Goal: Task Accomplishment & Management: Complete application form

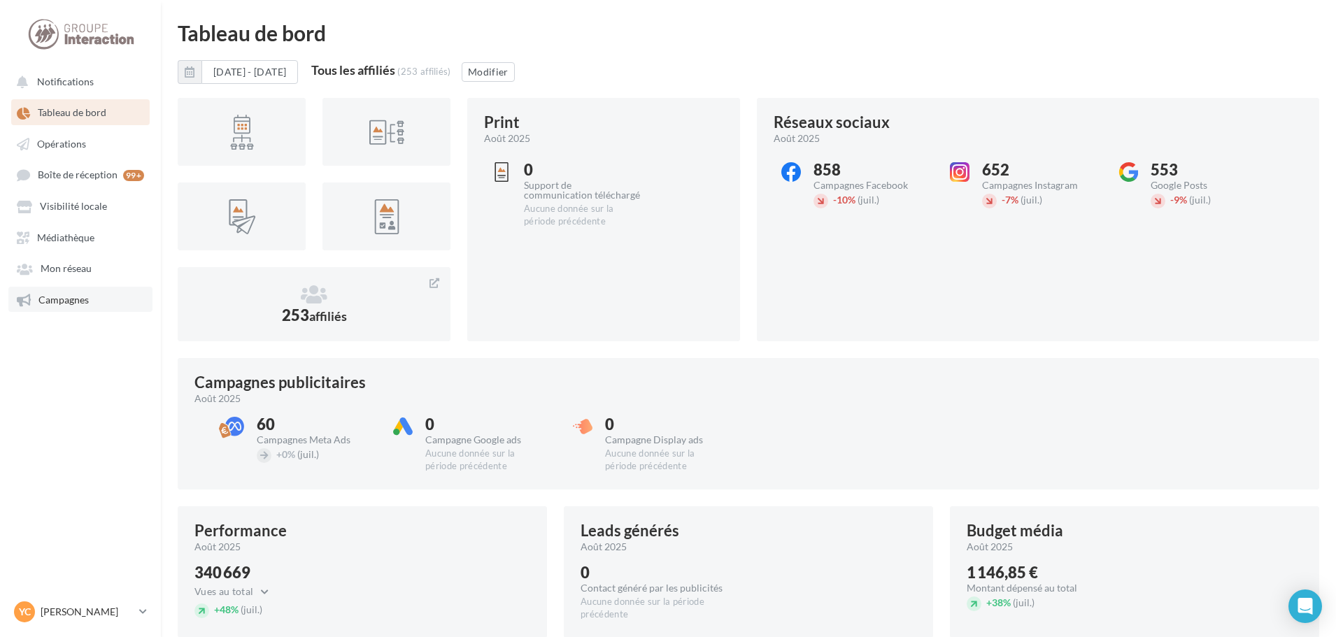
click at [60, 294] on span "Campagnes" at bounding box center [63, 300] width 50 height 12
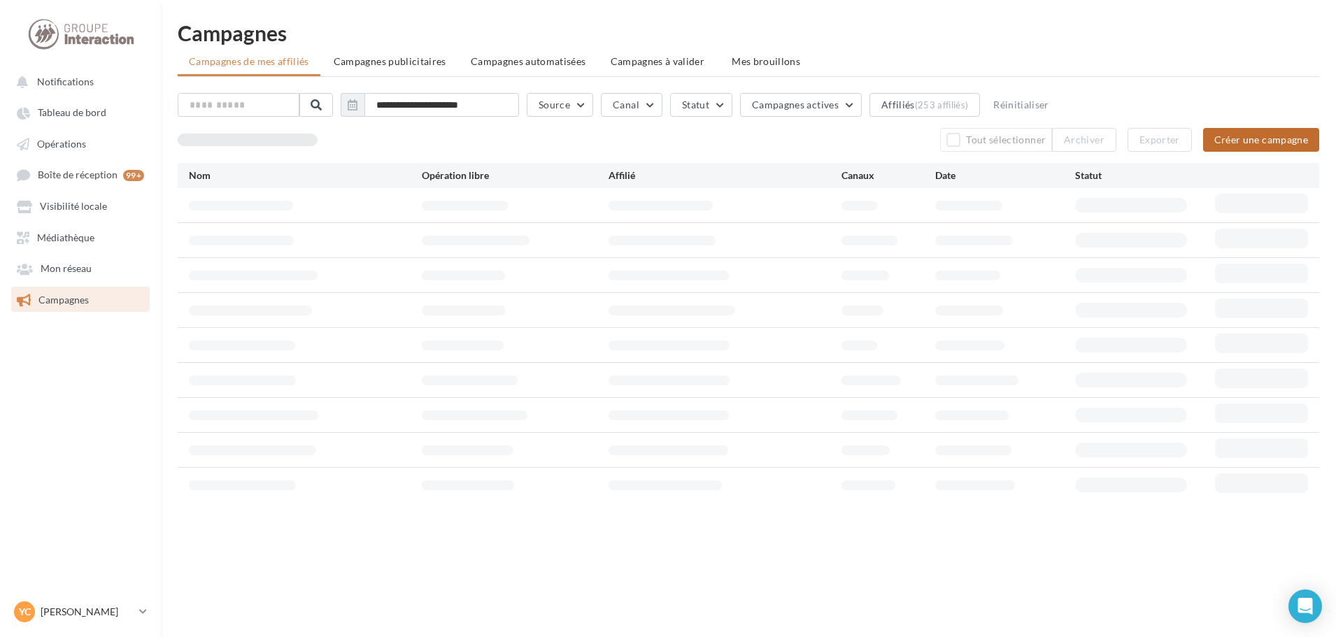
click at [1231, 149] on button "Créer une campagne" at bounding box center [1261, 140] width 116 height 24
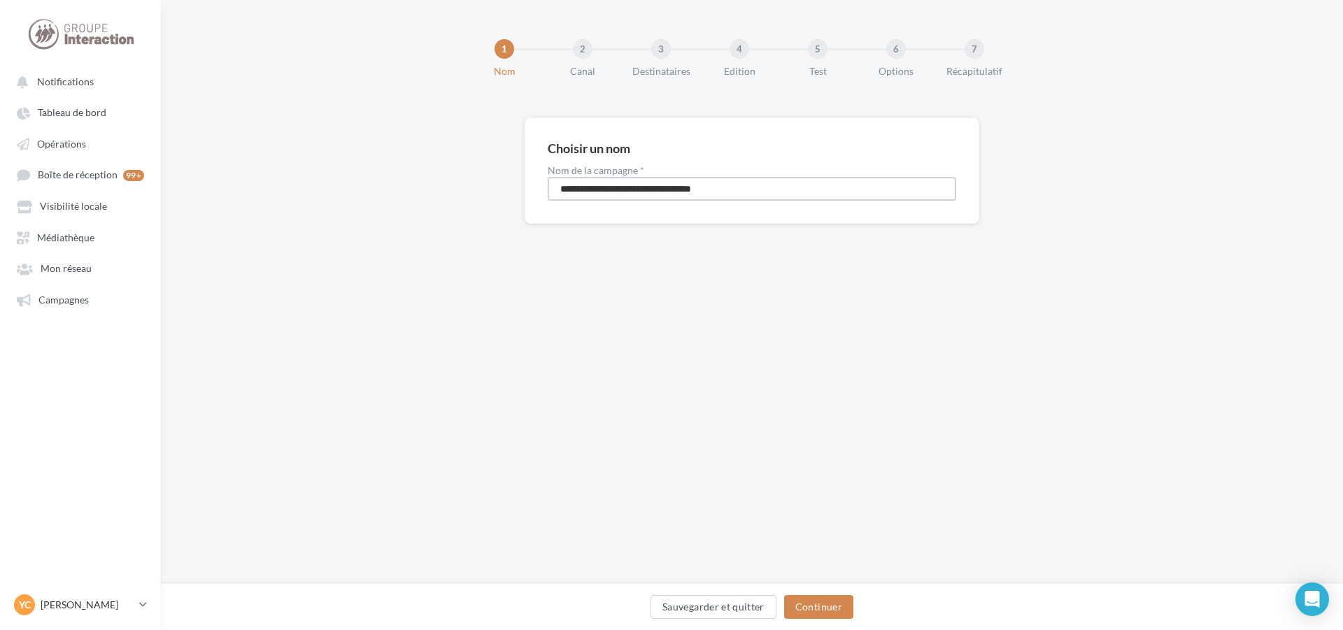
drag, startPoint x: 742, startPoint y: 187, endPoint x: 347, endPoint y: 182, distance: 395.1
click at [349, 183] on div "**********" at bounding box center [752, 192] width 1182 height 151
click at [697, 190] on input "**********" at bounding box center [752, 189] width 408 height 24
click at [713, 188] on input "**********" at bounding box center [752, 189] width 408 height 24
type input "**********"
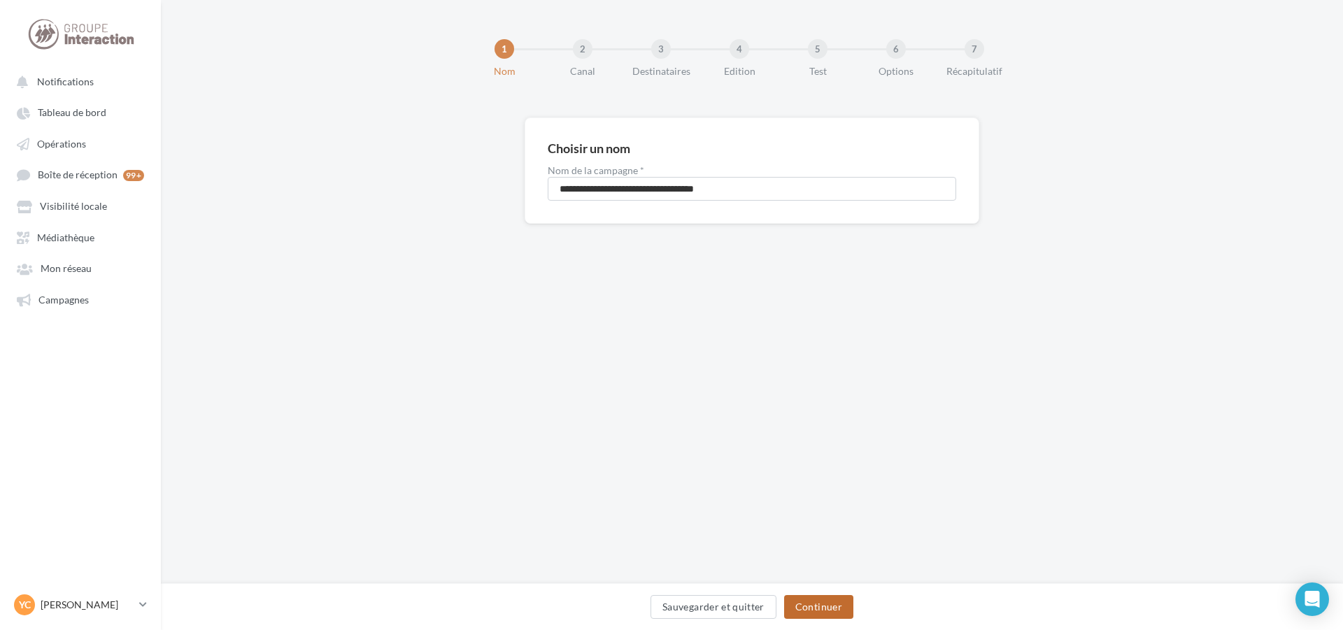
click at [815, 600] on button "Continuer" at bounding box center [818, 607] width 69 height 24
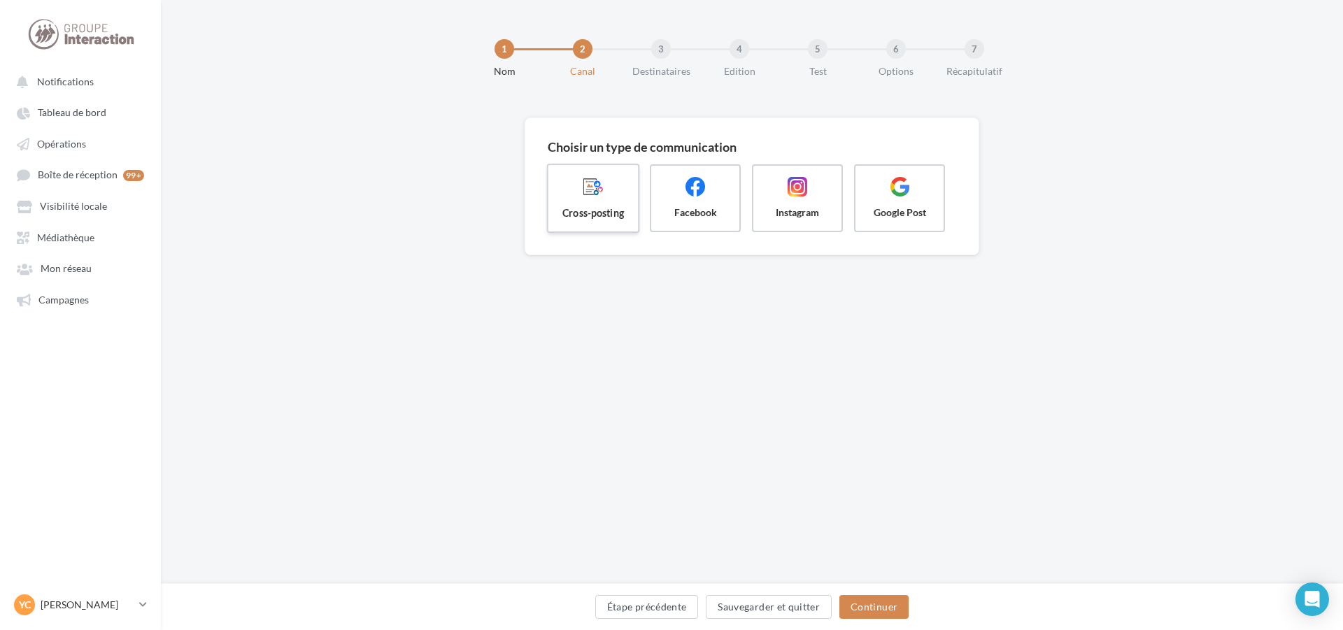
click at [577, 208] on span "Cross-posting" at bounding box center [592, 213] width 67 height 14
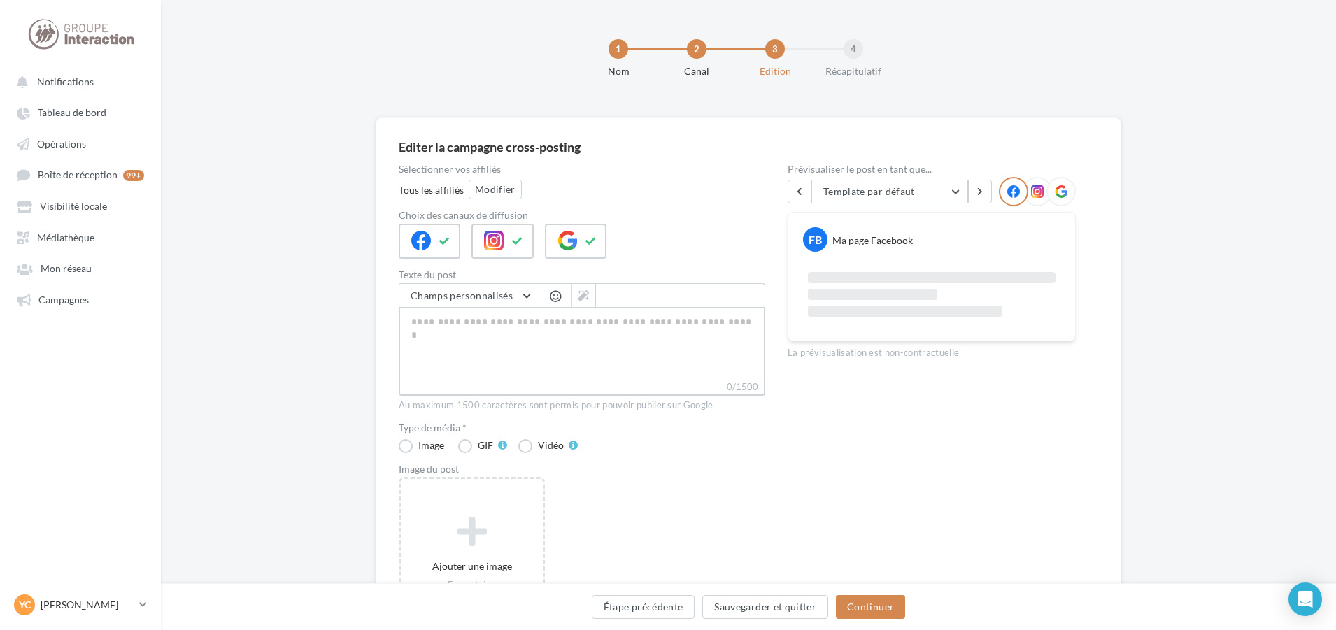
click at [474, 309] on textarea "0/1500" at bounding box center [582, 343] width 366 height 73
paste textarea "**********"
type textarea "**********"
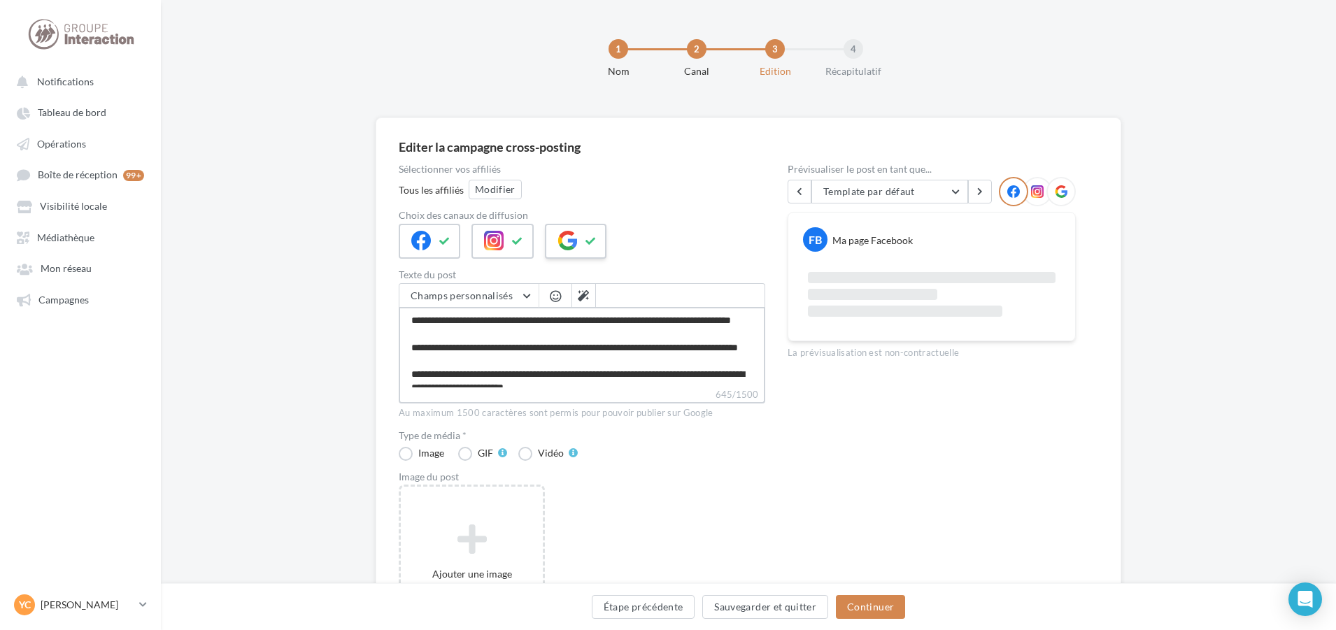
type textarea "**********"
click at [589, 243] on icon at bounding box center [590, 241] width 11 height 10
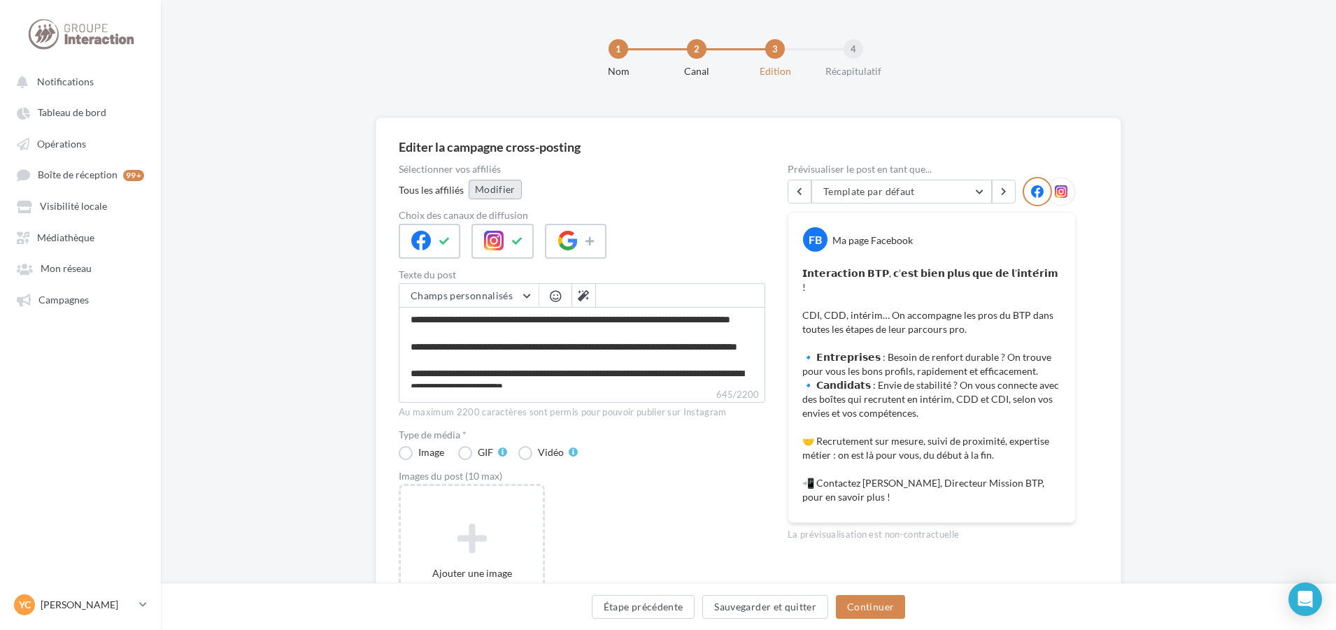
click at [509, 189] on button "Modifier" at bounding box center [495, 190] width 53 height 20
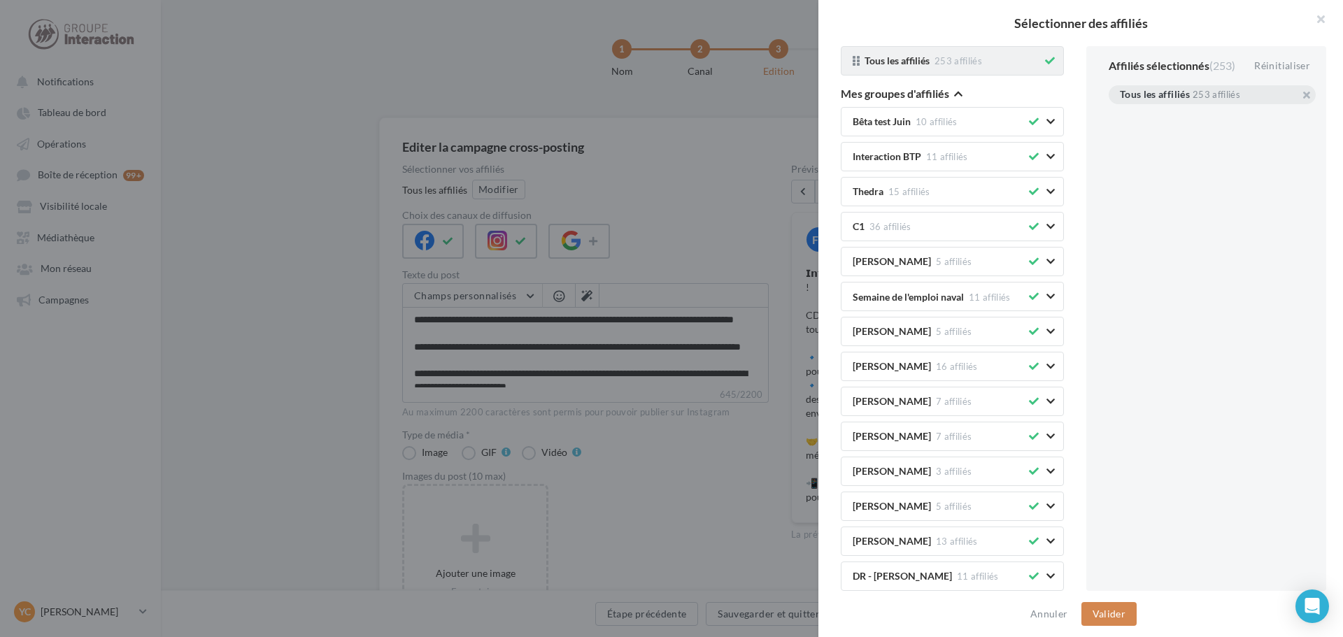
click at [1042, 62] on button at bounding box center [1049, 60] width 15 height 17
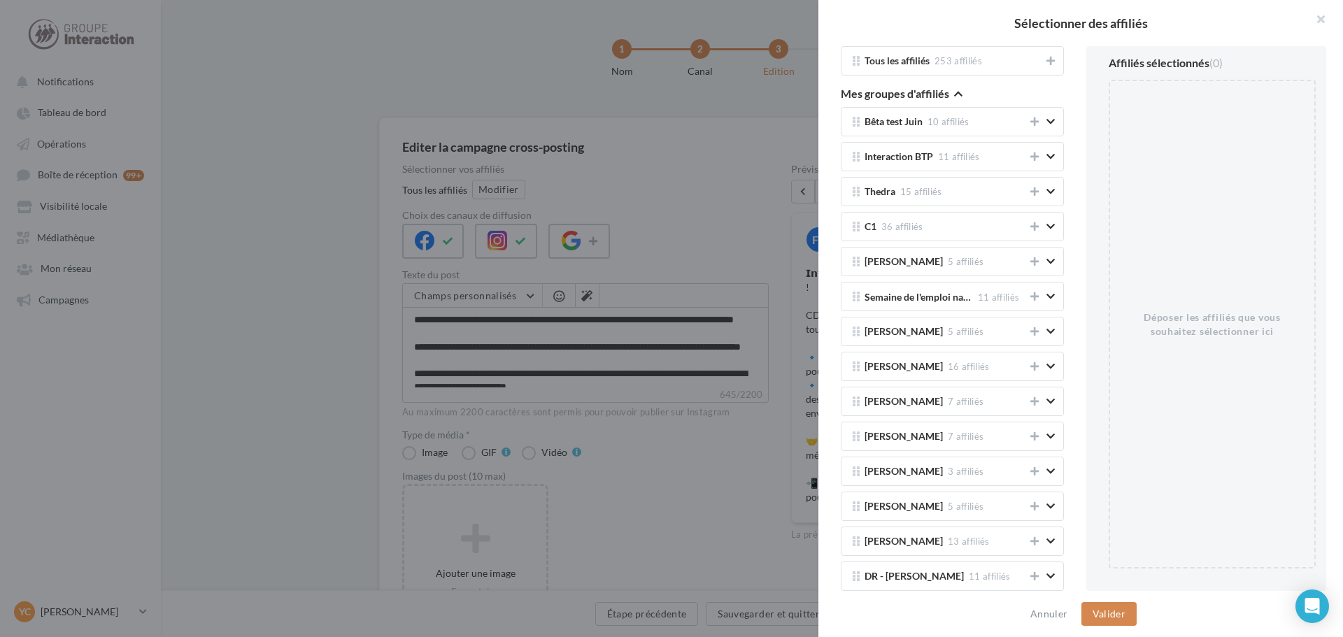
click at [959, 92] on icon "button" at bounding box center [958, 94] width 8 height 10
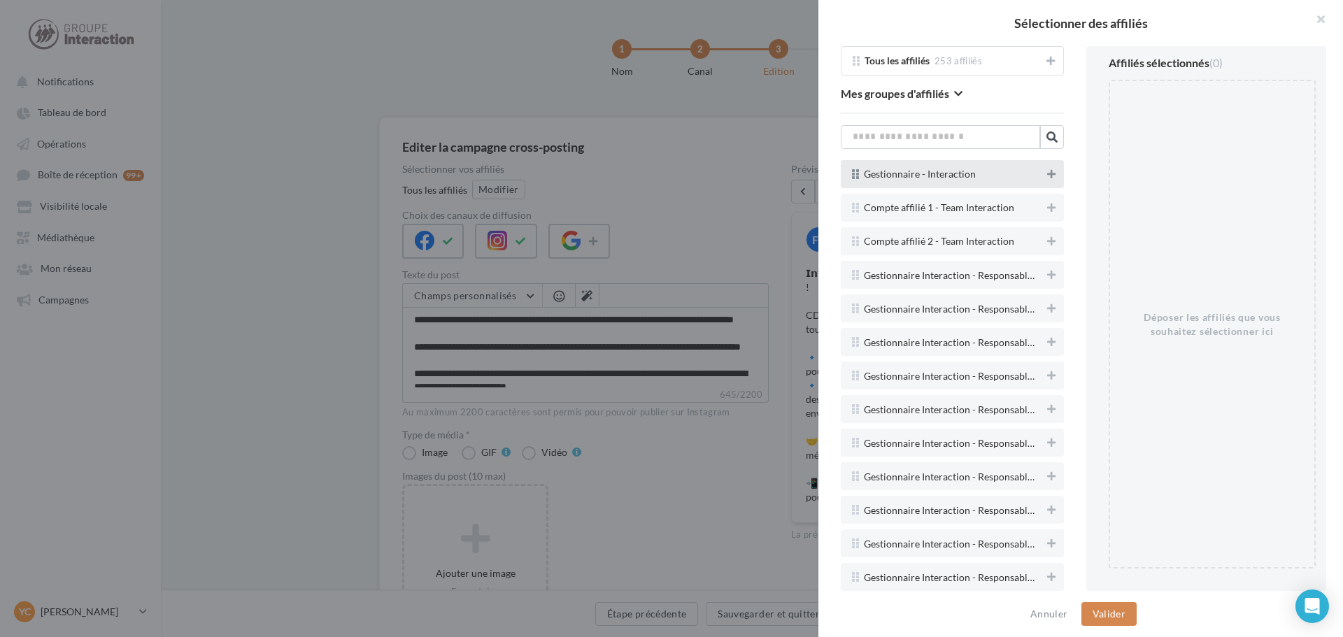
click at [1045, 176] on button at bounding box center [1051, 174] width 14 height 17
click at [1117, 609] on button "Valider" at bounding box center [1108, 614] width 55 height 24
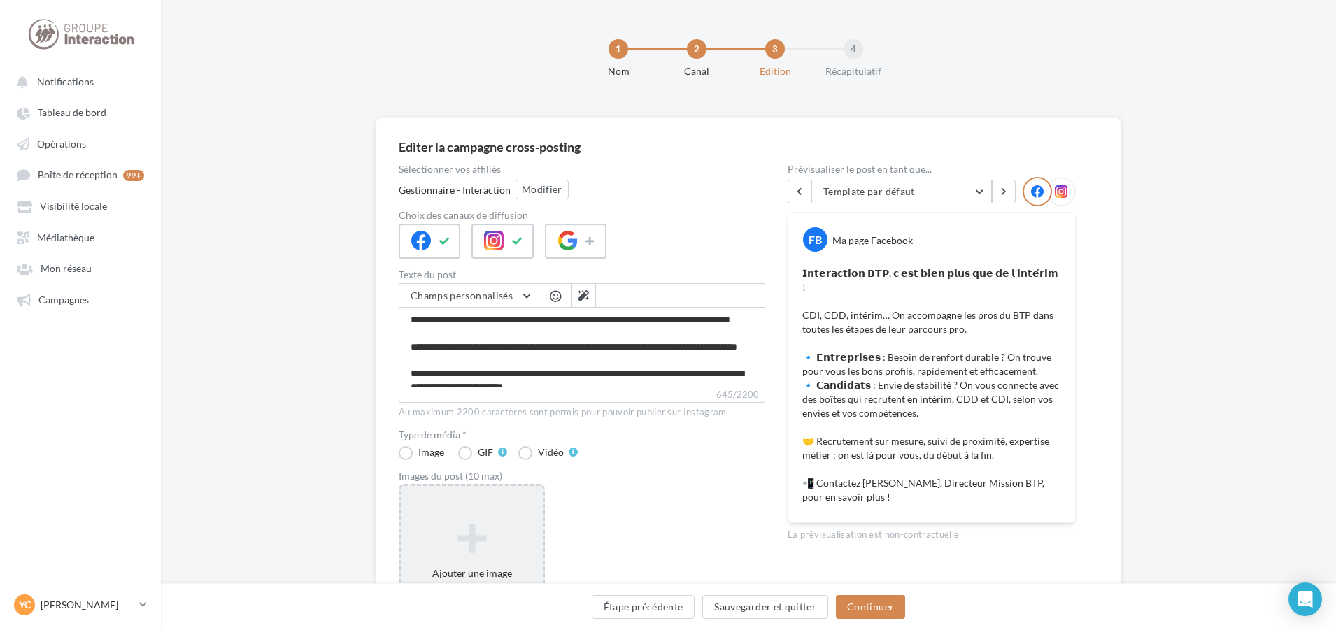
click at [488, 559] on div "Ajouter une image Format: jpg Taille min: 150x150 (LxH) Taille max: 1920x1350 (…" at bounding box center [472, 574] width 142 height 117
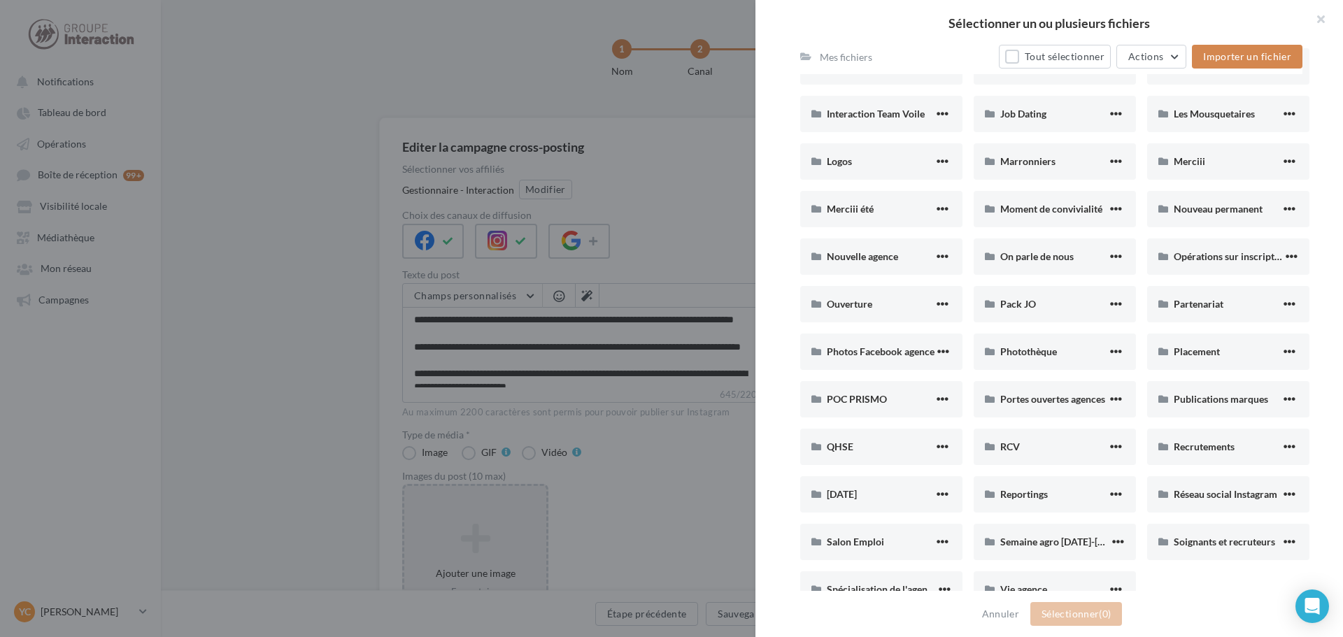
scroll to position [559, 0]
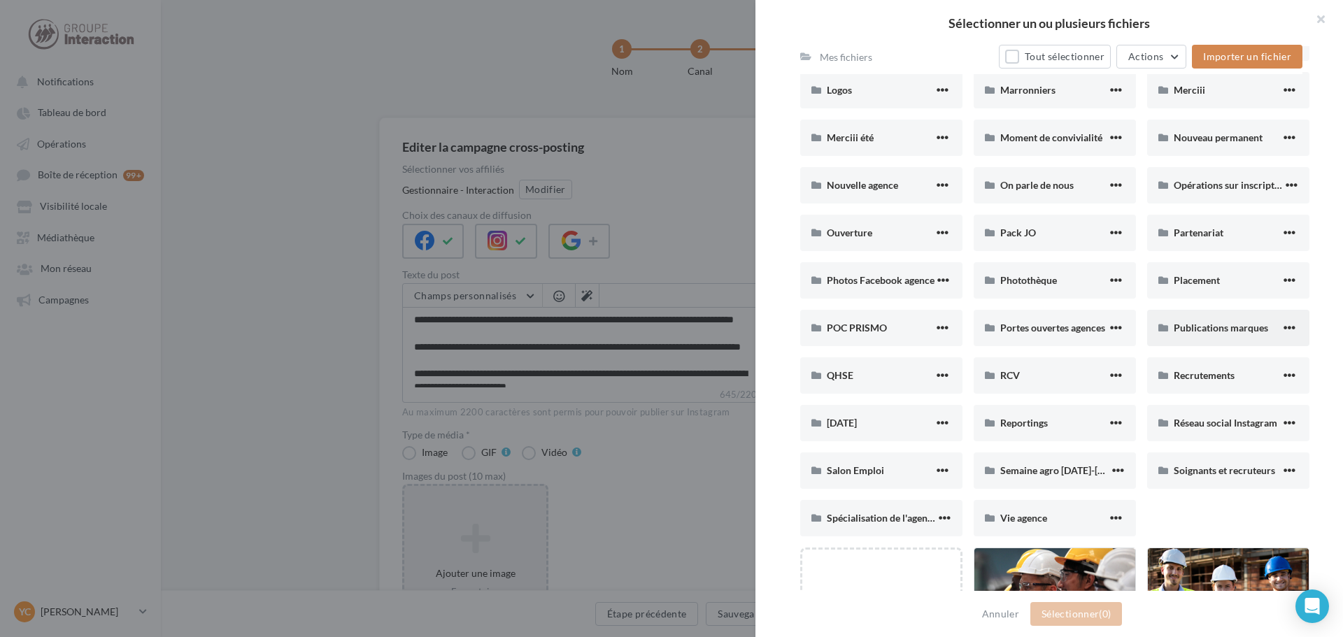
click at [1221, 334] on div "Publications marques" at bounding box center [1226, 328] width 107 height 14
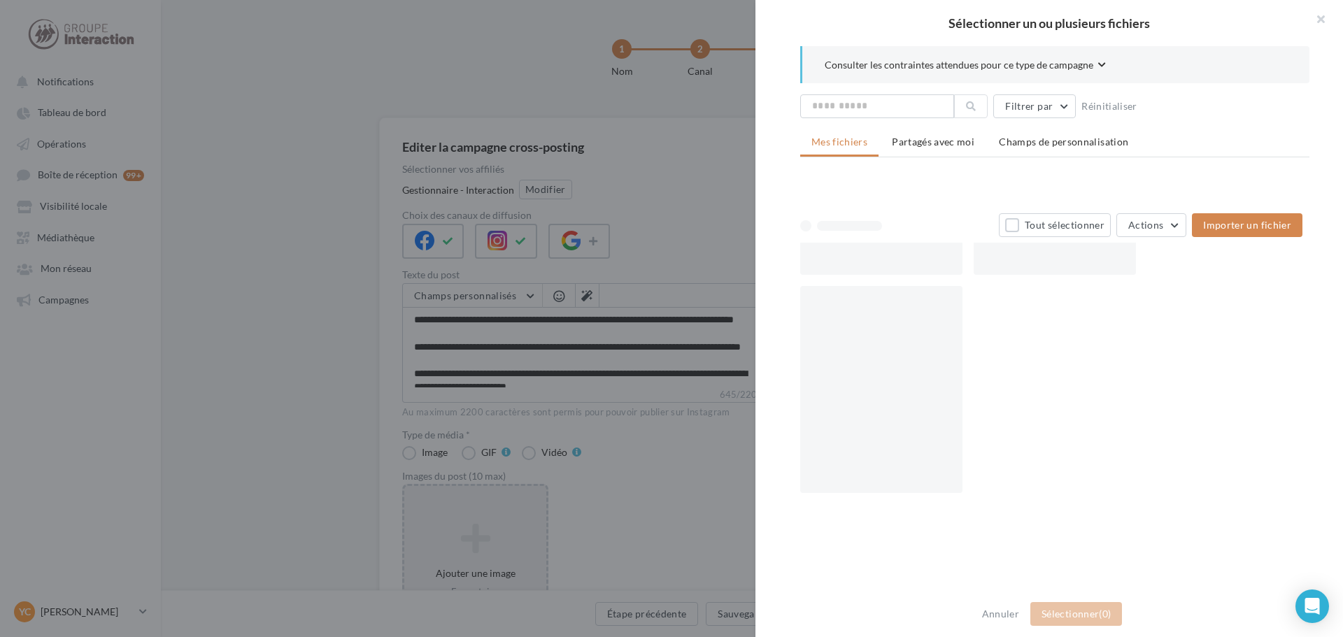
scroll to position [0, 0]
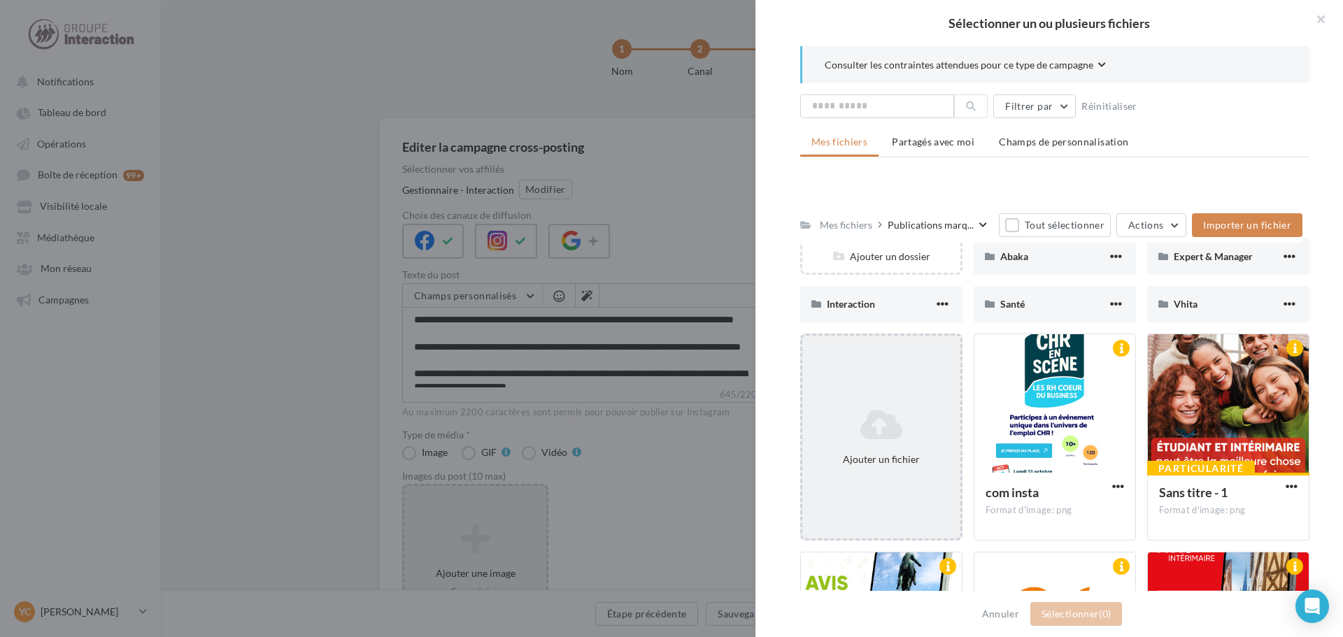
click at [887, 417] on icon at bounding box center [881, 425] width 147 height 34
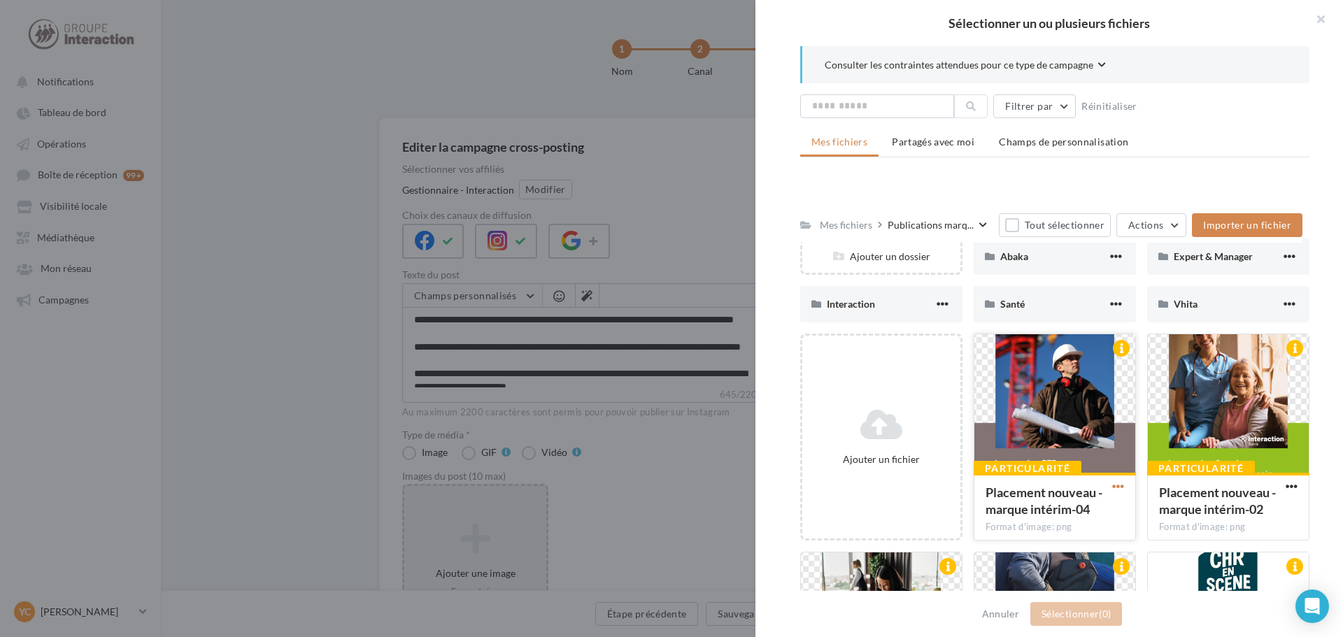
click at [1112, 483] on span "button" at bounding box center [1118, 486] width 12 height 12
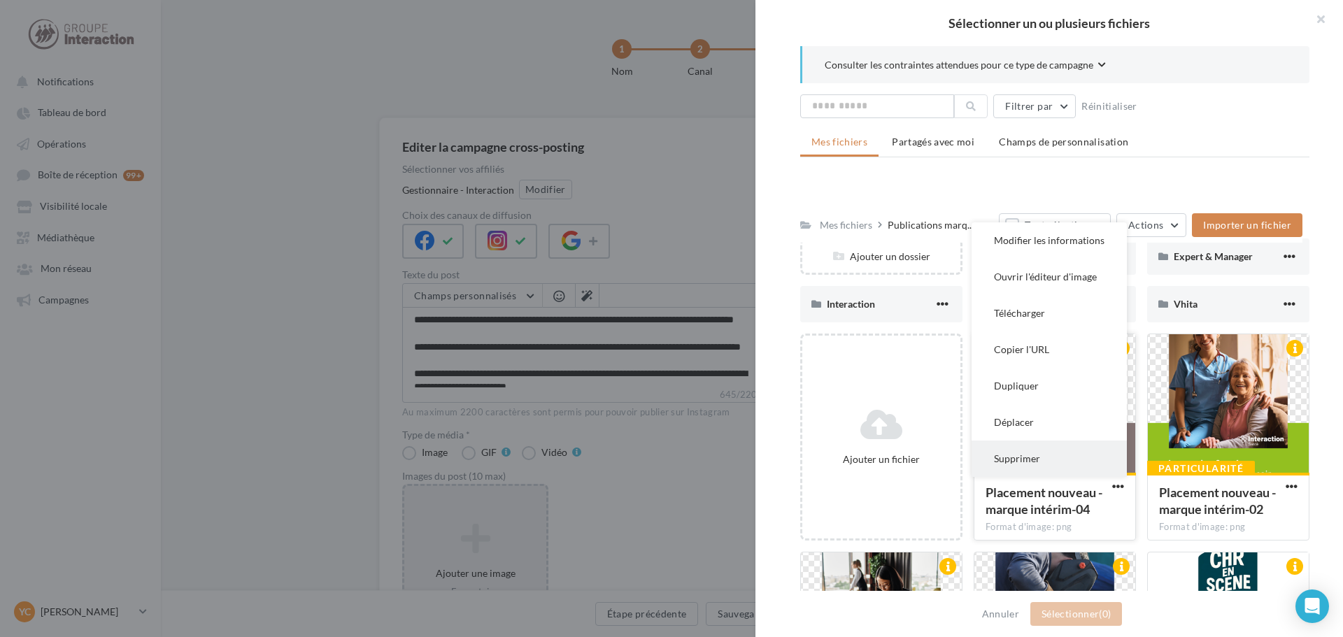
click at [1058, 461] on button "Supprimer" at bounding box center [1048, 459] width 155 height 36
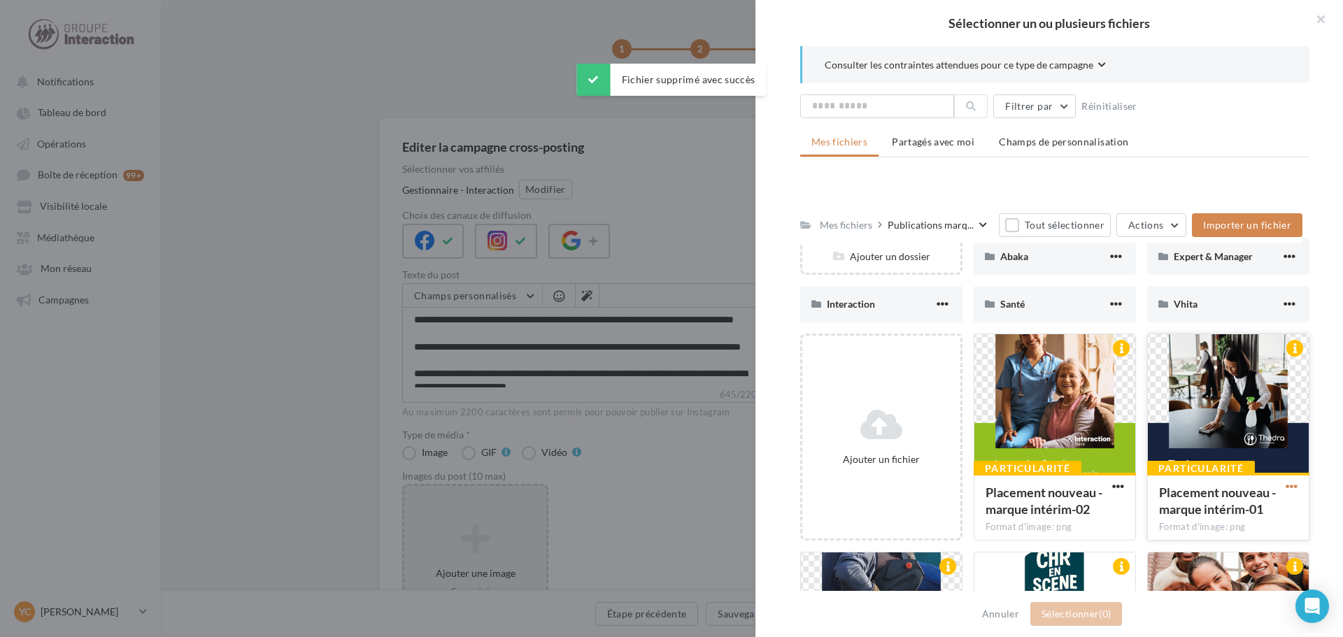
click at [1287, 483] on span "button" at bounding box center [1291, 486] width 12 height 12
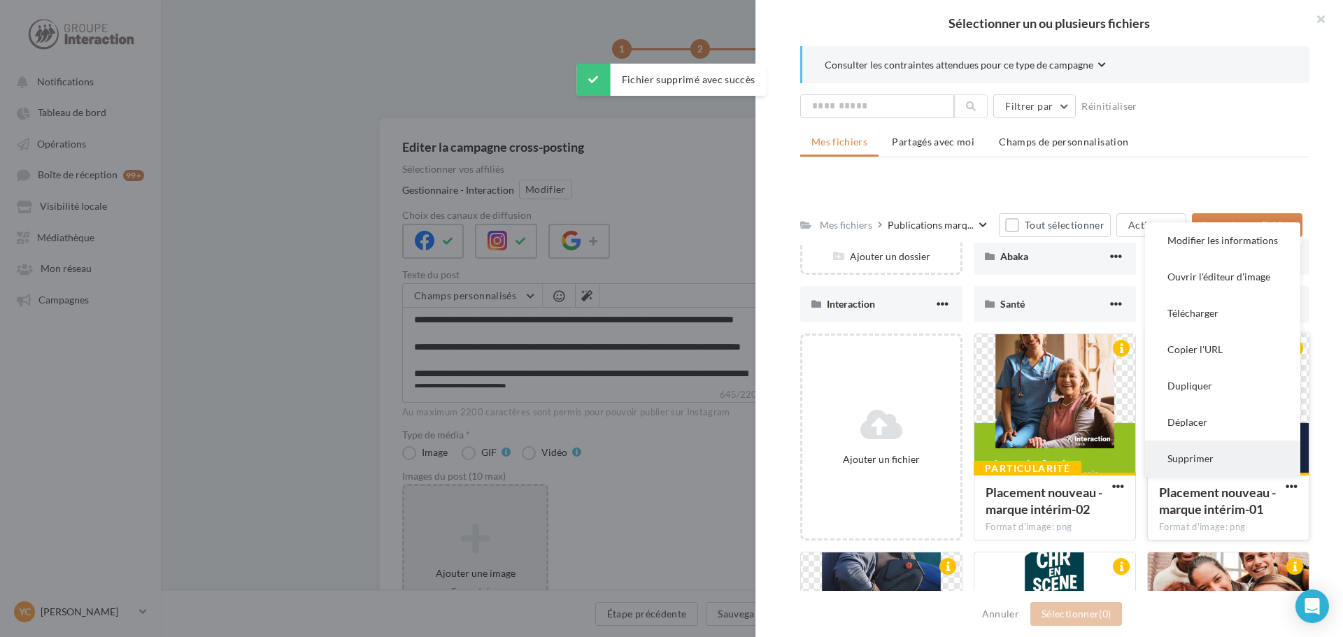
click at [1208, 470] on button "Supprimer" at bounding box center [1222, 459] width 155 height 36
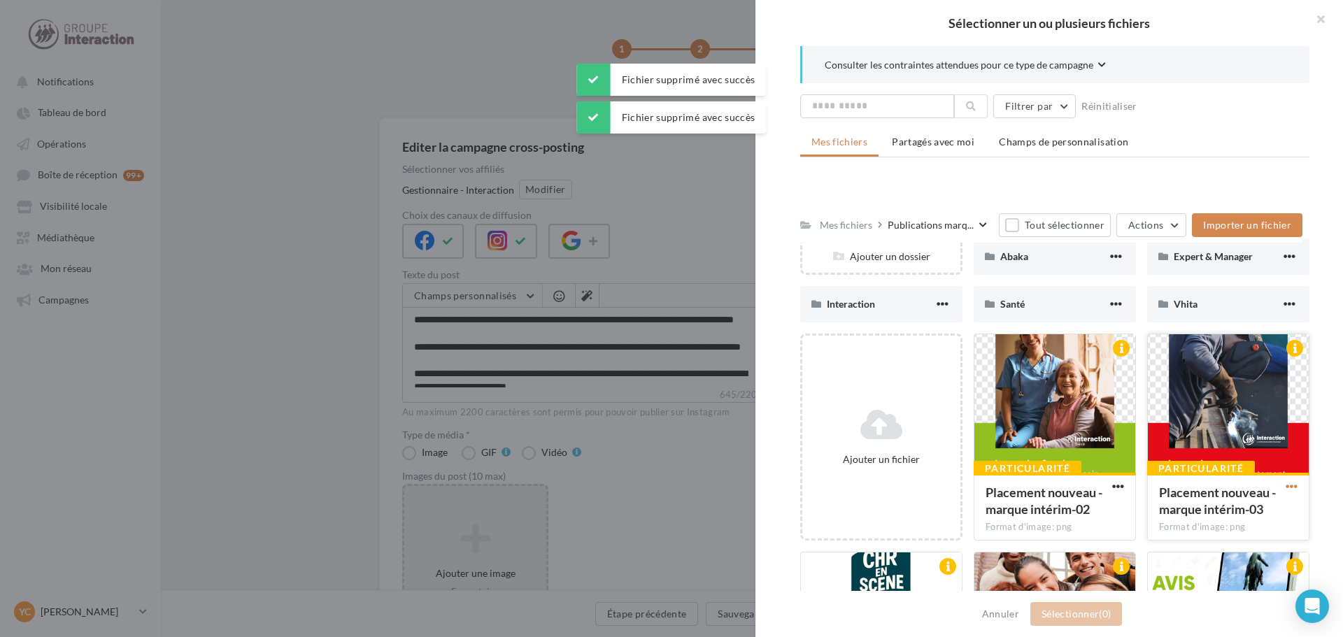
click at [1286, 482] on span "button" at bounding box center [1291, 486] width 12 height 12
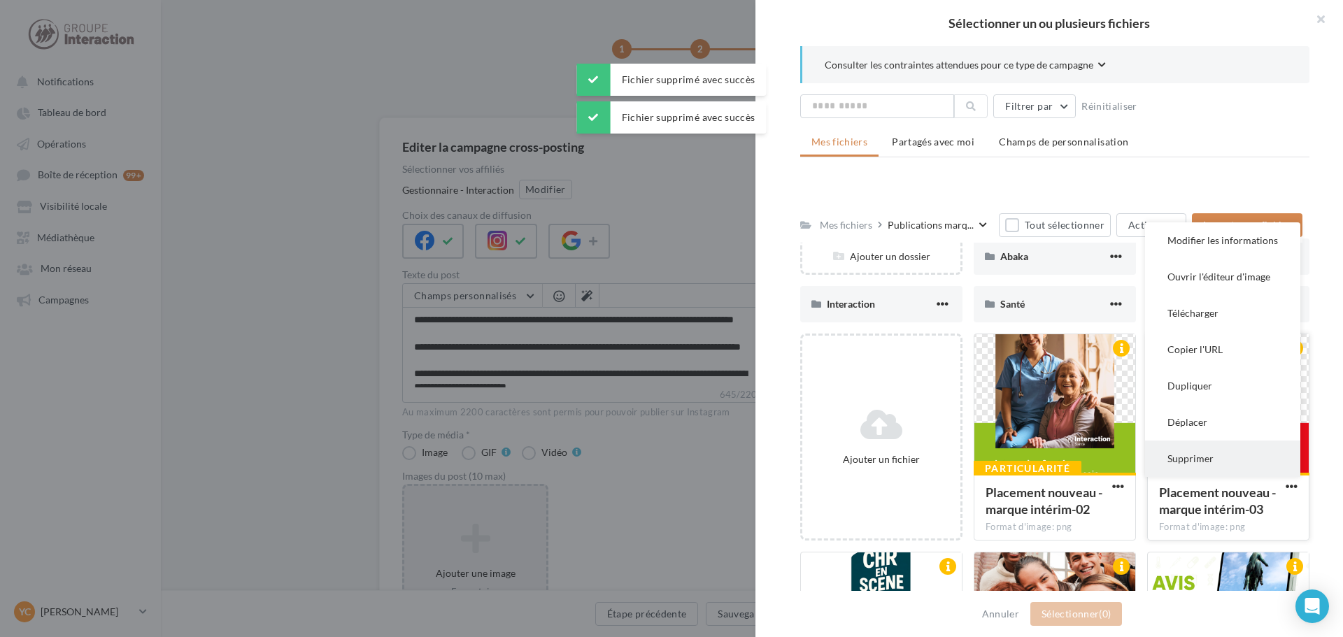
click at [1220, 467] on button "Supprimer" at bounding box center [1222, 459] width 155 height 36
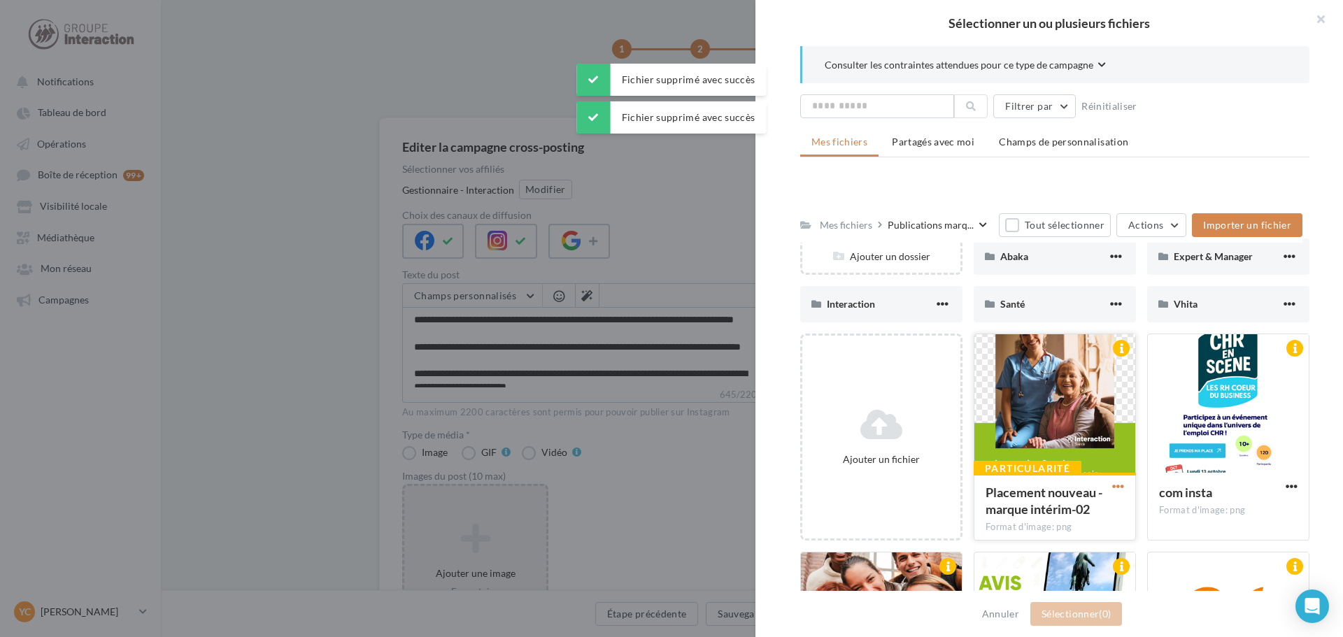
click at [1119, 483] on span "button" at bounding box center [1118, 486] width 12 height 12
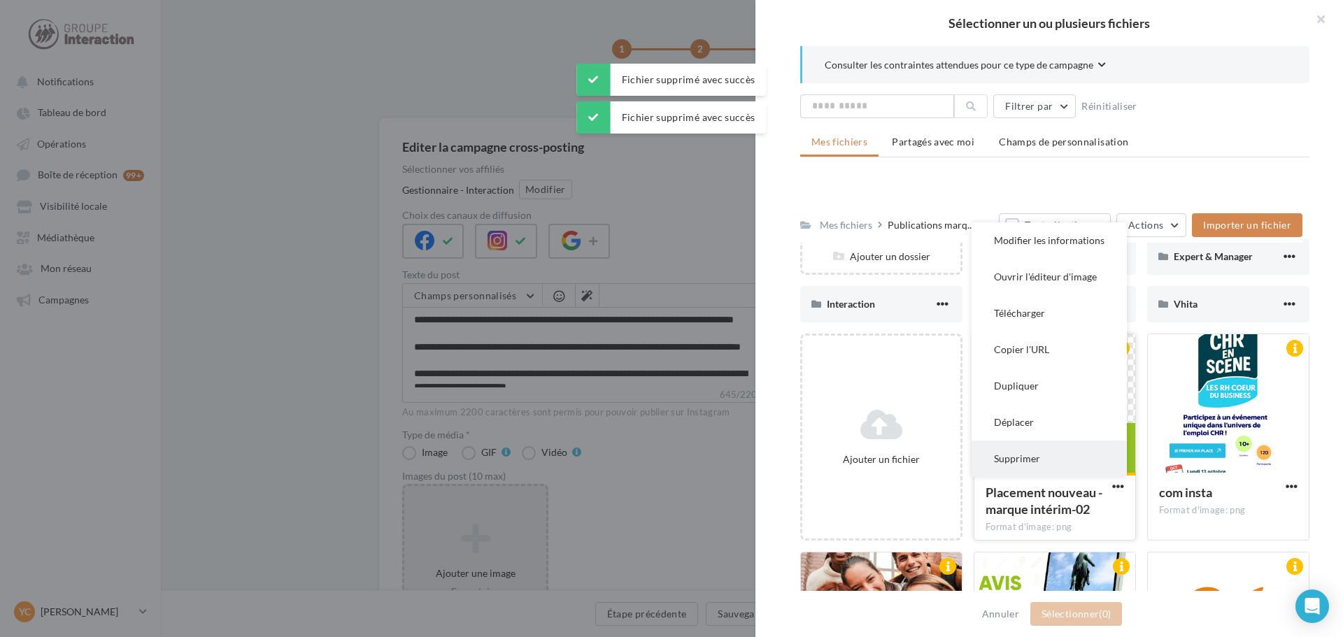
click at [1052, 464] on button "Supprimer" at bounding box center [1048, 459] width 155 height 36
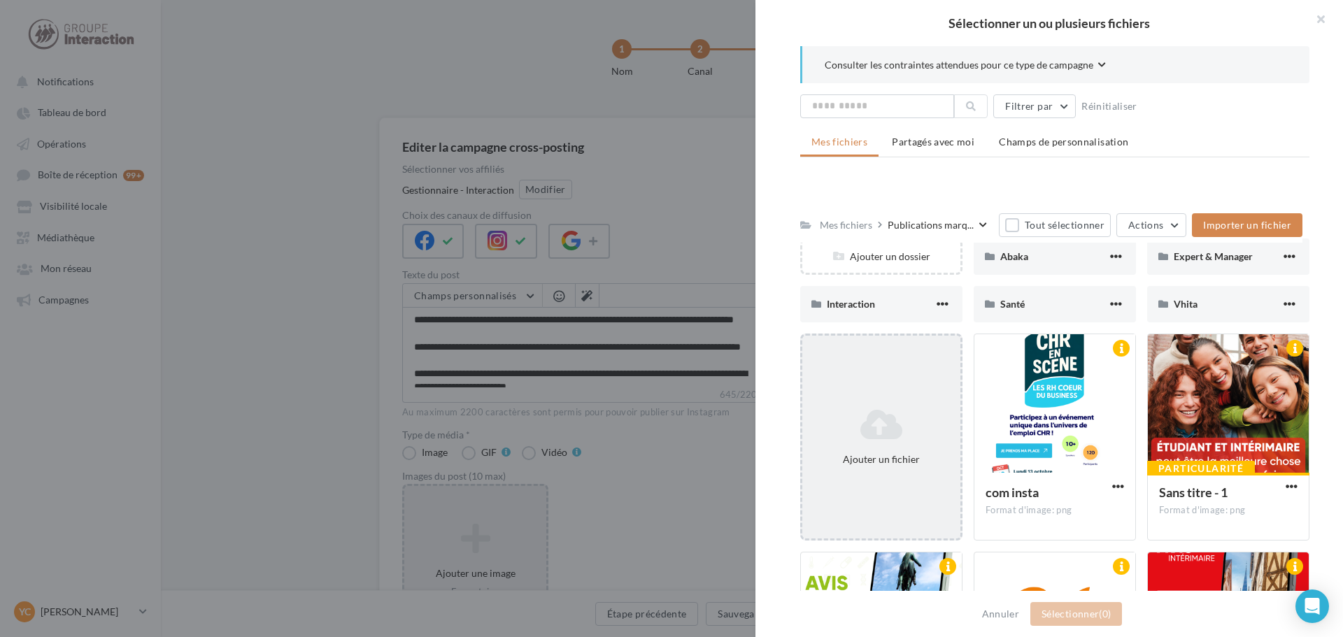
click at [899, 441] on icon at bounding box center [881, 425] width 147 height 34
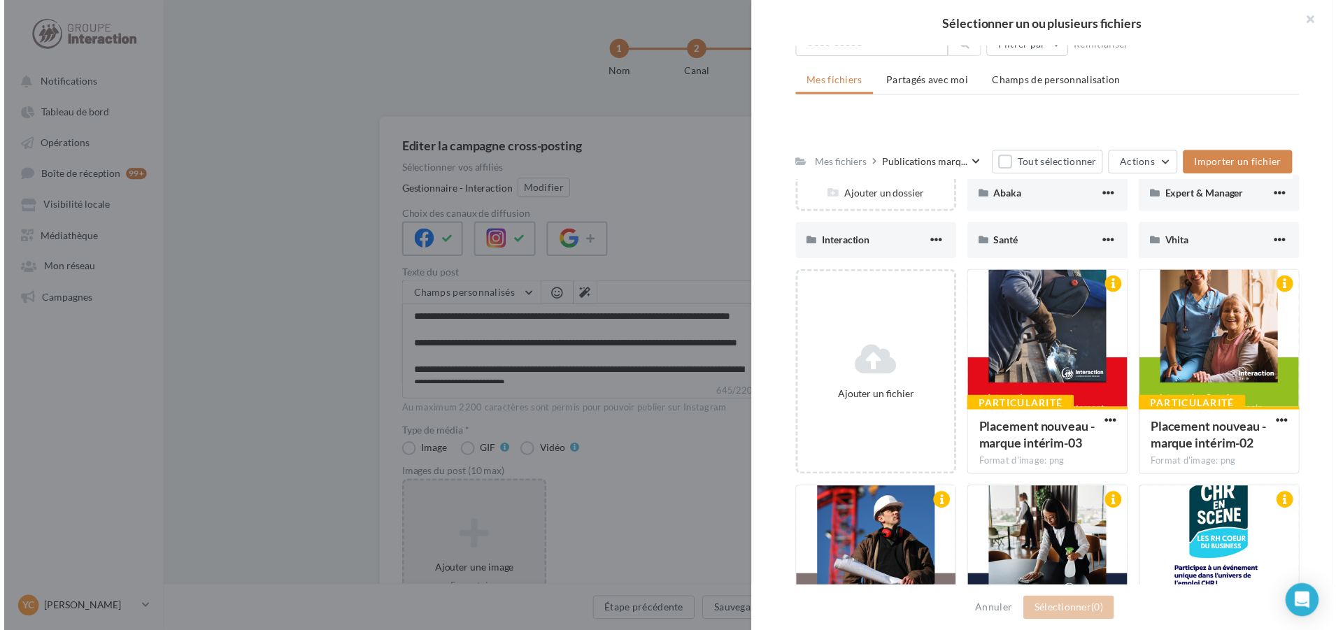
scroll to position [178, 0]
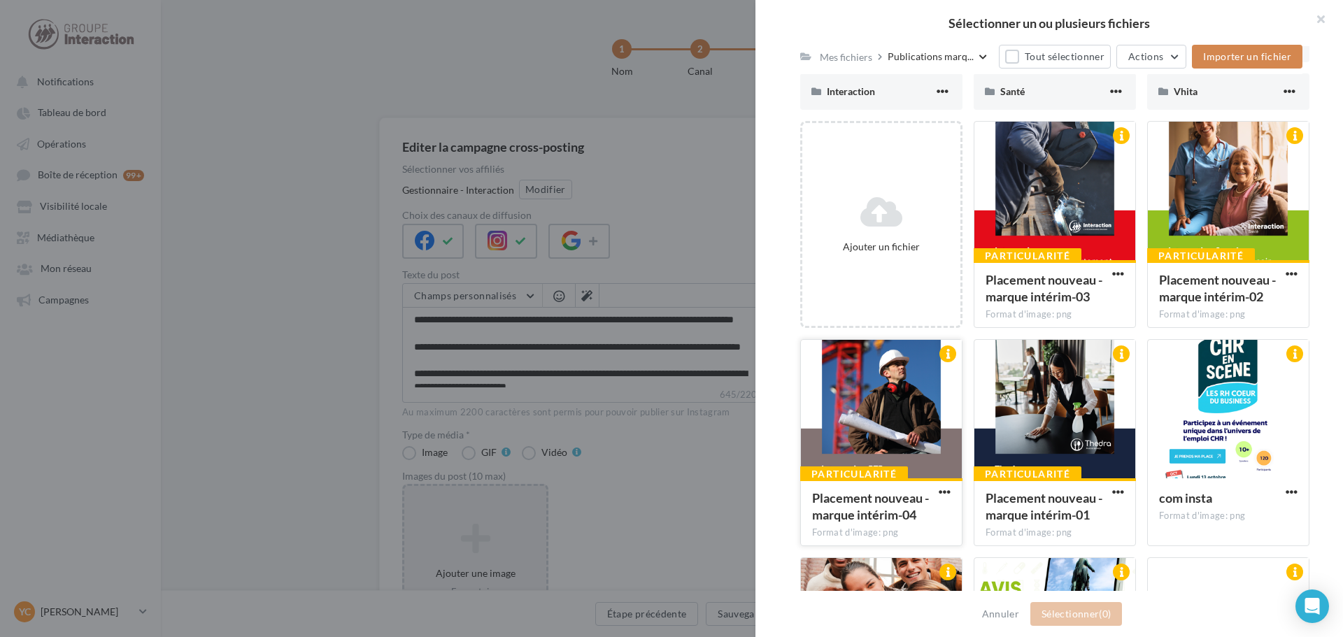
click at [915, 429] on div at bounding box center [881, 410] width 161 height 140
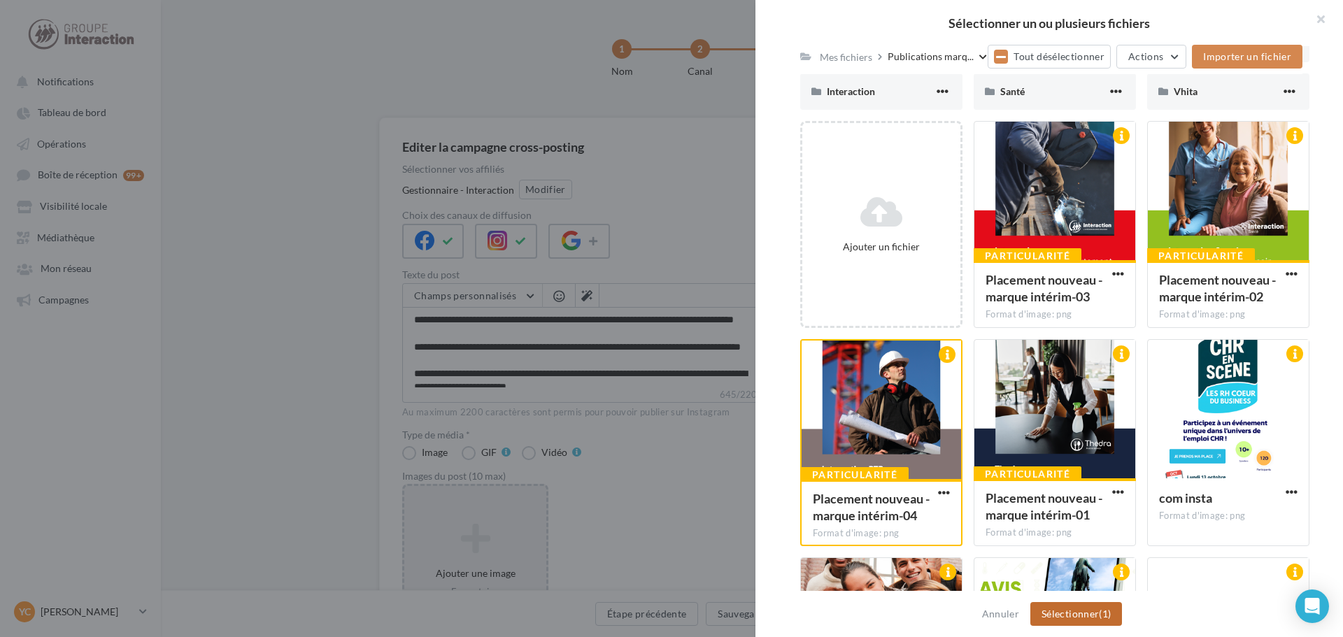
click at [1075, 615] on button "Sélectionner (1)" at bounding box center [1076, 614] width 92 height 24
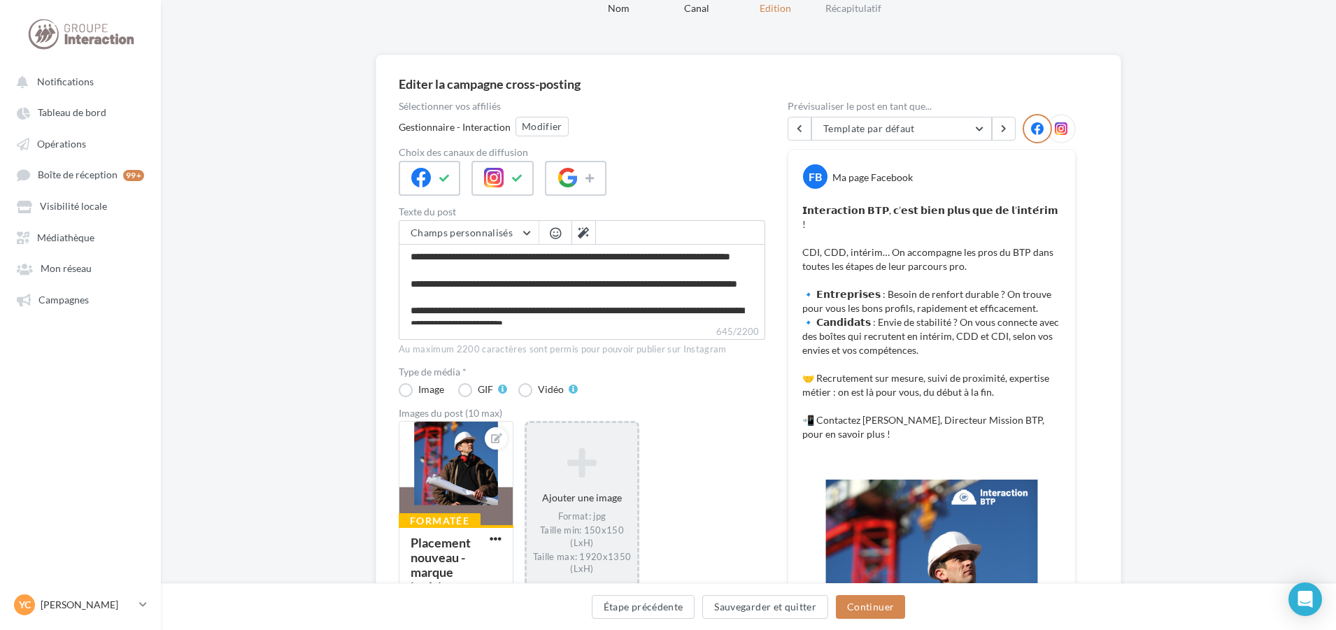
scroll to position [210, 0]
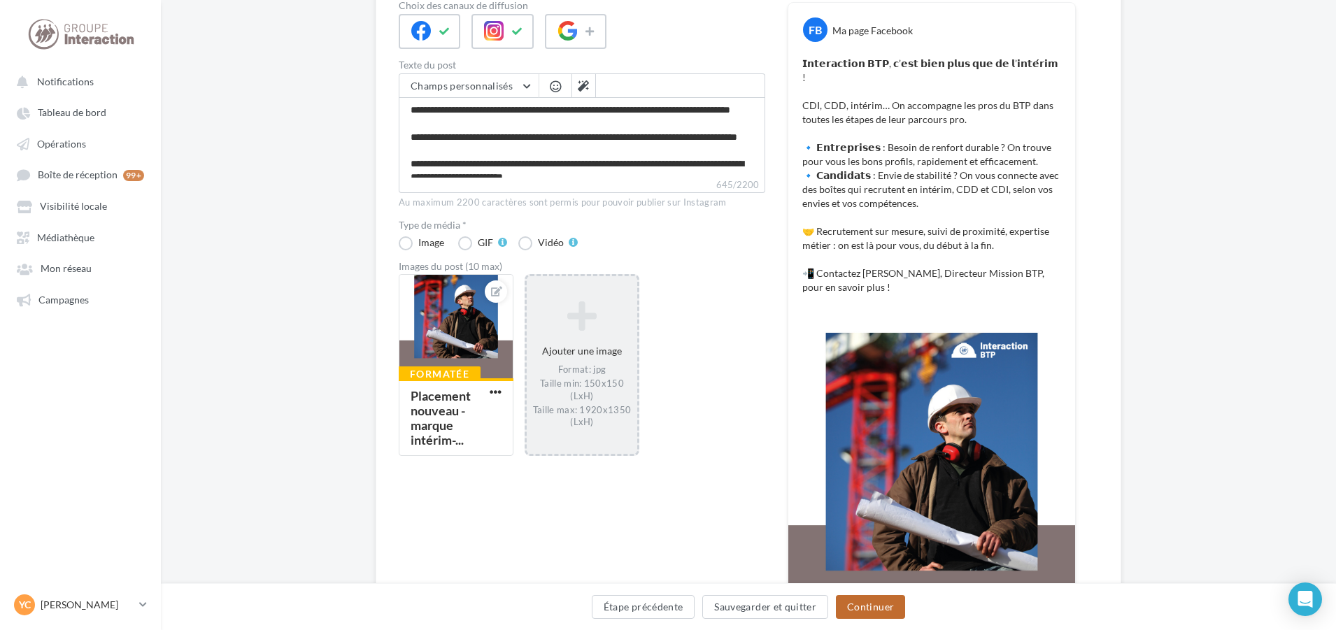
click at [894, 603] on button "Continuer" at bounding box center [870, 607] width 69 height 24
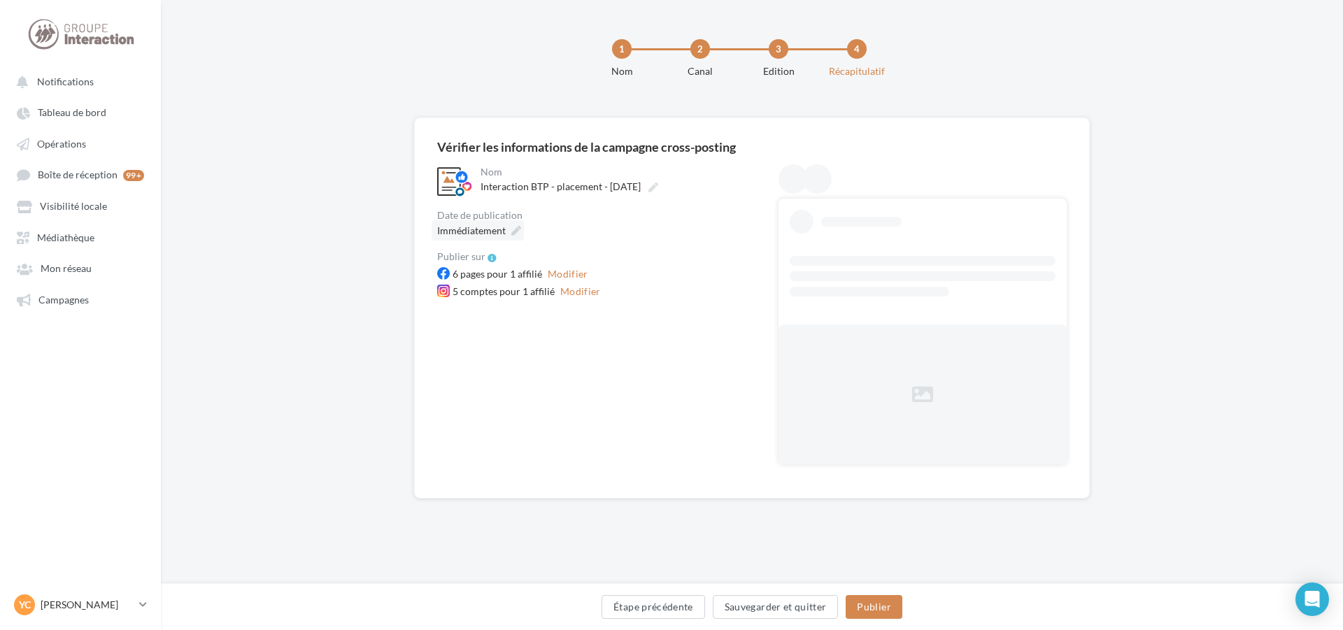
click at [483, 236] on span "Immédiatement" at bounding box center [471, 230] width 69 height 12
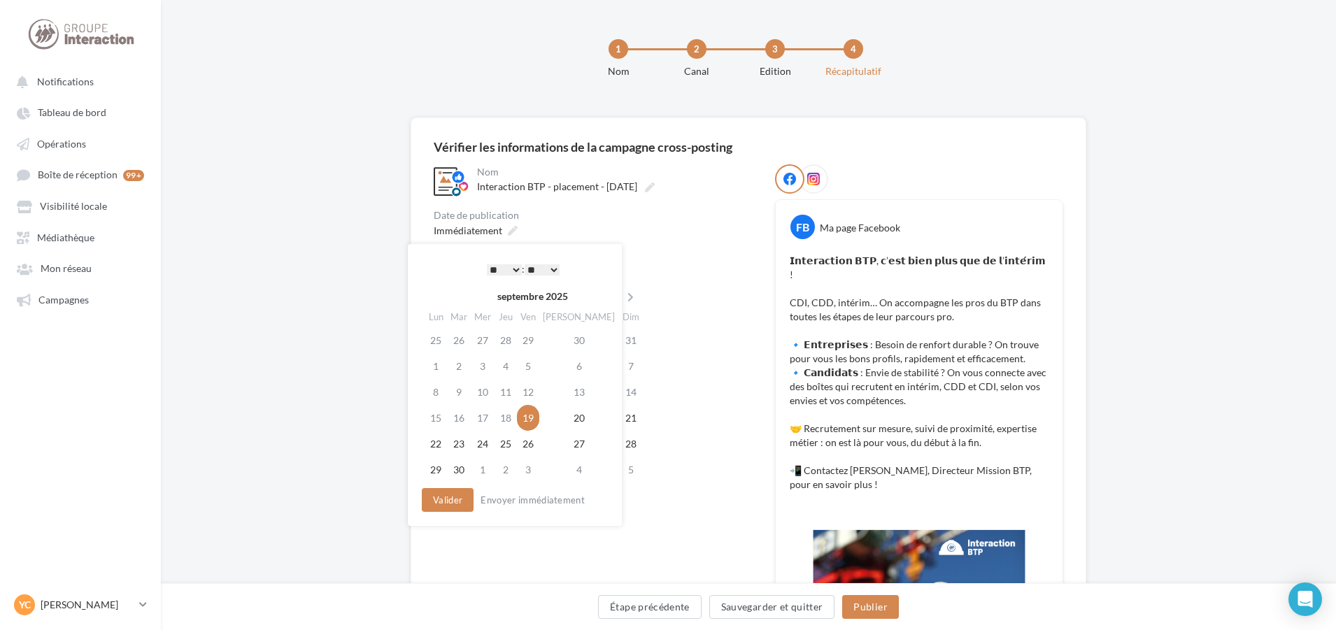
click at [512, 268] on select "* * * * * * * * * * ** ** ** ** ** ** ** ** ** ** ** ** ** **" at bounding box center [504, 269] width 35 height 11
click at [455, 499] on button "Valider" at bounding box center [444, 500] width 52 height 24
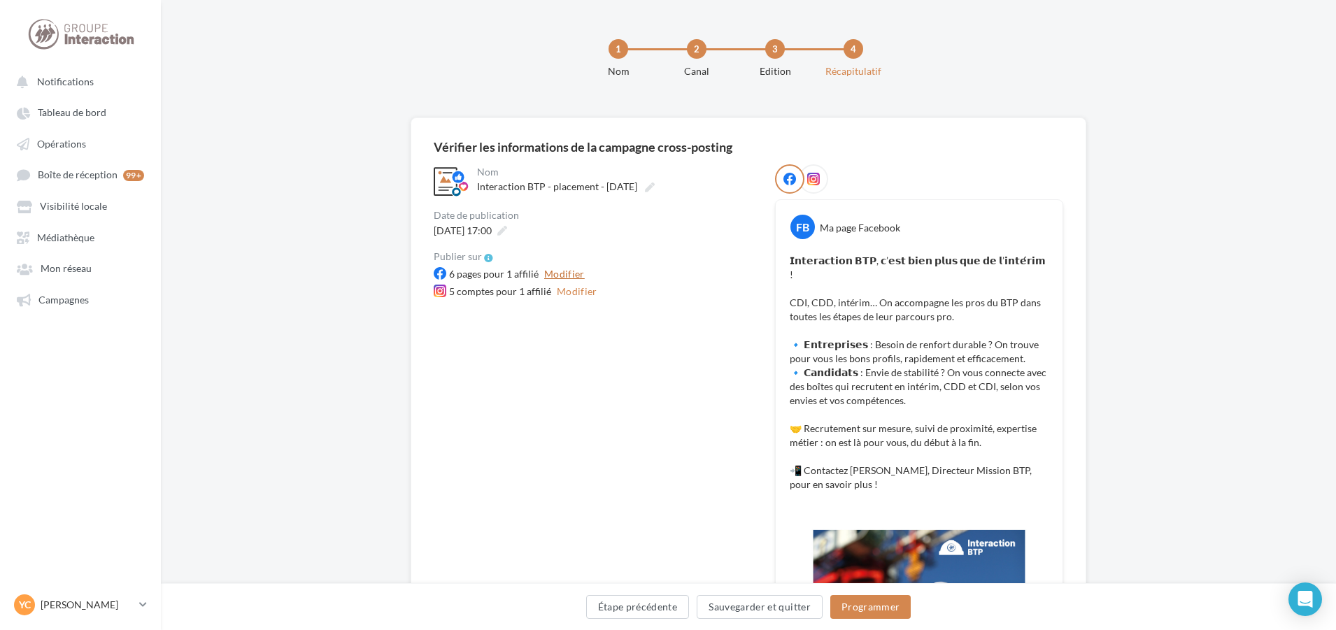
click at [566, 273] on button "Modifier" at bounding box center [564, 274] width 52 height 17
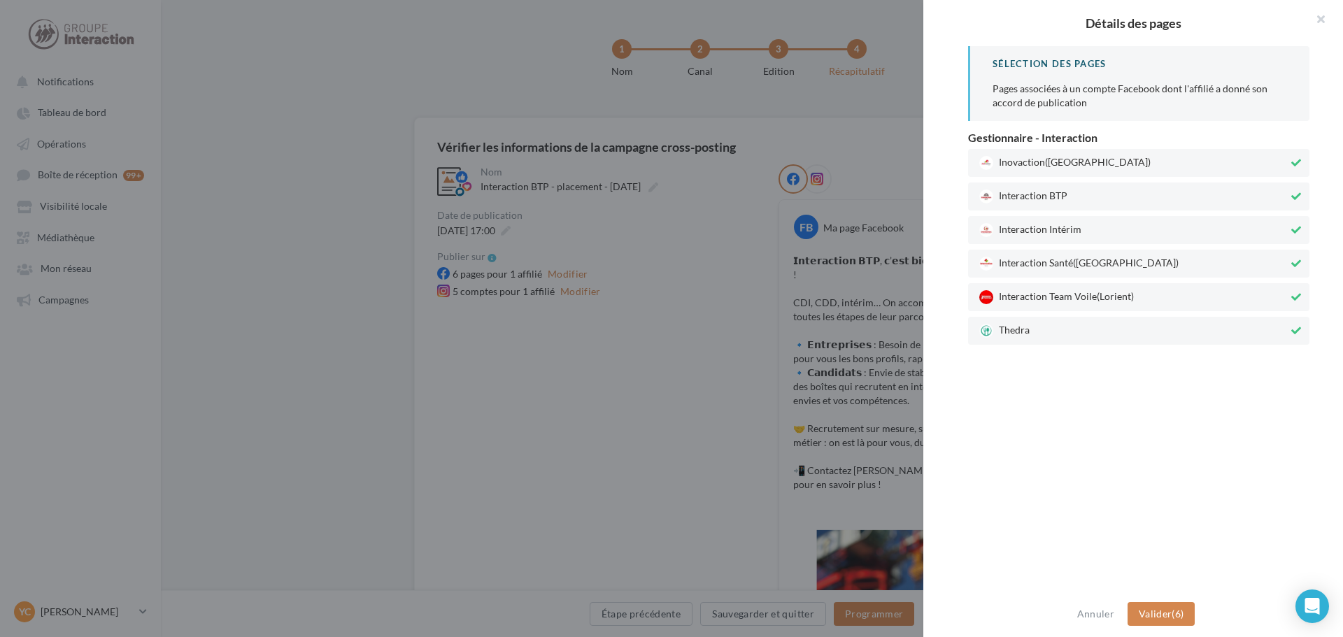
click at [1063, 169] on span "Inovaction (Rennes)" at bounding box center [1133, 163] width 309 height 14
click at [1073, 222] on div "Interaction Intérim" at bounding box center [1138, 230] width 341 height 28
click at [1083, 259] on span "(Paris)" at bounding box center [1126, 262] width 106 height 12
click at [1097, 294] on span "Interaction Team Voile (Lorient)" at bounding box center [1133, 297] width 309 height 14
click at [1113, 330] on span "Thedra" at bounding box center [1133, 331] width 309 height 14
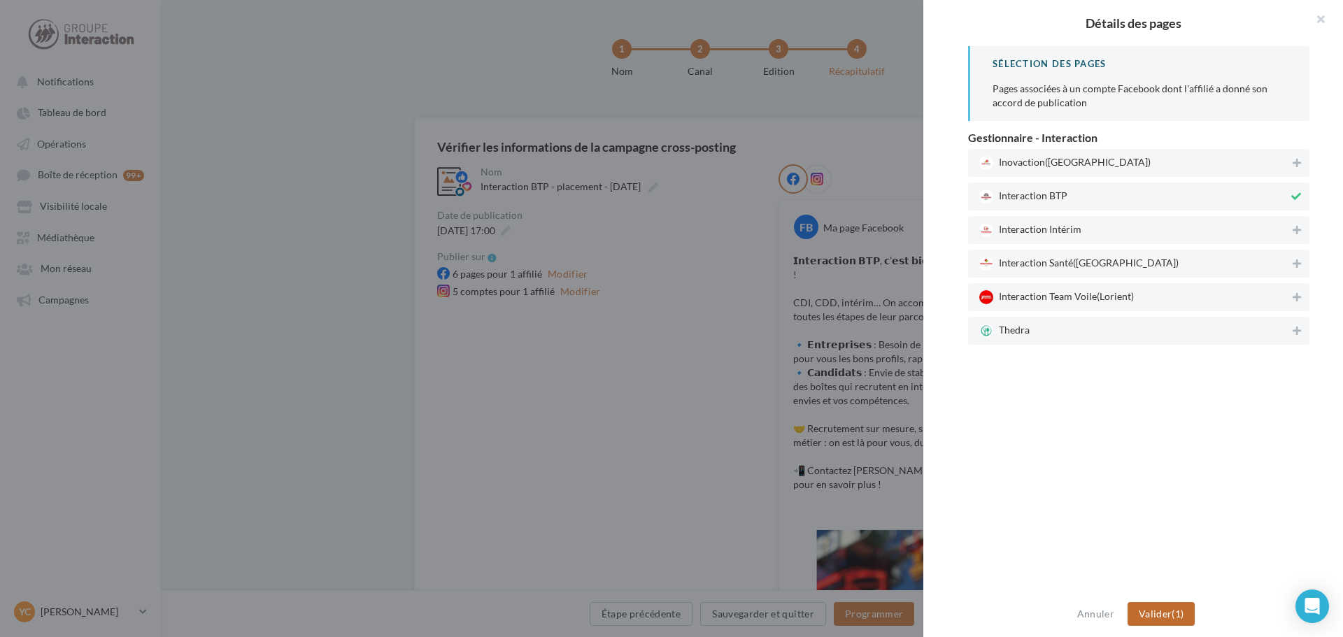
click at [1185, 609] on button "Valider (1)" at bounding box center [1161, 614] width 68 height 24
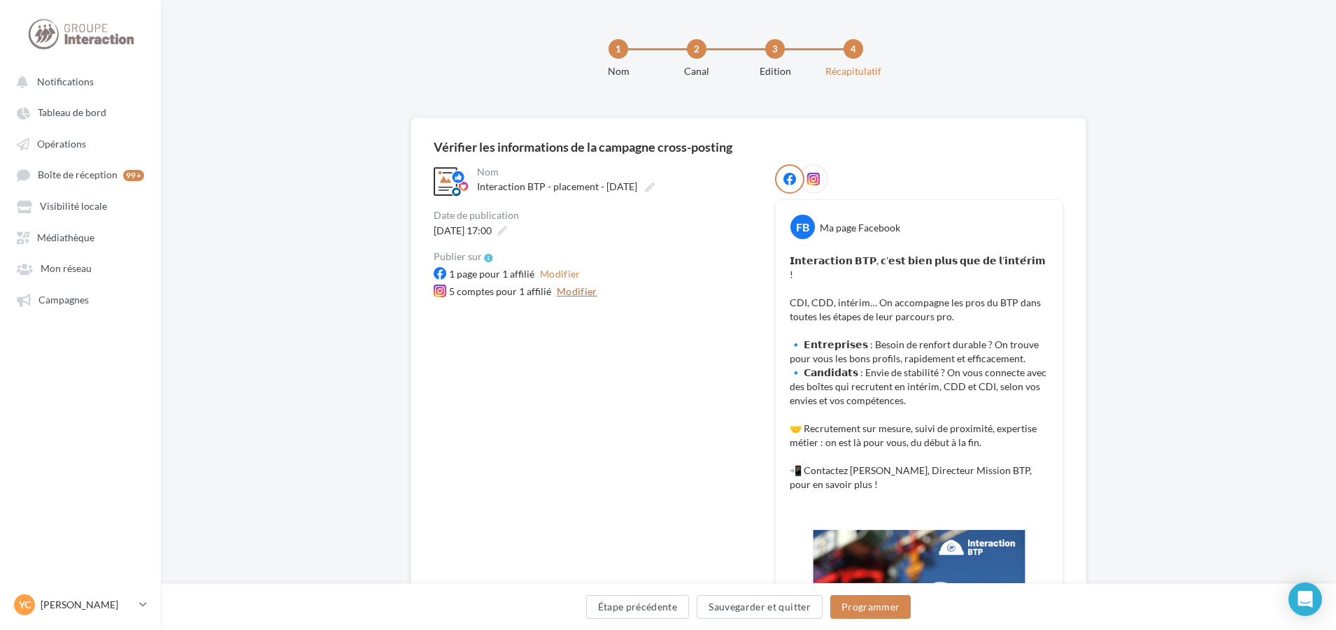
click at [584, 294] on button "Modifier" at bounding box center [577, 291] width 52 height 17
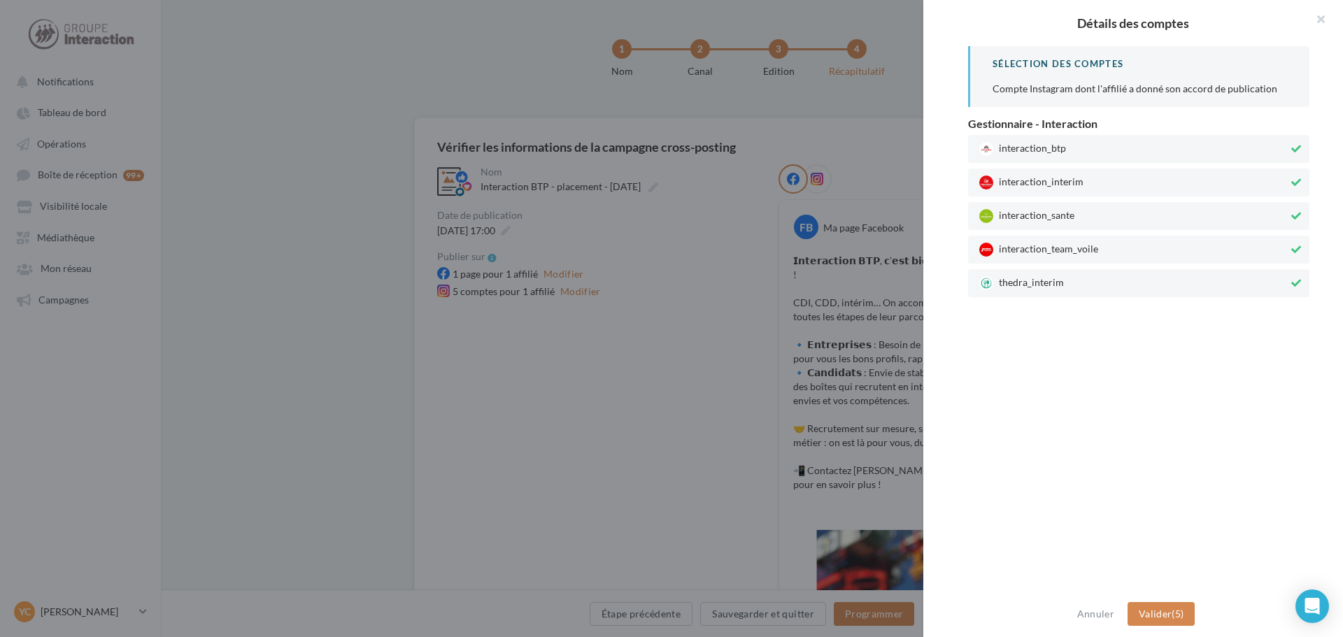
drag, startPoint x: 1061, startPoint y: 282, endPoint x: 1075, endPoint y: 254, distance: 31.6
click at [1063, 279] on span "thedra_interim" at bounding box center [1133, 283] width 309 height 14
drag, startPoint x: 1076, startPoint y: 243, endPoint x: 1076, endPoint y: 234, distance: 9.1
click at [1076, 238] on div "interaction_team_voile" at bounding box center [1138, 250] width 341 height 28
click at [1081, 205] on div "interaction_sante" at bounding box center [1138, 216] width 341 height 28
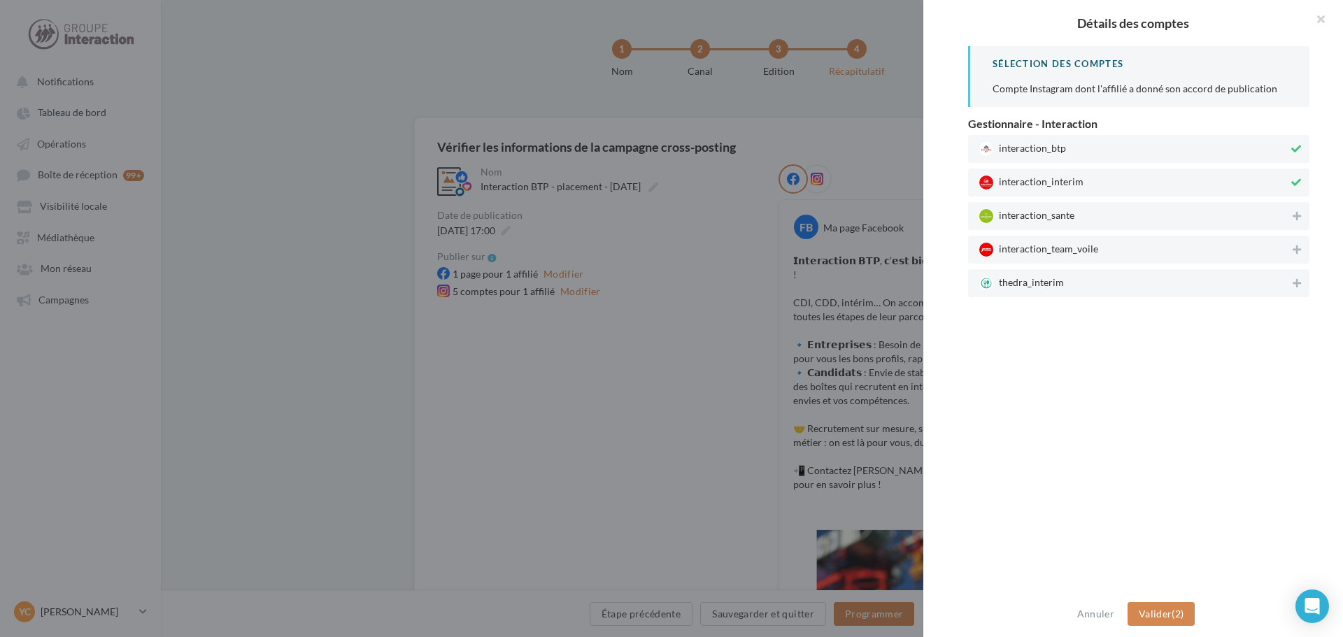
click at [1082, 190] on div "interaction_interim" at bounding box center [1138, 183] width 341 height 28
click at [1184, 616] on button "Valider (1)" at bounding box center [1161, 614] width 68 height 24
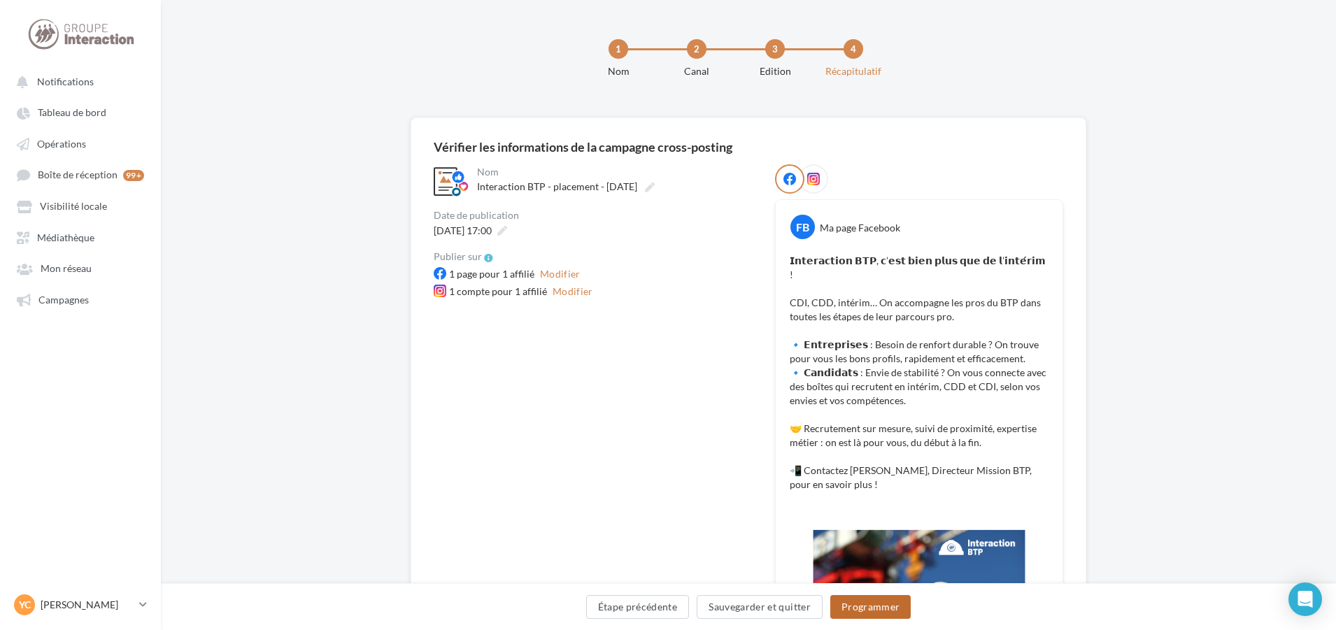
click at [859, 603] on button "Programmer" at bounding box center [870, 607] width 81 height 24
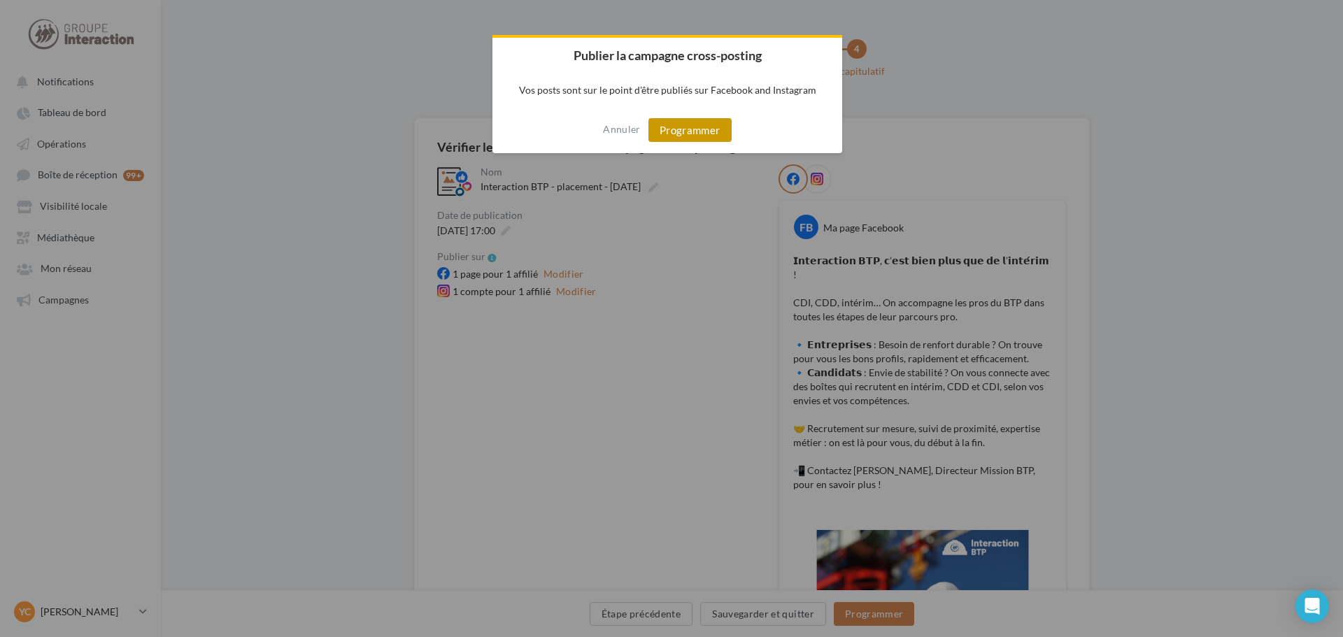
click at [678, 127] on button "Programmer" at bounding box center [689, 130] width 83 height 24
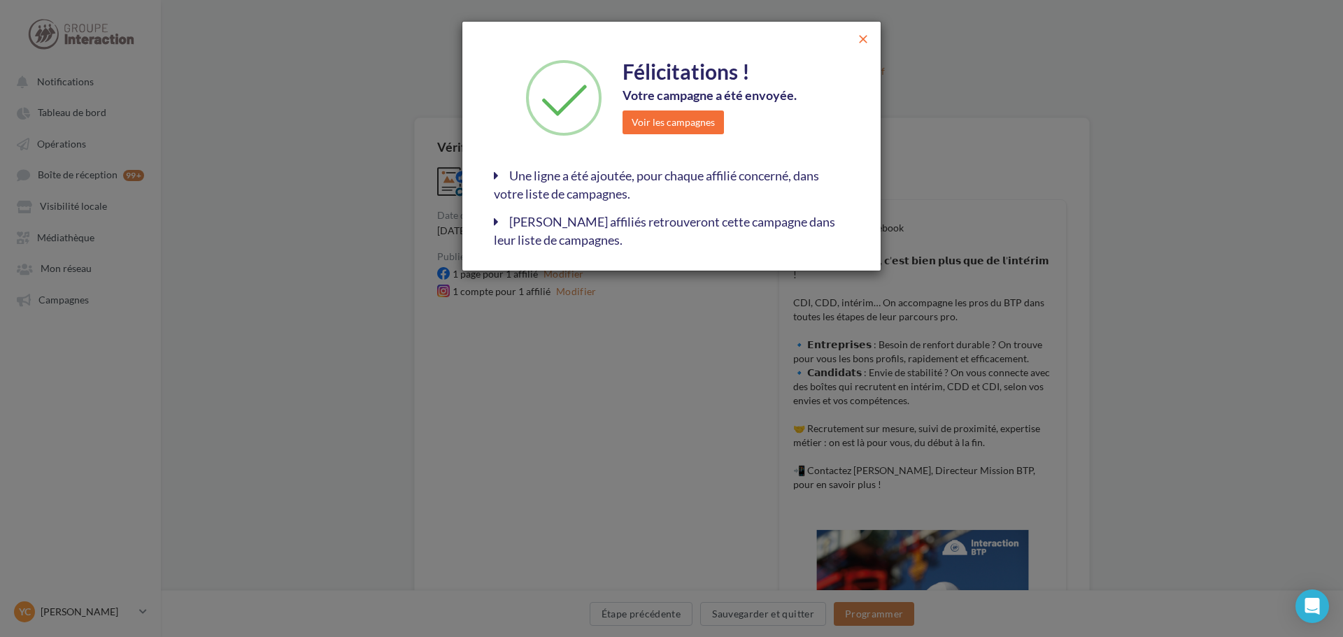
click at [863, 38] on span "close" at bounding box center [863, 39] width 14 height 14
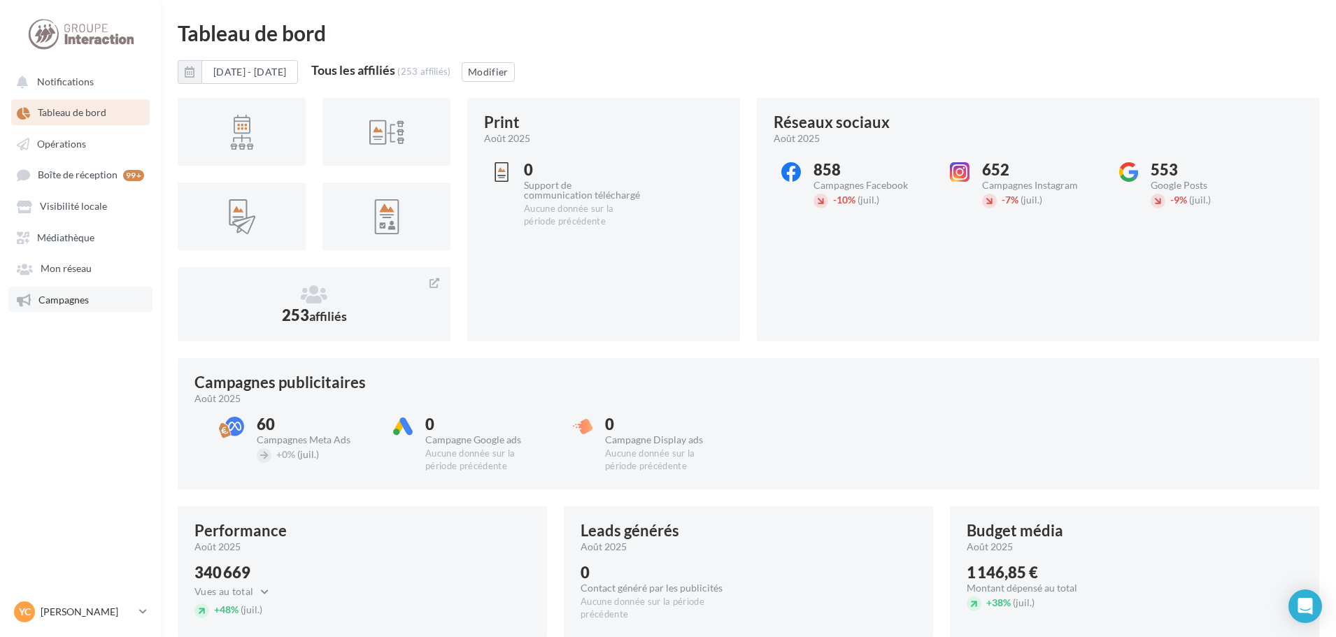
click at [61, 300] on span "Campagnes" at bounding box center [63, 300] width 50 height 12
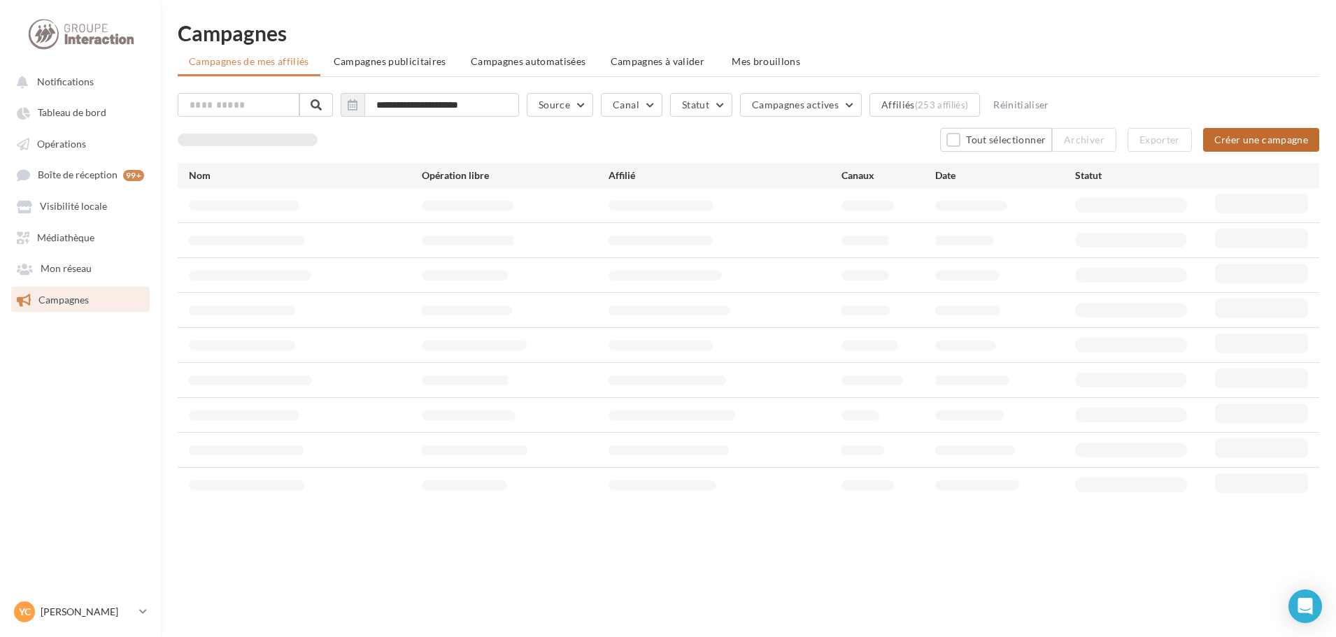
click at [1239, 144] on button "Créer une campagne" at bounding box center [1261, 140] width 116 height 24
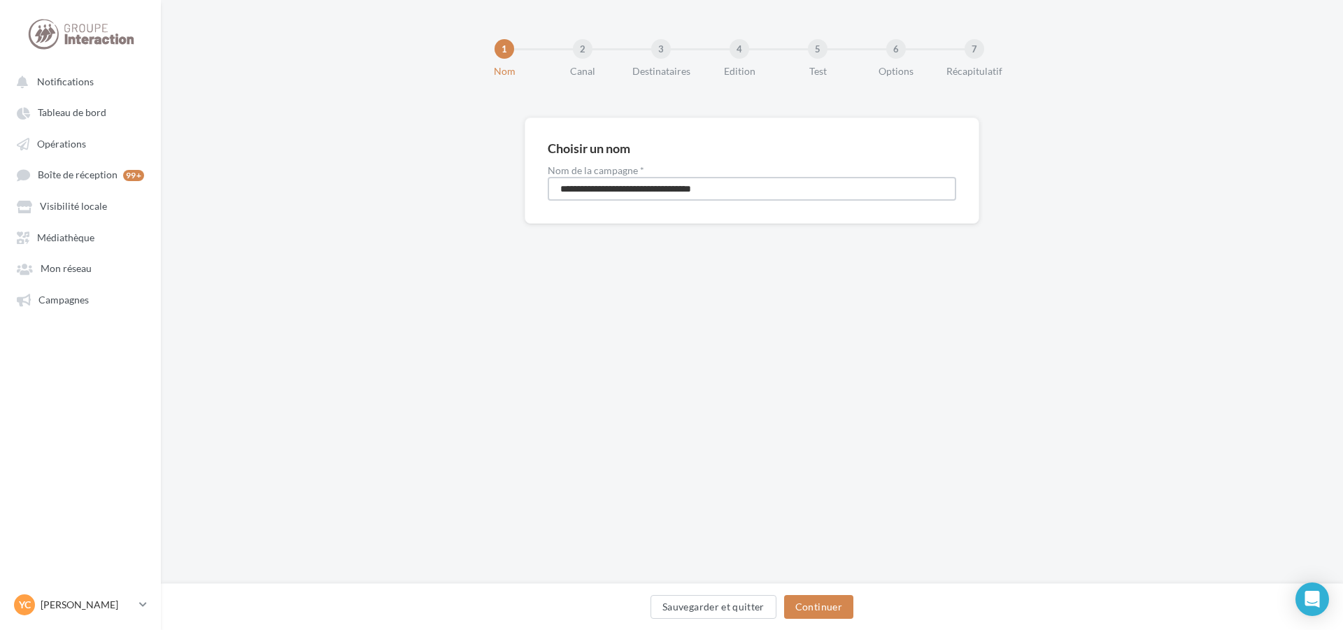
drag, startPoint x: 756, startPoint y: 190, endPoint x: 457, endPoint y: 188, distance: 299.3
click at [457, 188] on div "**********" at bounding box center [752, 192] width 1182 height 151
type input "**********"
click at [820, 601] on button "Continuer" at bounding box center [818, 607] width 69 height 24
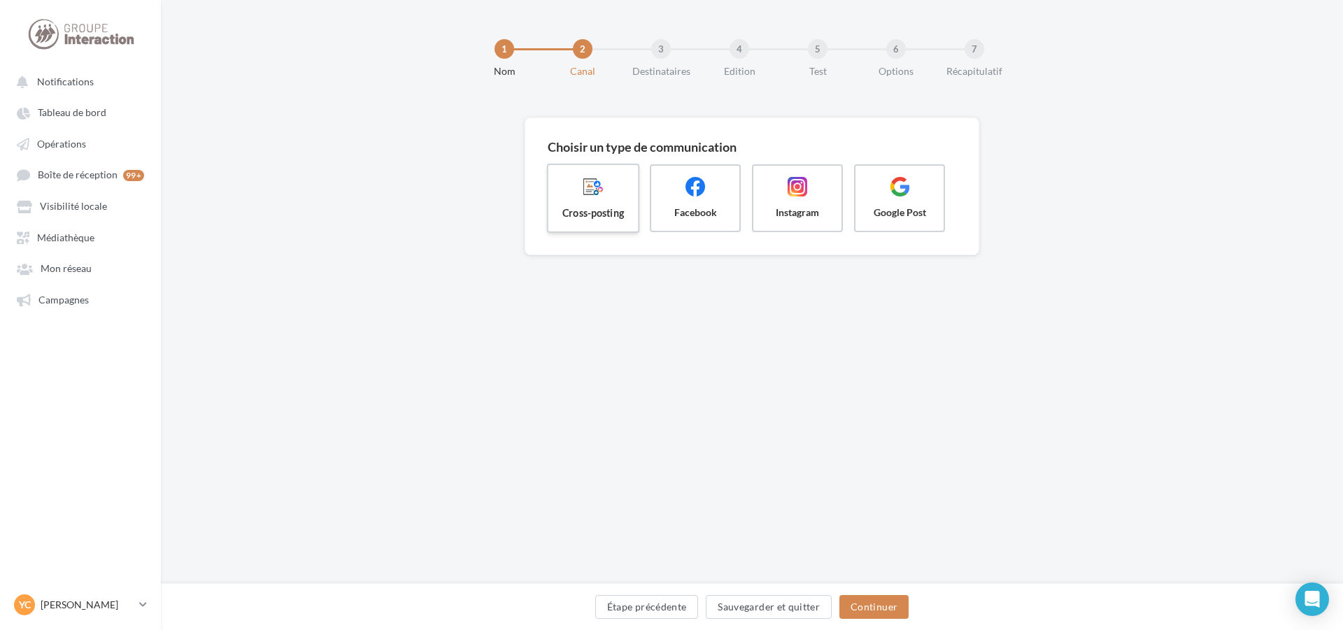
click at [585, 186] on icon at bounding box center [593, 186] width 20 height 20
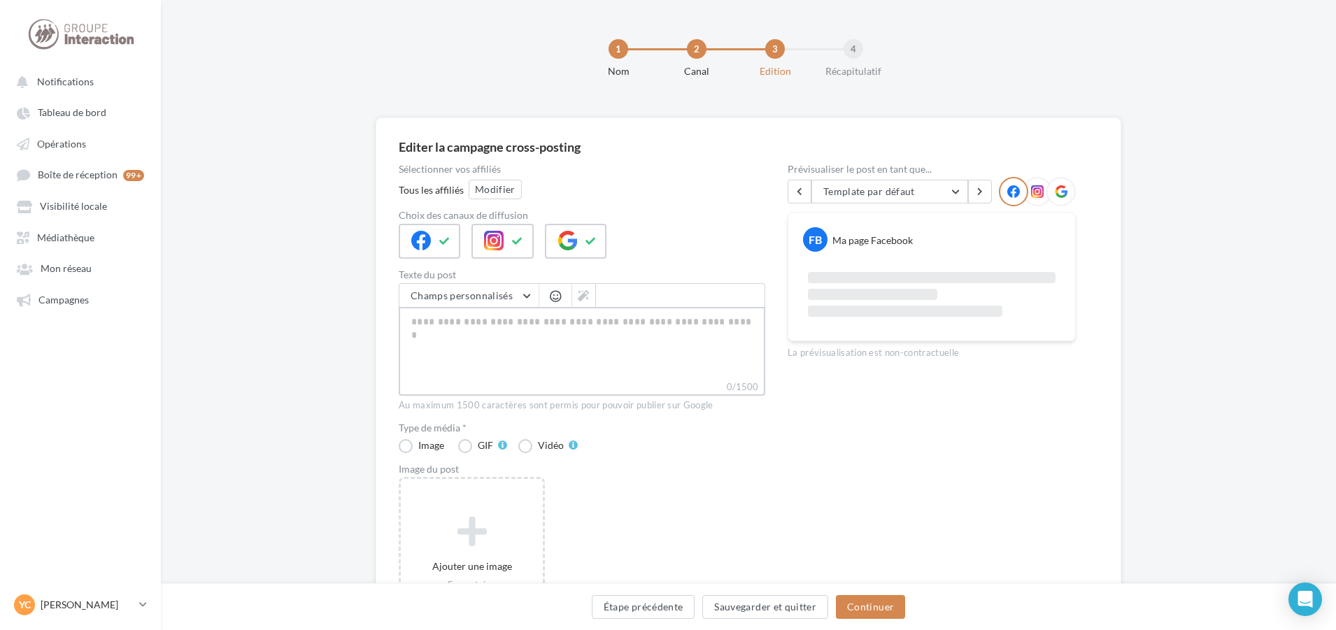
click at [552, 329] on textarea "0/1500" at bounding box center [582, 343] width 366 height 73
paste textarea "**********"
type textarea "**********"
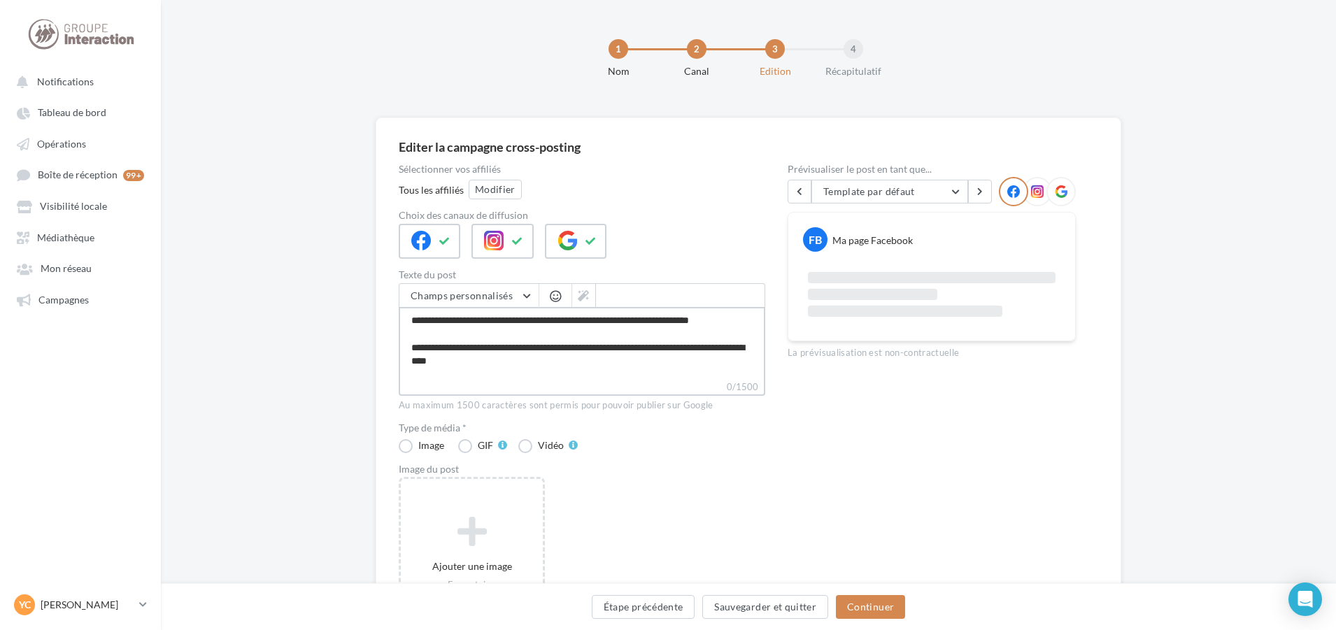
scroll to position [141, 0]
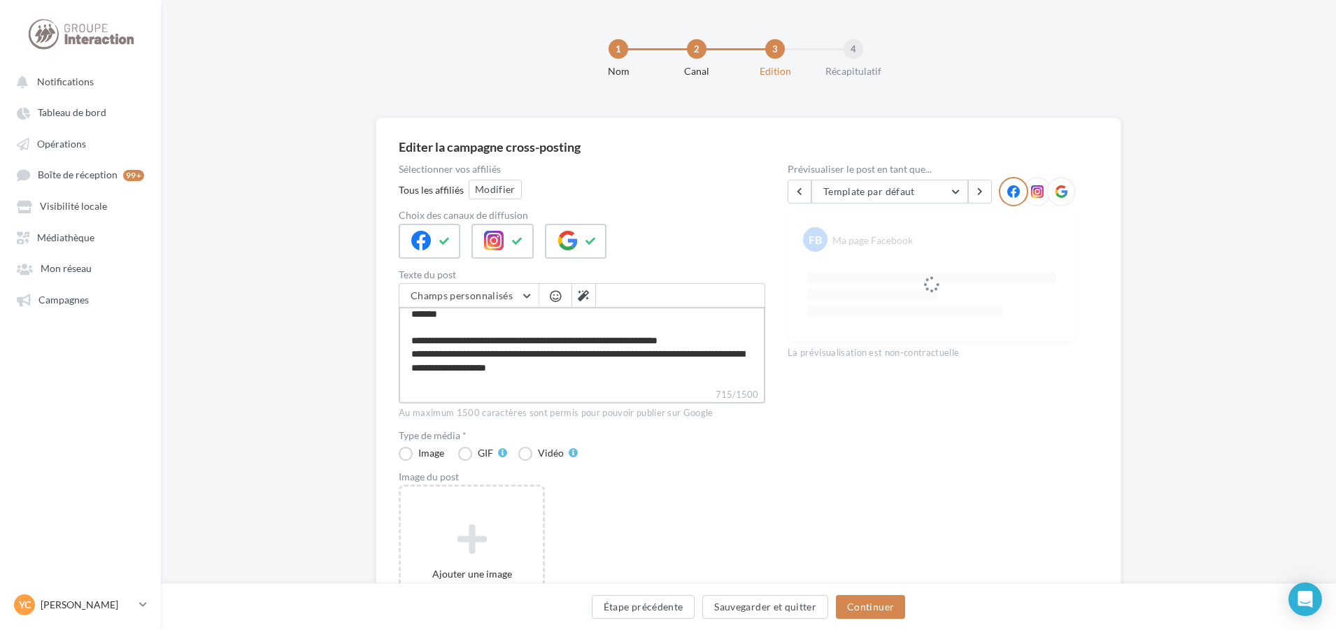
type textarea "**********"
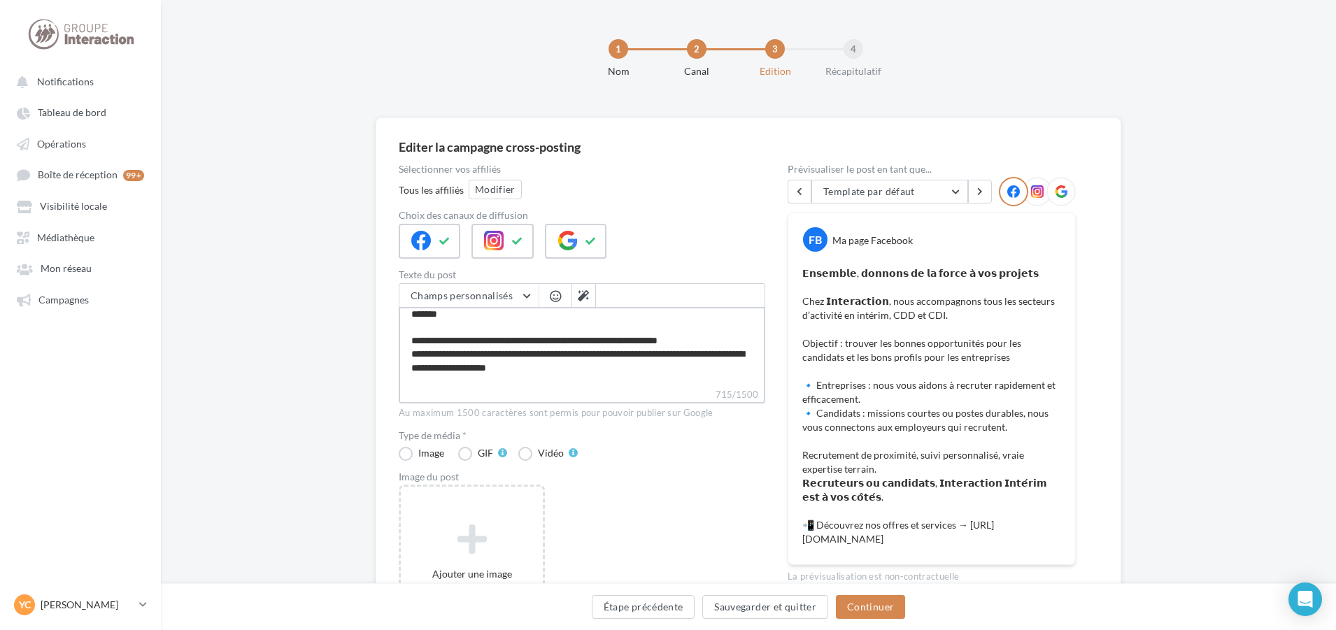
scroll to position [148, 0]
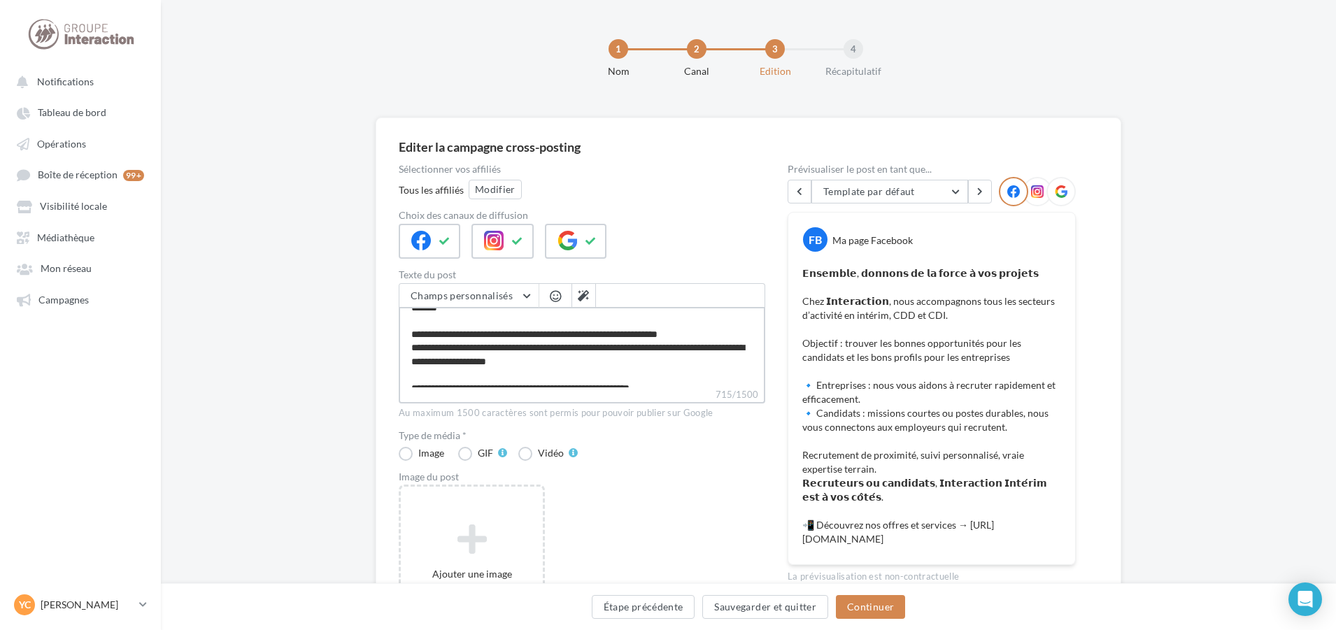
drag, startPoint x: 688, startPoint y: 382, endPoint x: 579, endPoint y: 379, distance: 109.1
click at [579, 379] on textarea "**********" at bounding box center [582, 347] width 366 height 80
paste textarea "**********"
type textarea "**********"
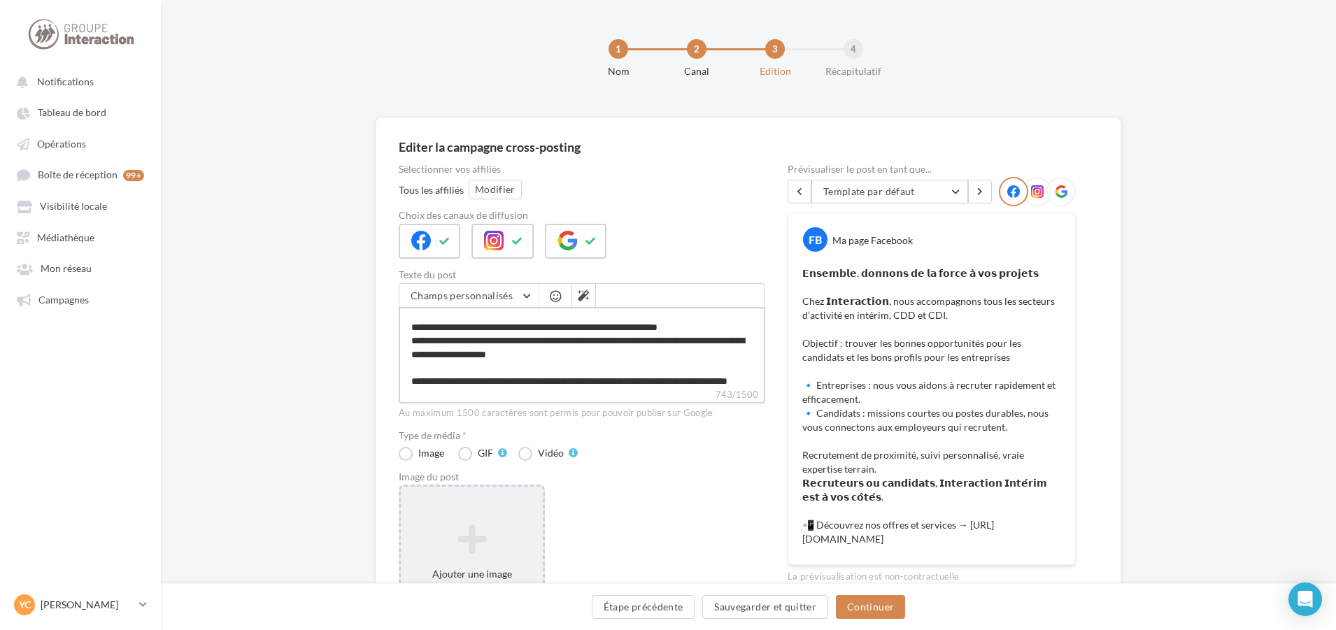
type textarea "**********"
click at [489, 536] on icon at bounding box center [471, 539] width 131 height 34
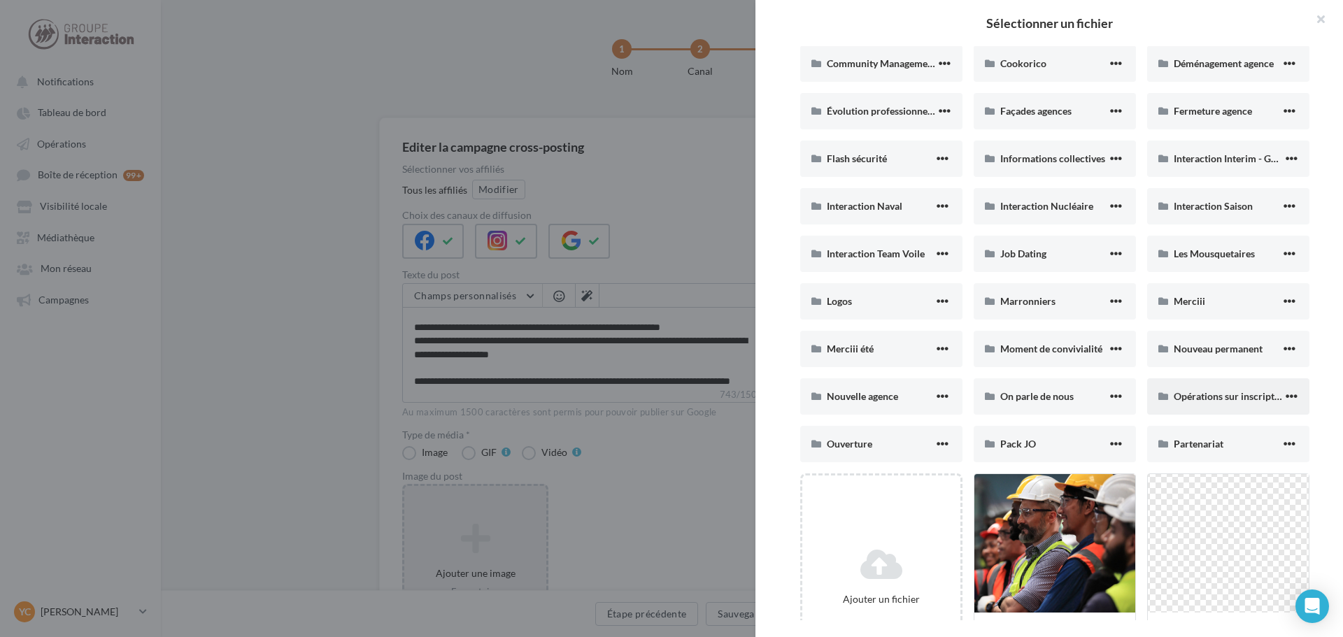
scroll to position [350, 0]
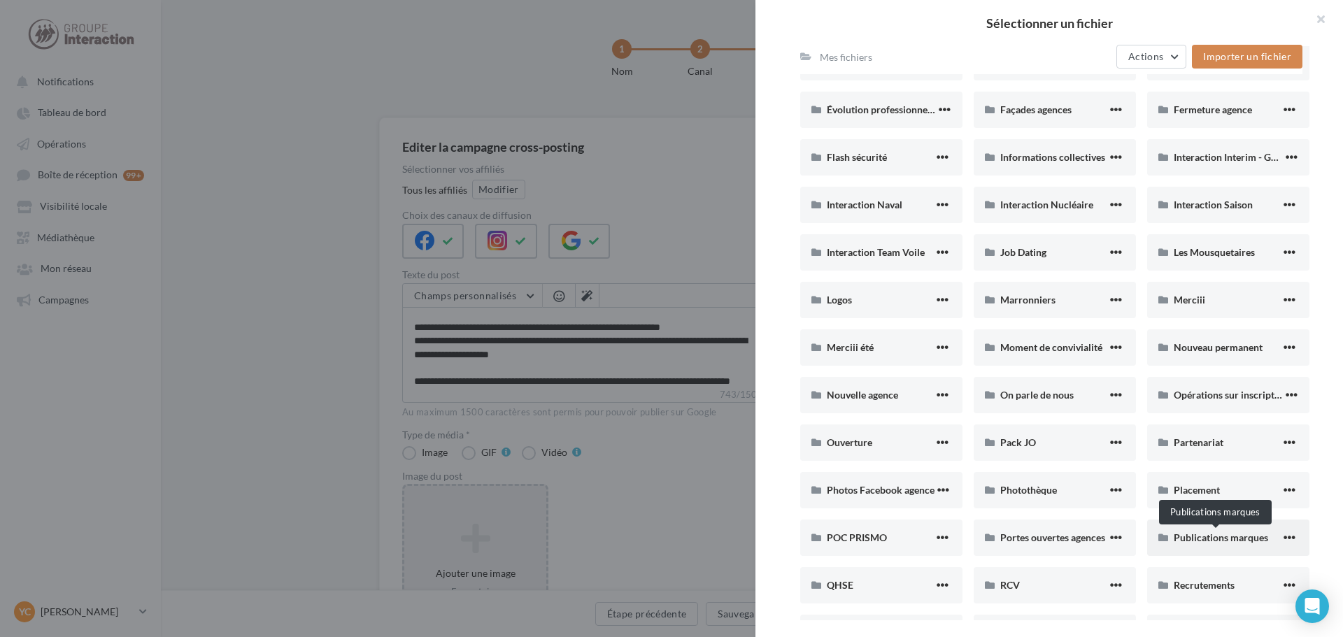
click at [1218, 539] on span "Publications marques" at bounding box center [1220, 537] width 94 height 12
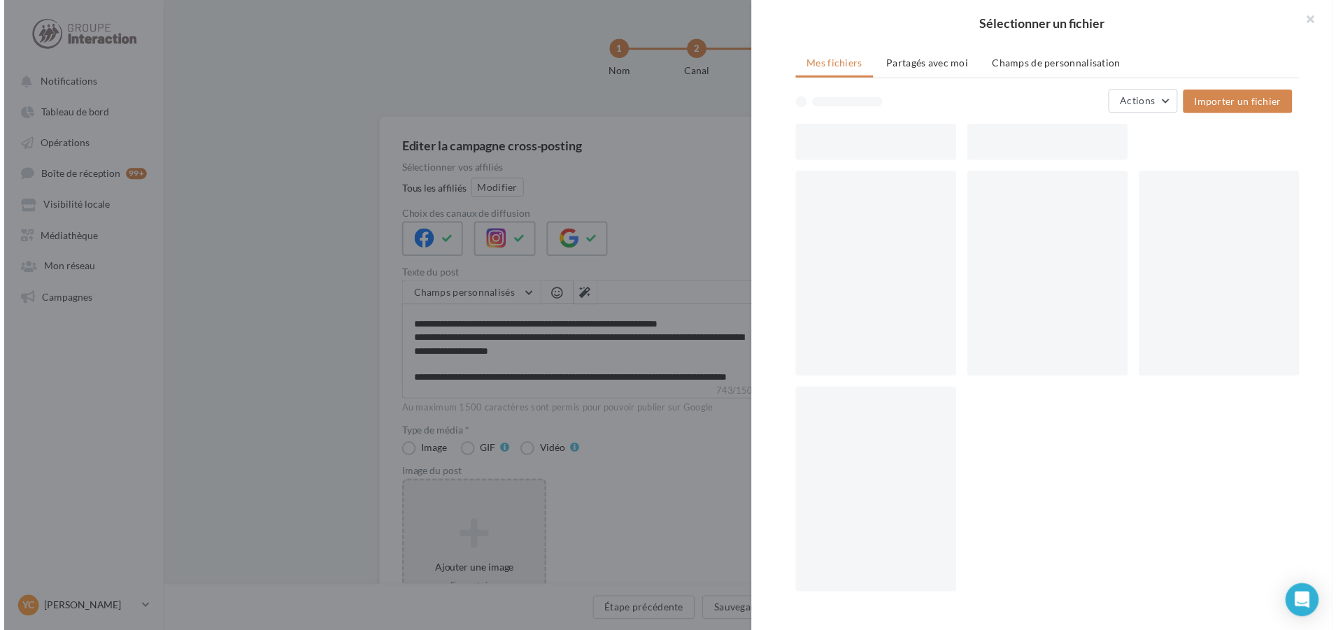
scroll to position [78, 0]
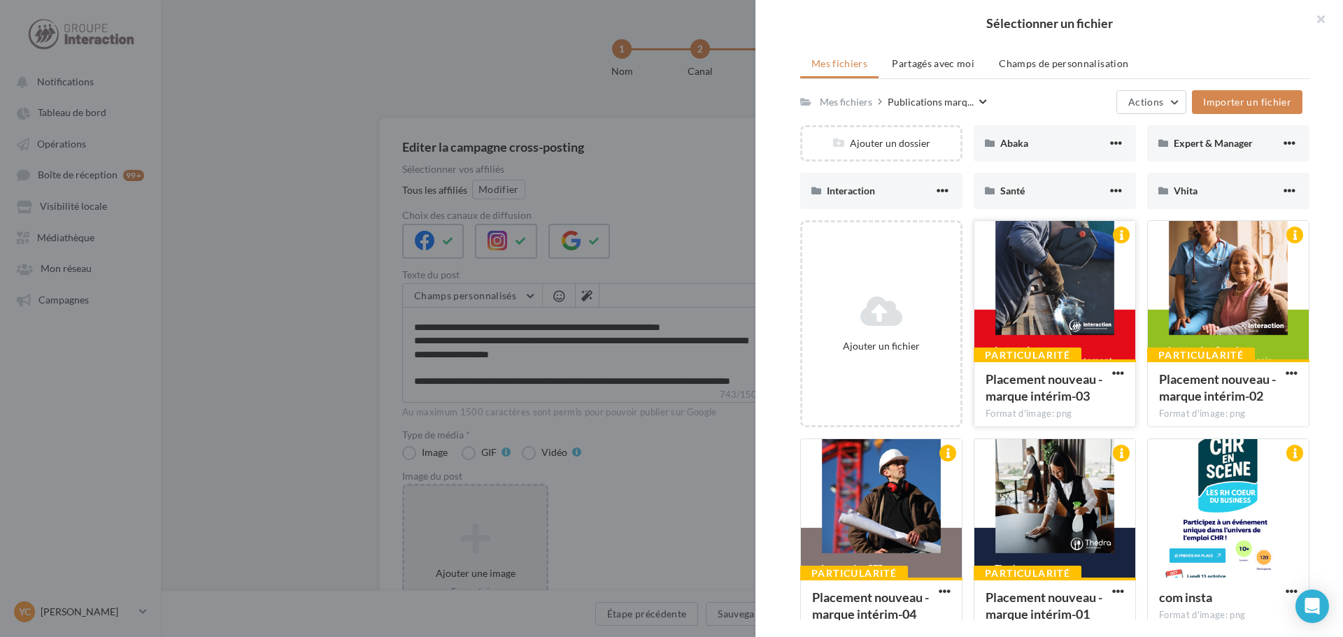
click at [1074, 317] on div at bounding box center [1054, 291] width 161 height 140
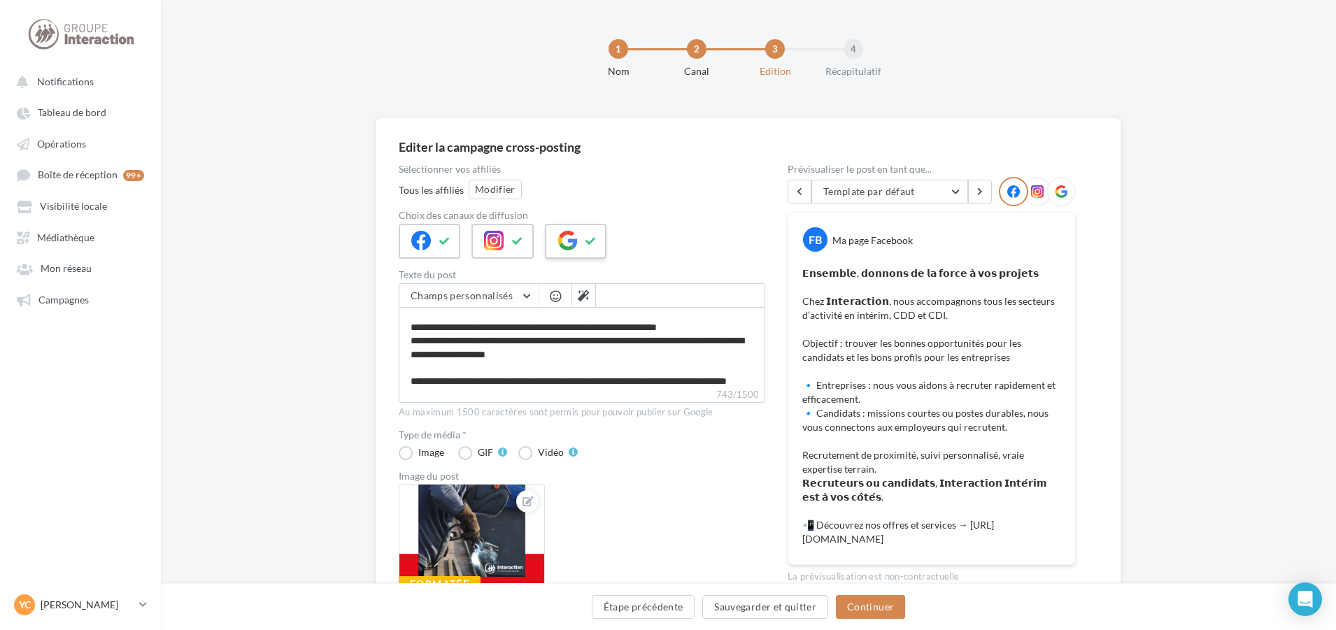
click at [578, 227] on div at bounding box center [576, 241] width 62 height 35
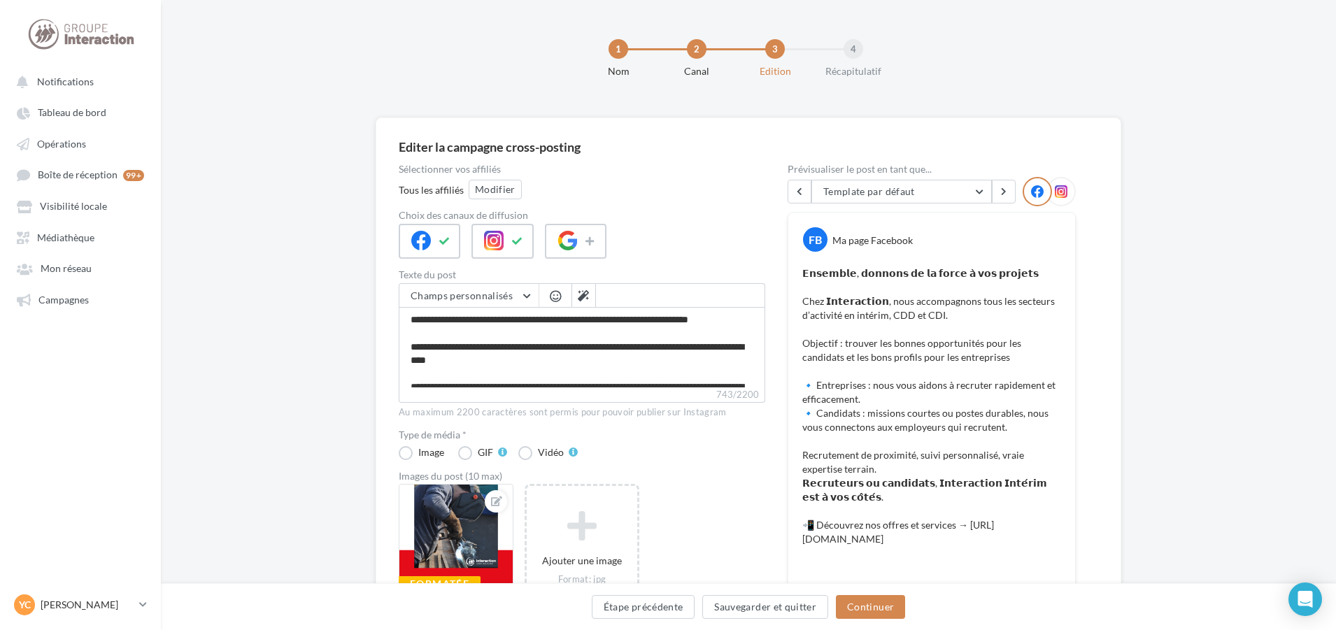
click at [522, 186] on div "Tous les affiliés Modifier" at bounding box center [582, 191] width 366 height 22
click at [506, 186] on button "Modifier" at bounding box center [495, 190] width 53 height 20
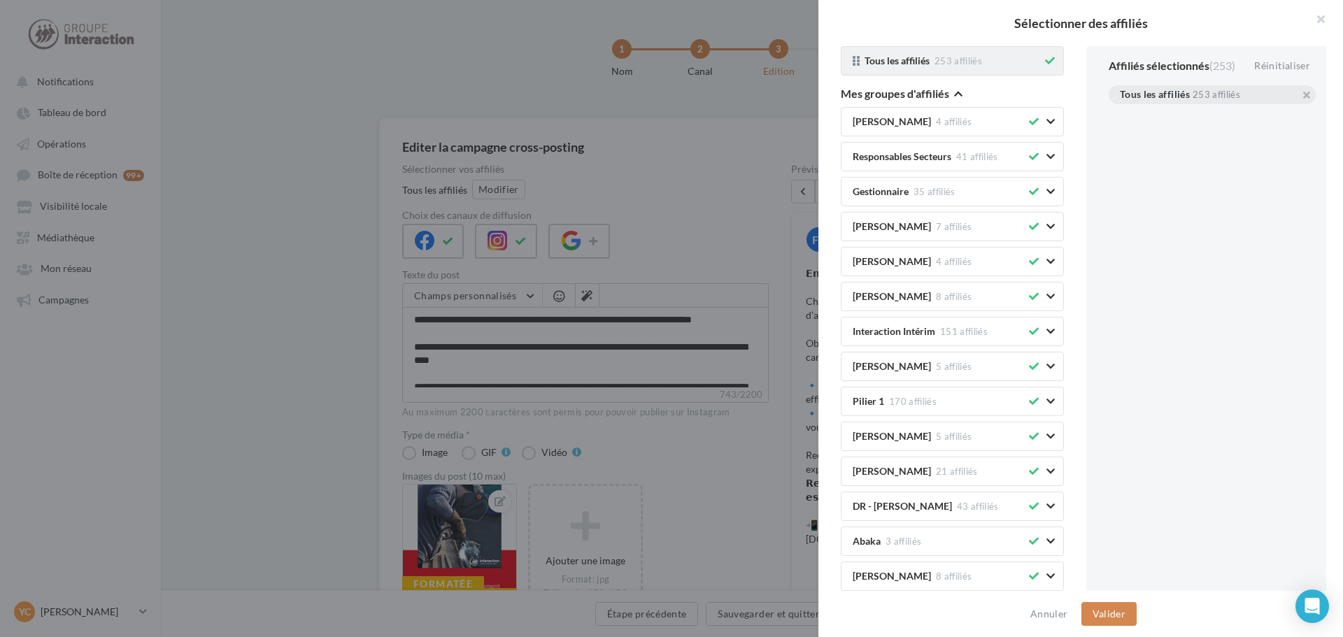
click at [1045, 61] on icon at bounding box center [1050, 61] width 10 height 10
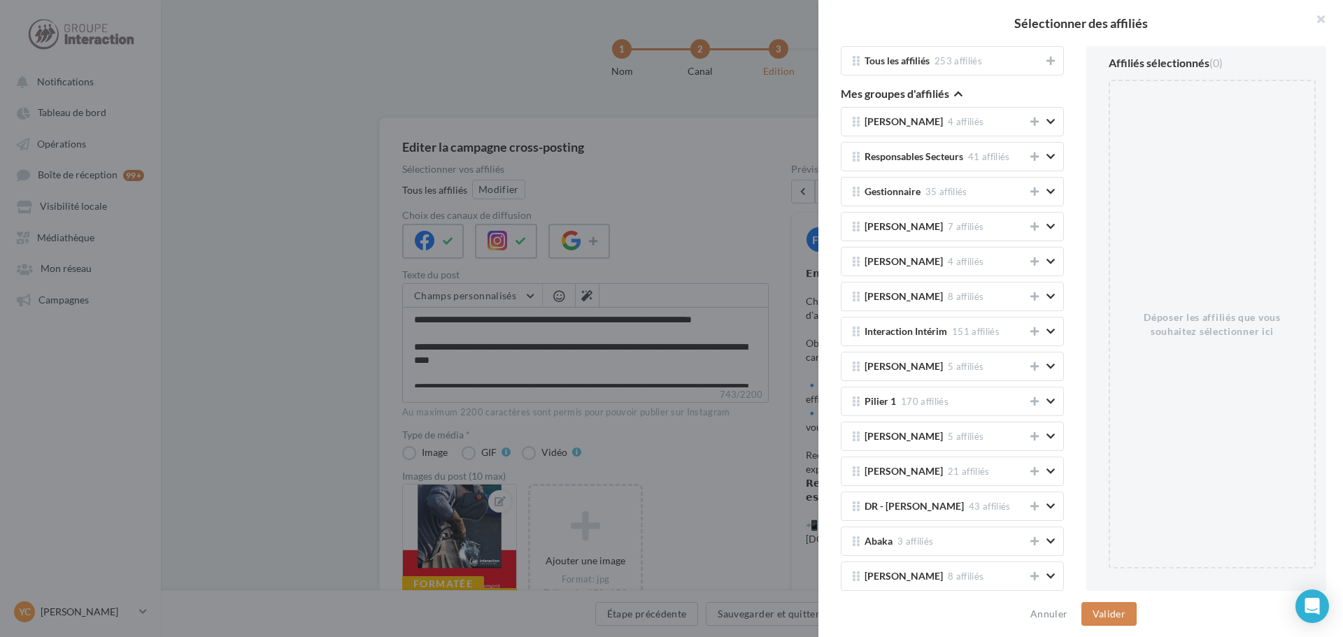
click at [962, 95] on div "Mes groupes d'affiliés" at bounding box center [952, 94] width 223 height 15
click at [959, 93] on icon "button" at bounding box center [958, 94] width 8 height 10
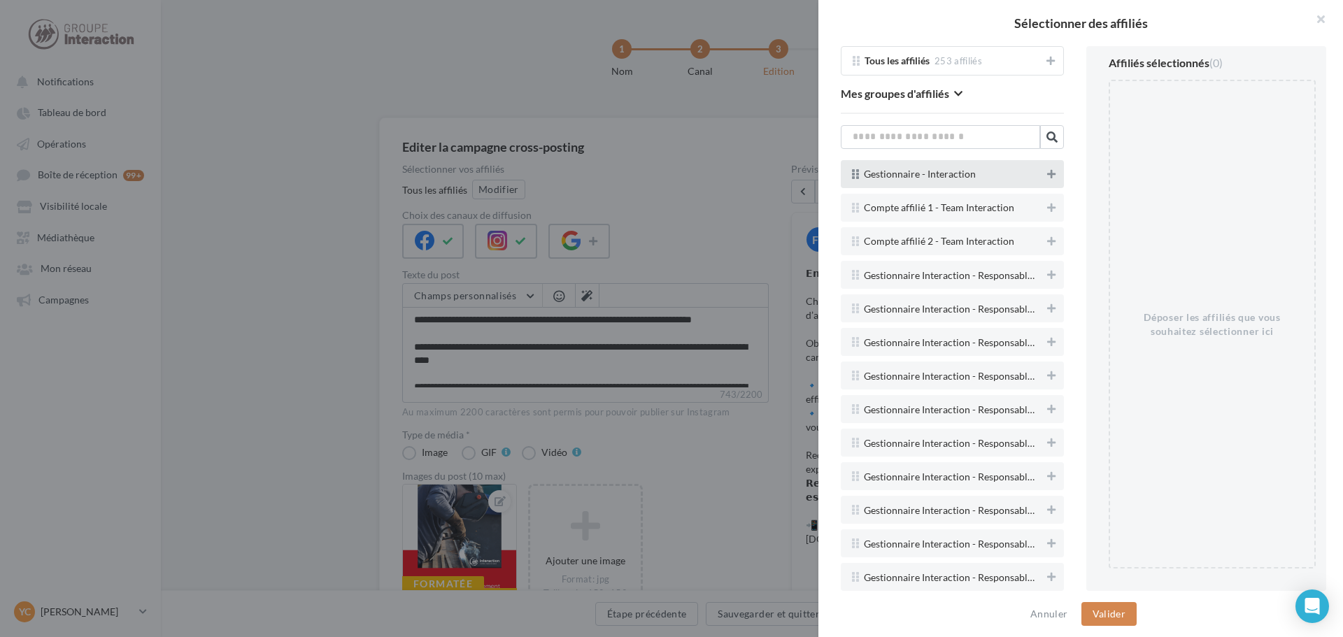
click at [1047, 173] on icon at bounding box center [1051, 174] width 8 height 10
click at [1116, 602] on button "Valider" at bounding box center [1108, 614] width 55 height 24
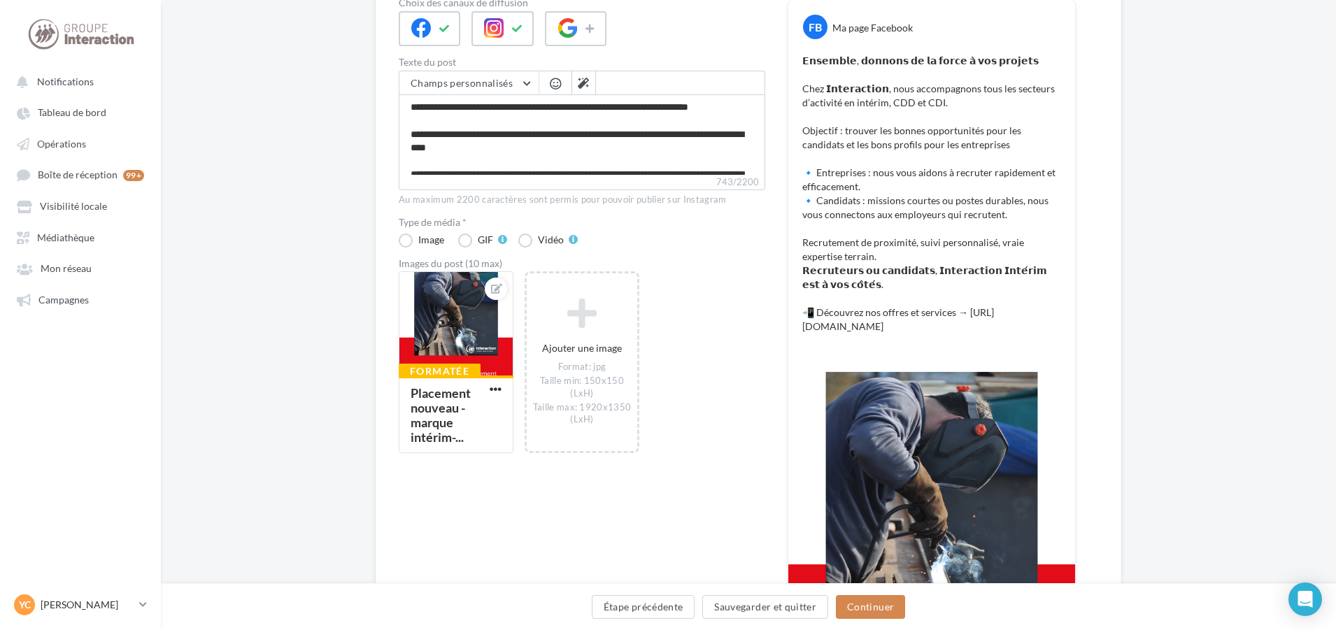
scroll to position [280, 0]
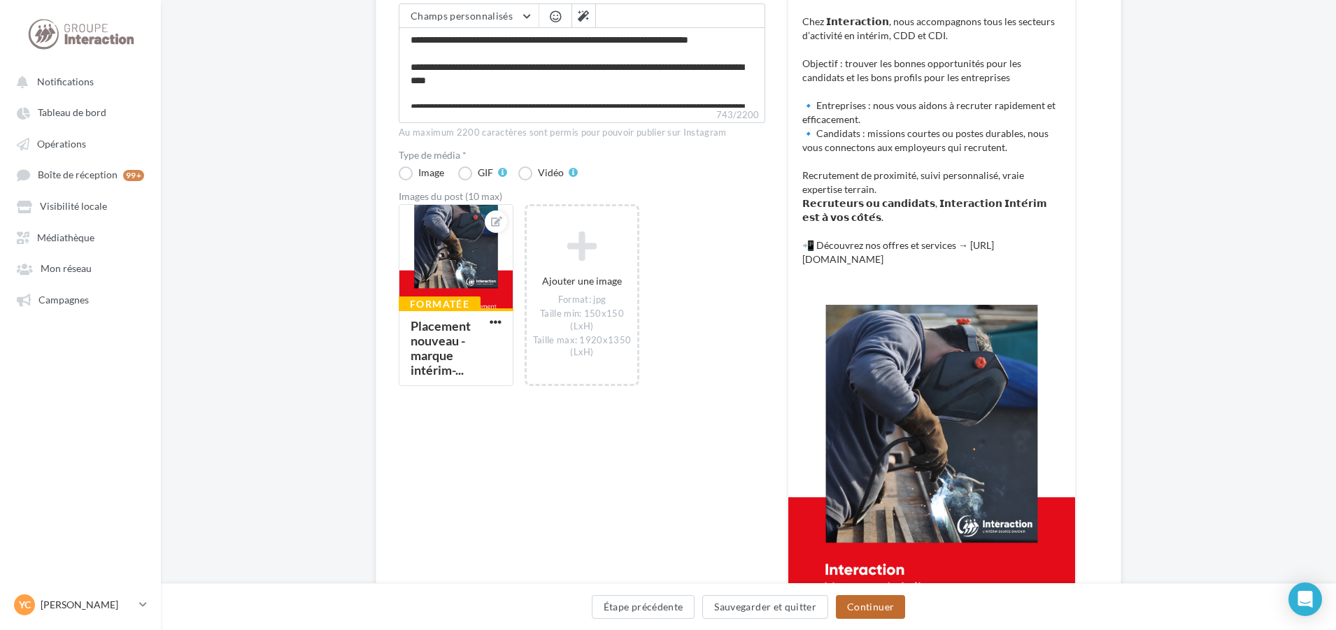
click at [893, 604] on button "Continuer" at bounding box center [870, 607] width 69 height 24
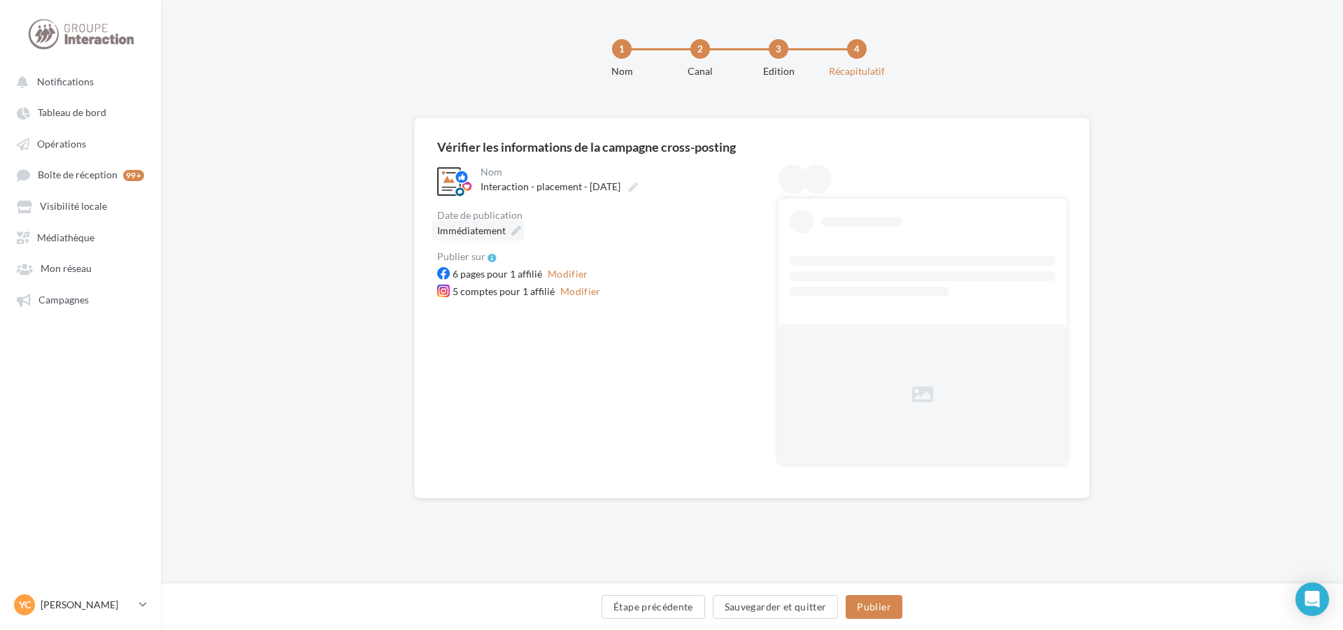
click at [478, 225] on span "Immédiatement" at bounding box center [471, 230] width 69 height 12
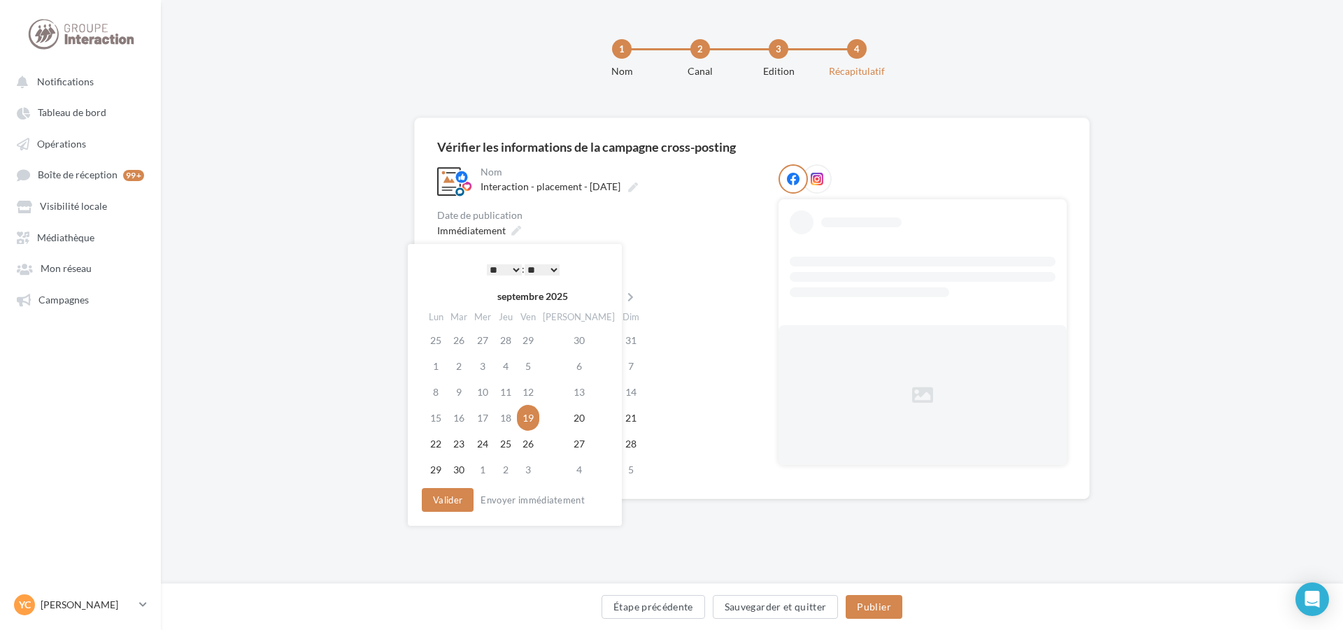
click at [513, 266] on select "* * * * * * * * * * ** ** ** ** ** ** ** ** ** ** ** ** ** **" at bounding box center [504, 269] width 35 height 11
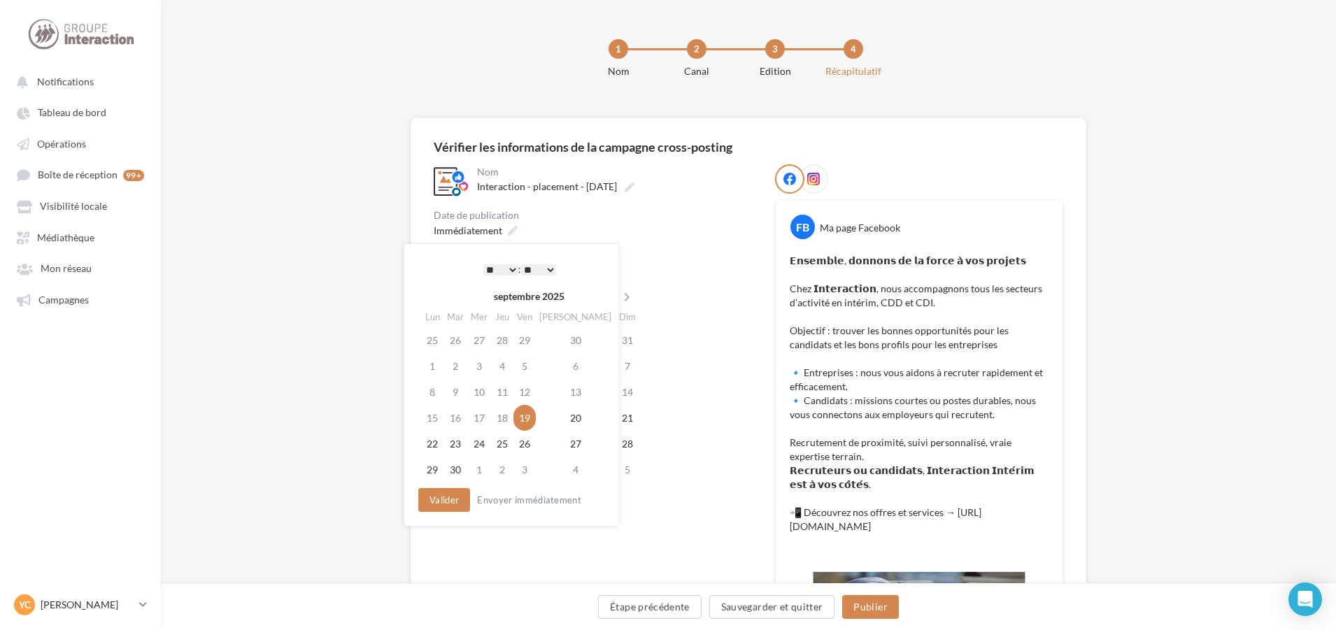
click at [554, 262] on div "* * * * * * * * * * ** ** ** ** ** ** ** ** ** ** ** ** ** ** : ** ** ** ** ** …" at bounding box center [519, 269] width 141 height 21
click at [549, 267] on select "** ** ** ** ** **" at bounding box center [538, 269] width 35 height 11
drag, startPoint x: 448, startPoint y: 499, endPoint x: 493, endPoint y: 433, distance: 80.1
click at [448, 499] on button "Valider" at bounding box center [444, 500] width 52 height 24
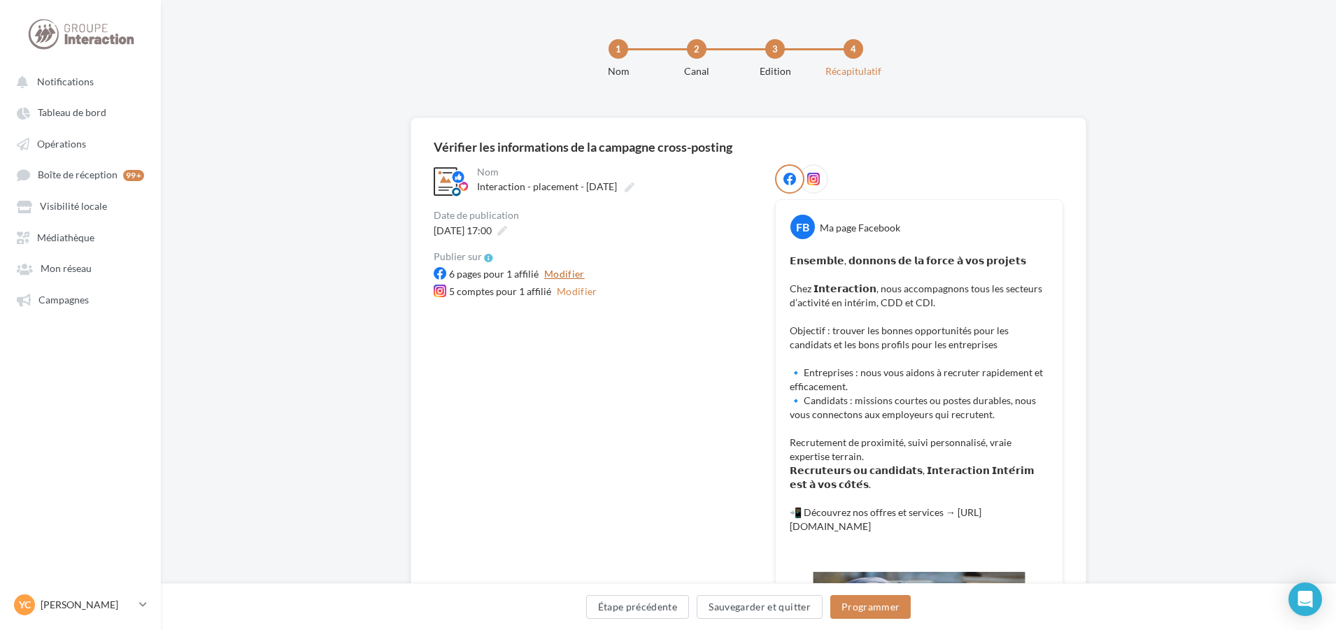
click at [560, 271] on button "Modifier" at bounding box center [564, 274] width 52 height 17
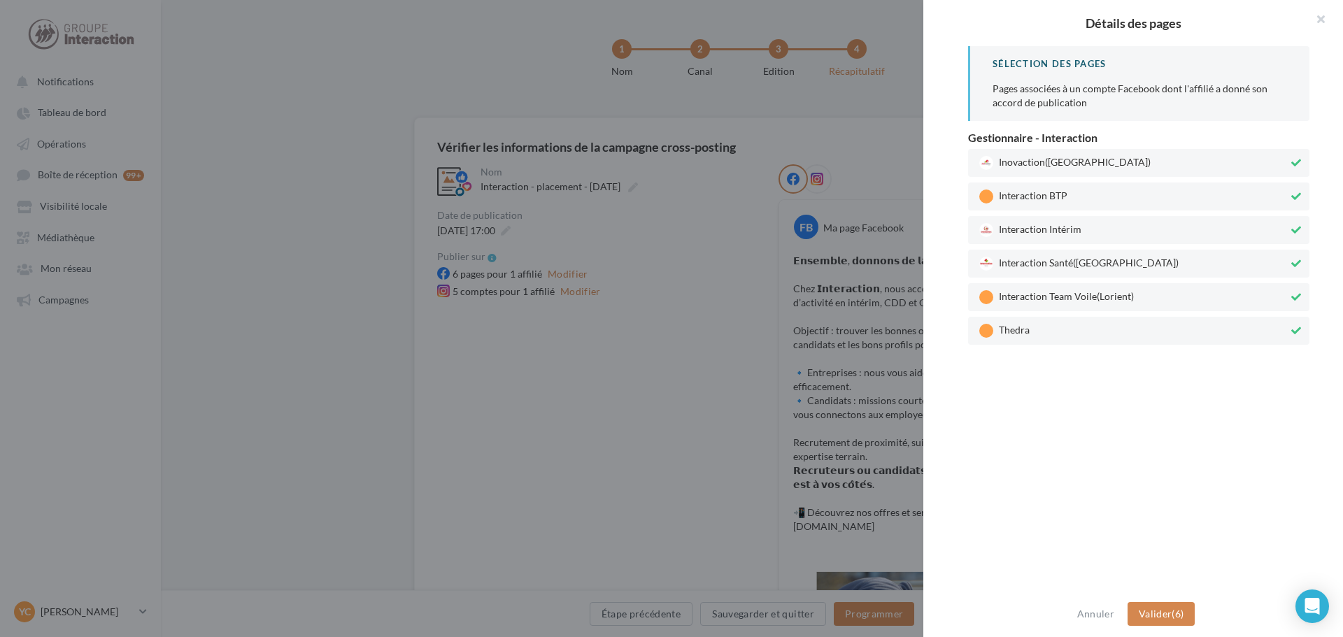
drag, startPoint x: 1072, startPoint y: 328, endPoint x: 1071, endPoint y: 291, distance: 37.1
click at [1072, 324] on span "Thedra" at bounding box center [1133, 331] width 309 height 14
click at [1071, 291] on span "Interaction Team Voile (Lorient)" at bounding box center [1133, 297] width 309 height 14
click at [1075, 259] on span "Interaction Santé ([GEOGRAPHIC_DATA])" at bounding box center [1133, 264] width 309 height 14
drag, startPoint x: 1076, startPoint y: 196, endPoint x: 1083, endPoint y: 157, distance: 39.1
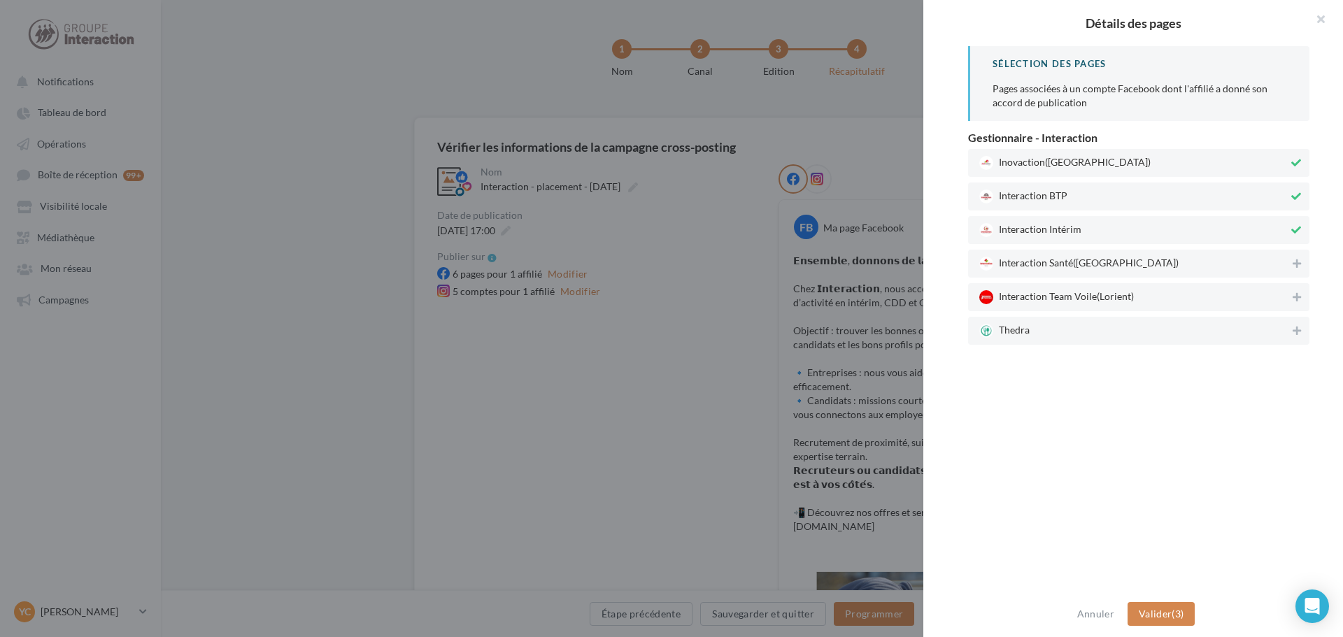
click at [1077, 194] on span "Interaction BTP" at bounding box center [1133, 197] width 309 height 14
click at [1083, 156] on span "([GEOGRAPHIC_DATA])" at bounding box center [1098, 161] width 106 height 12
click at [1179, 606] on button "Valider (1)" at bounding box center [1161, 614] width 68 height 24
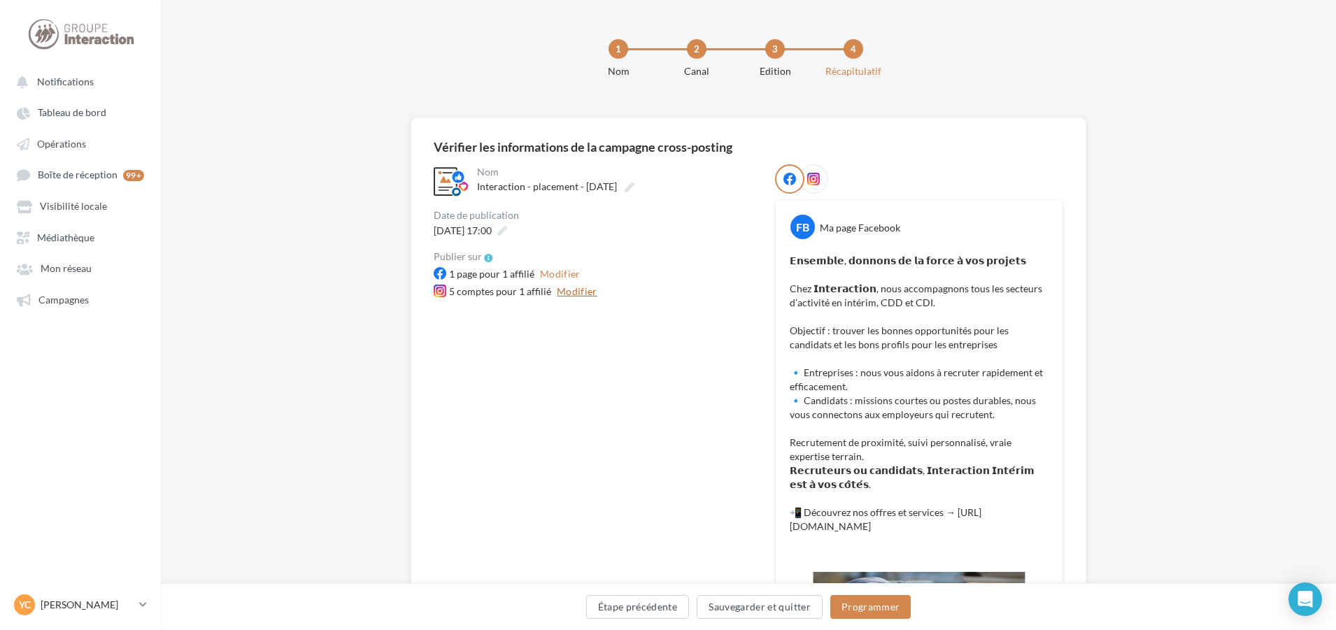
click at [580, 299] on button "Modifier" at bounding box center [577, 291] width 52 height 17
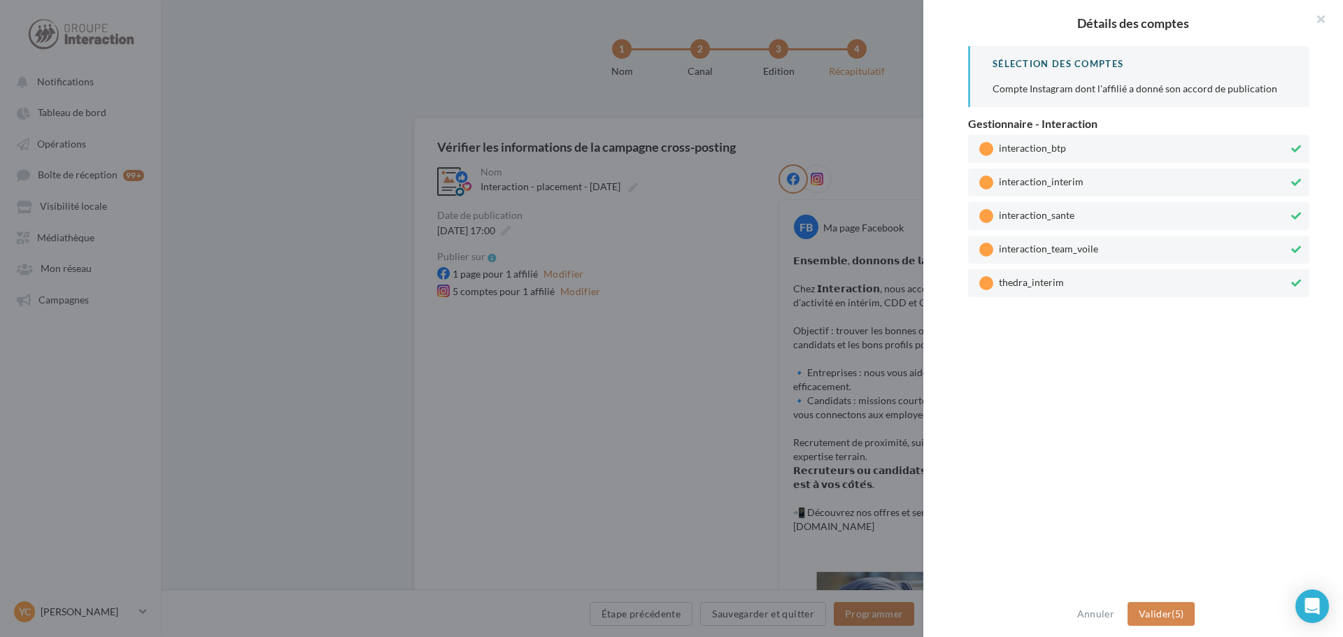
drag, startPoint x: 1033, startPoint y: 284, endPoint x: 1036, endPoint y: 248, distance: 36.5
click at [1033, 283] on span "thedra_interim" at bounding box center [1133, 283] width 309 height 14
click at [1036, 243] on span "interaction_team_voile" at bounding box center [1133, 250] width 309 height 14
drag, startPoint x: 1039, startPoint y: 211, endPoint x: 1043, endPoint y: 170, distance: 41.5
click at [1039, 209] on span "interaction_sante" at bounding box center [1133, 216] width 309 height 14
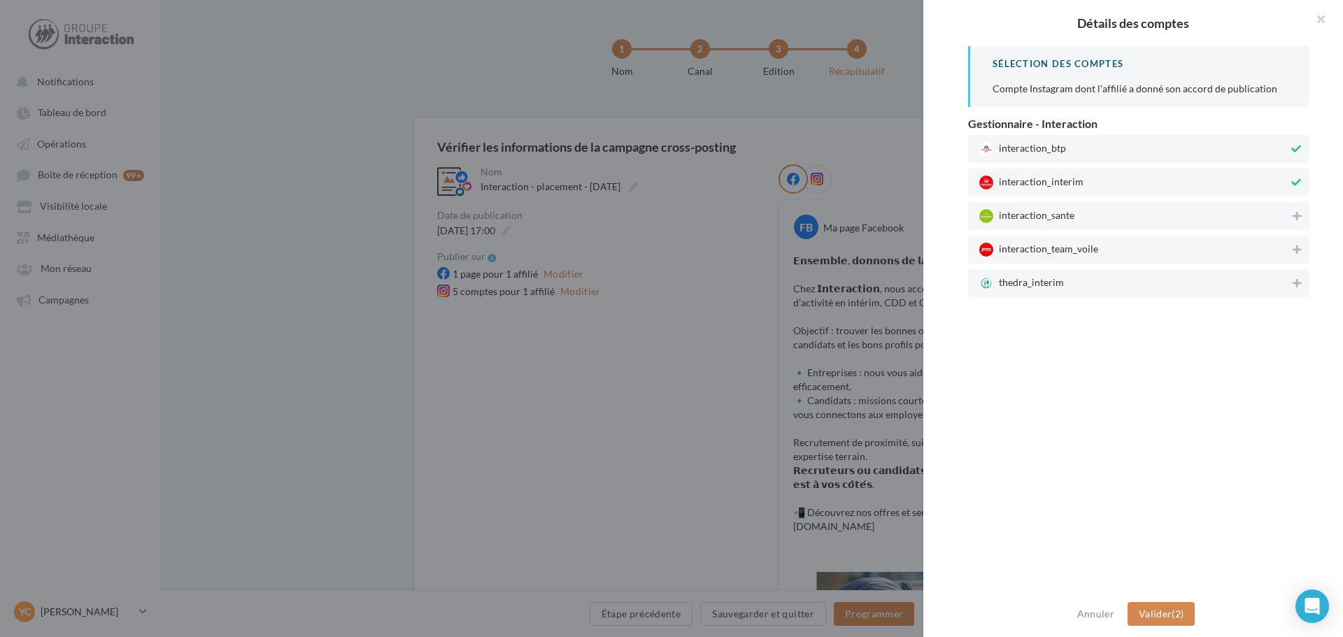
click at [1045, 157] on div "interaction_btp" at bounding box center [1138, 149] width 341 height 28
click at [1170, 620] on button "Valider (1)" at bounding box center [1161, 614] width 68 height 24
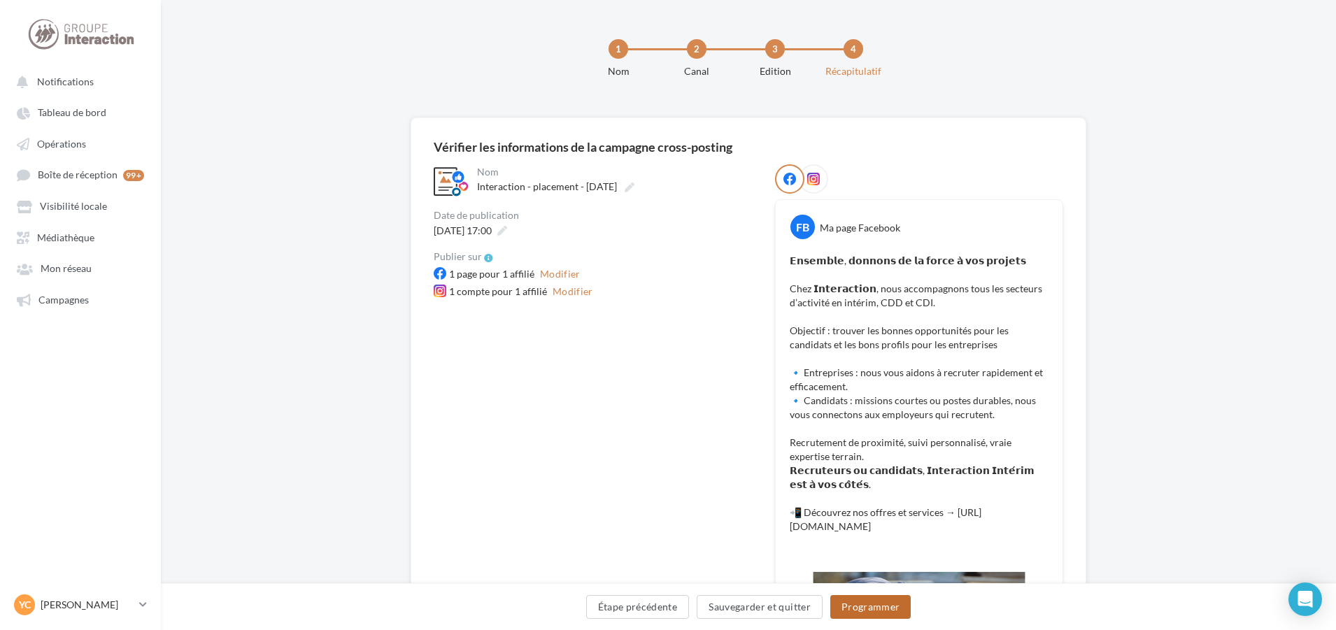
click at [867, 600] on button "Programmer" at bounding box center [870, 607] width 81 height 24
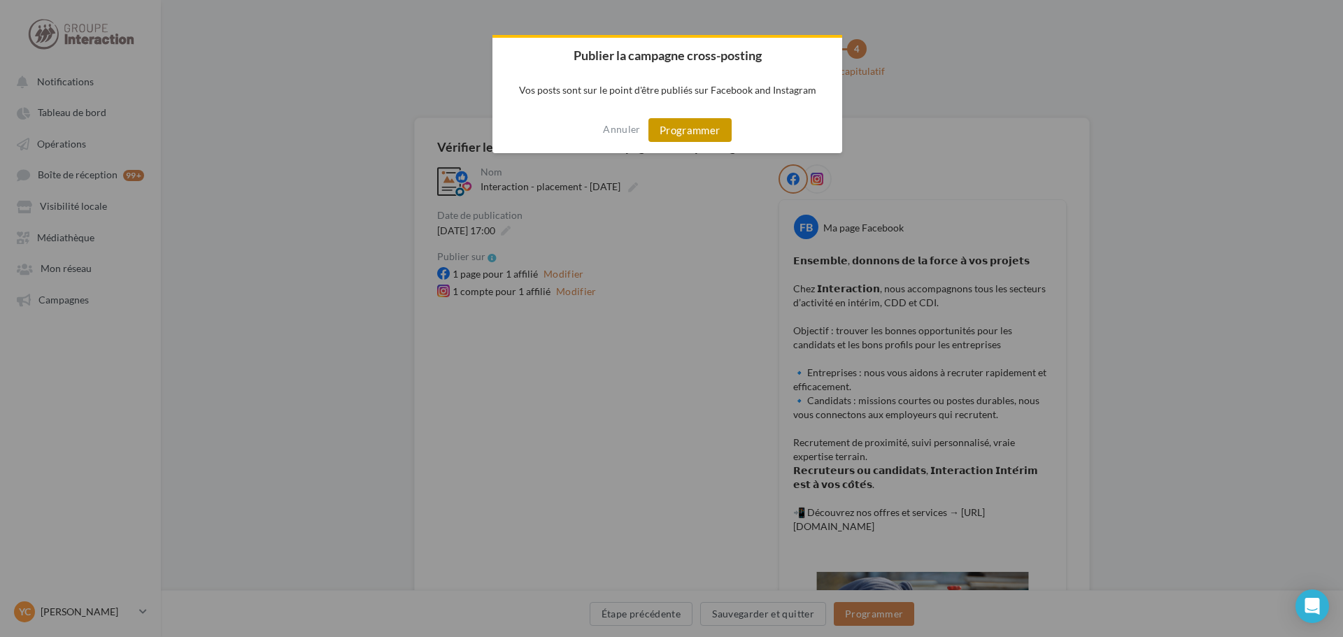
click at [666, 129] on button "Programmer" at bounding box center [689, 130] width 83 height 24
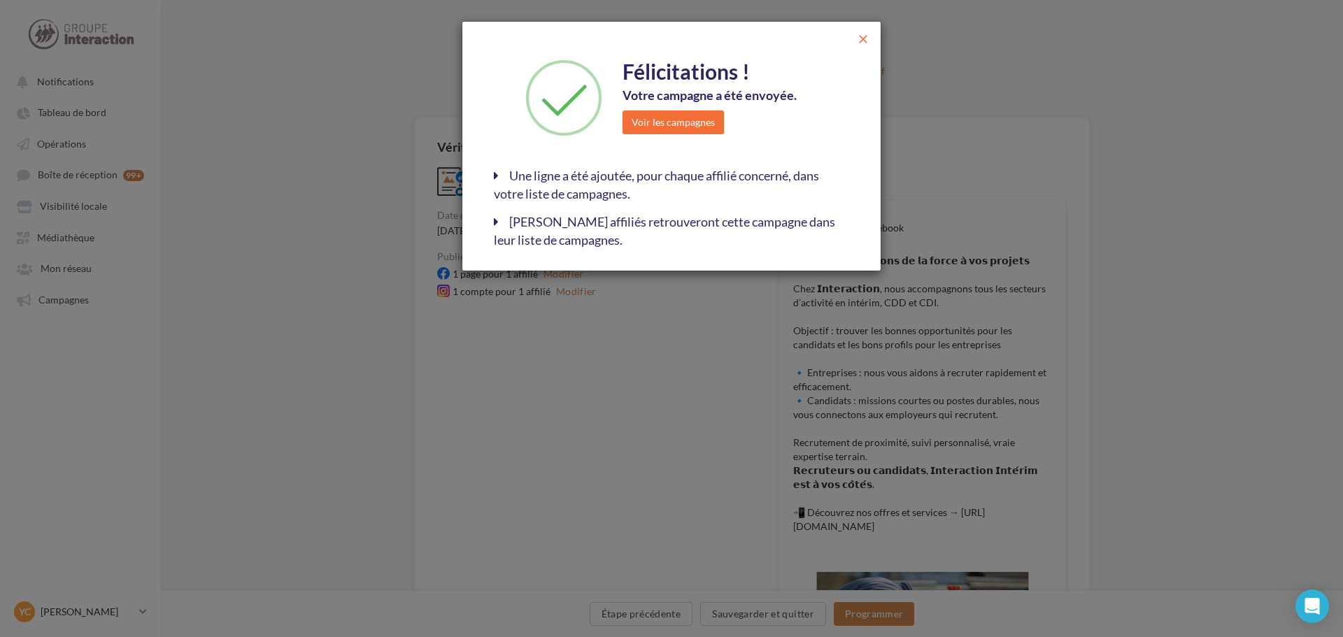
click at [869, 41] on span "close" at bounding box center [863, 39] width 14 height 14
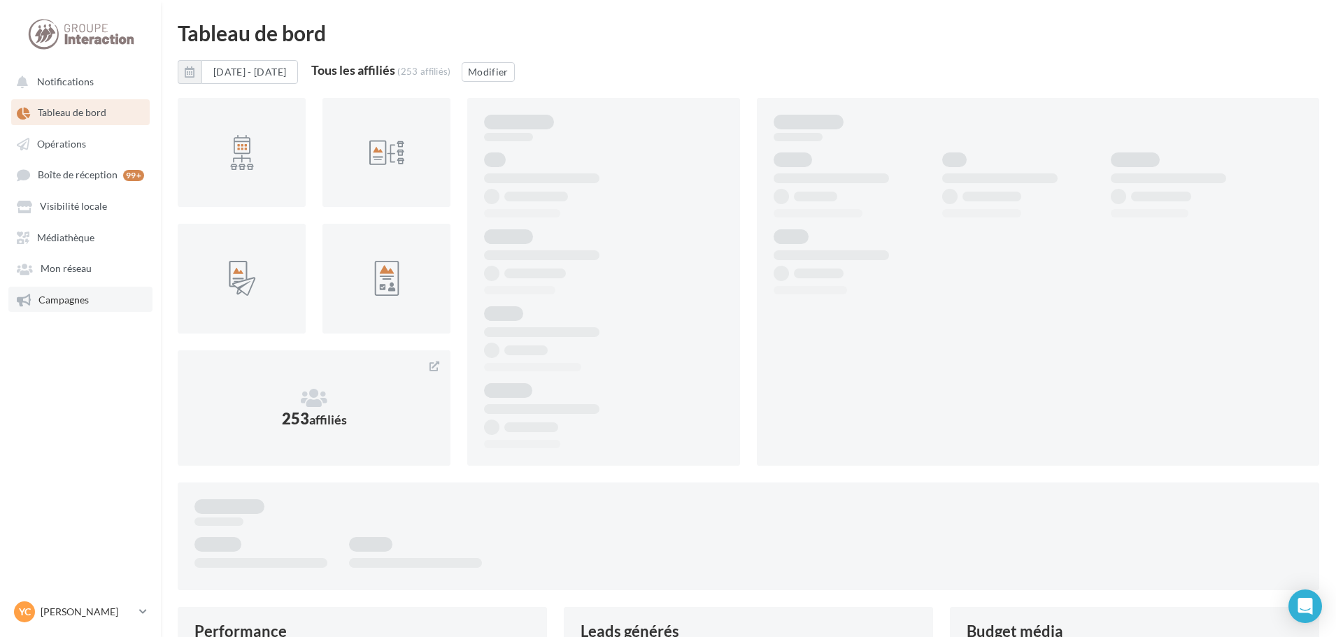
click at [69, 295] on span "Campagnes" at bounding box center [63, 300] width 50 height 12
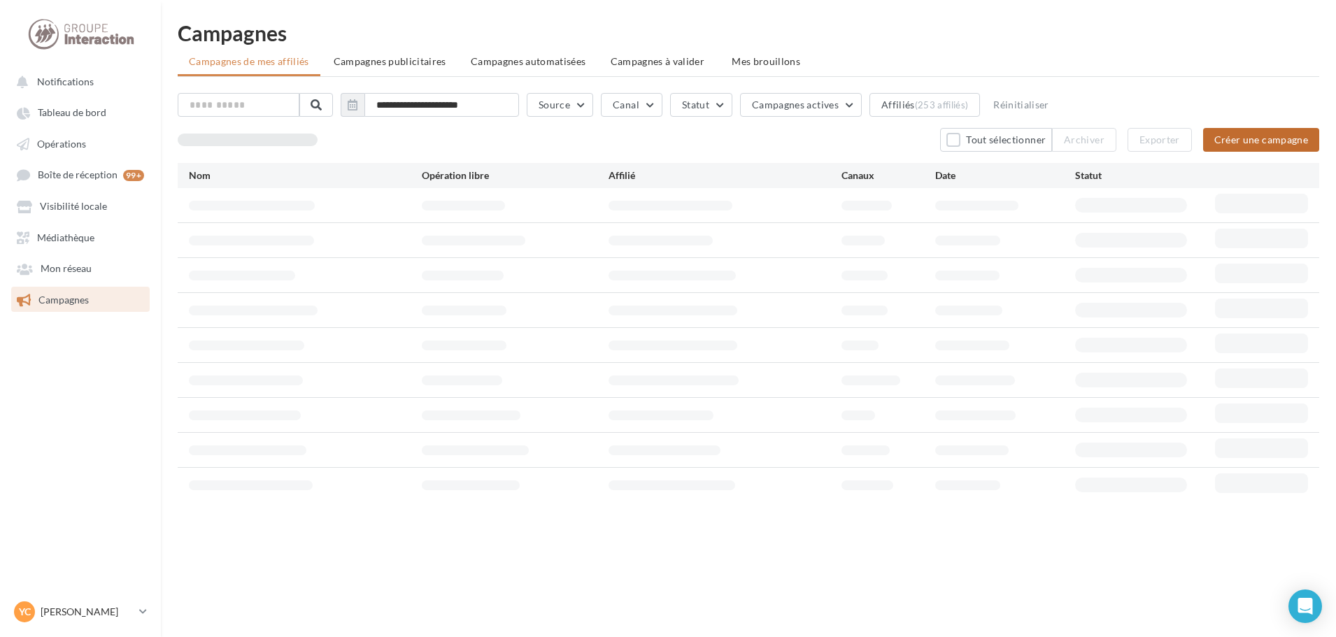
click at [1248, 150] on div "**********" at bounding box center [748, 297] width 1141 height 409
click at [1253, 141] on button "Créer une campagne" at bounding box center [1261, 140] width 116 height 24
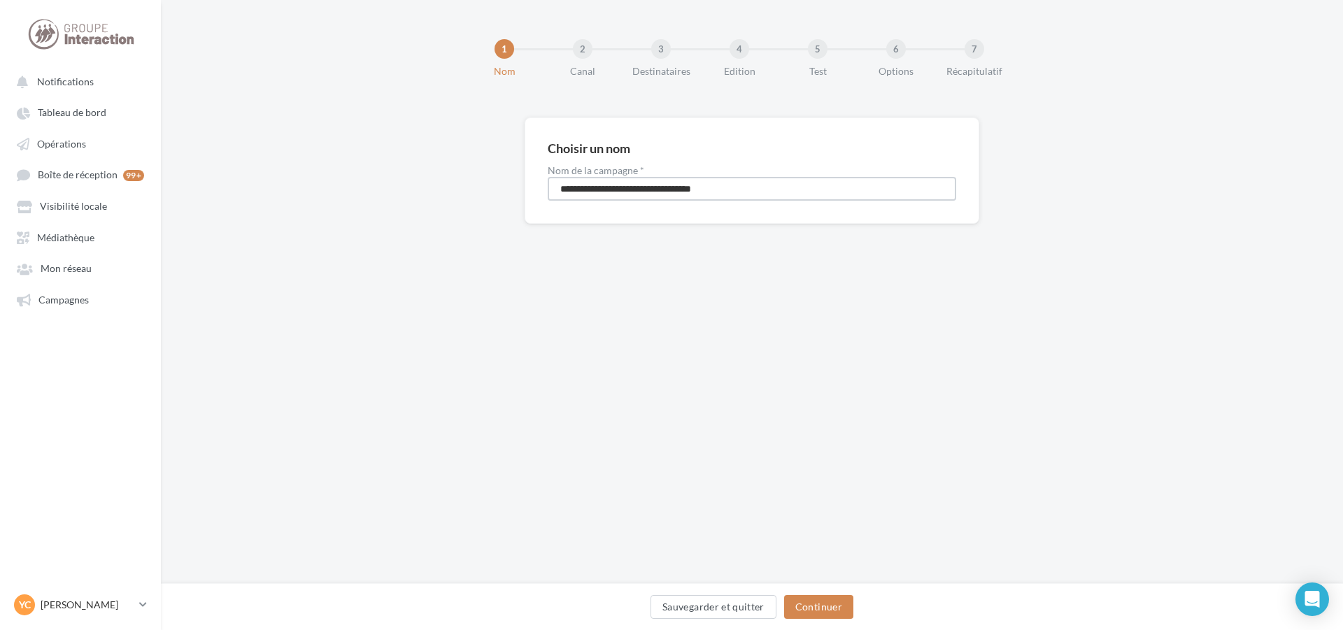
drag, startPoint x: 345, startPoint y: 194, endPoint x: 293, endPoint y: 183, distance: 53.6
click at [298, 191] on div "**********" at bounding box center [752, 192] width 1182 height 151
click at [675, 192] on input "**********" at bounding box center [752, 189] width 408 height 24
type input "**********"
click at [848, 607] on button "Continuer" at bounding box center [818, 607] width 69 height 24
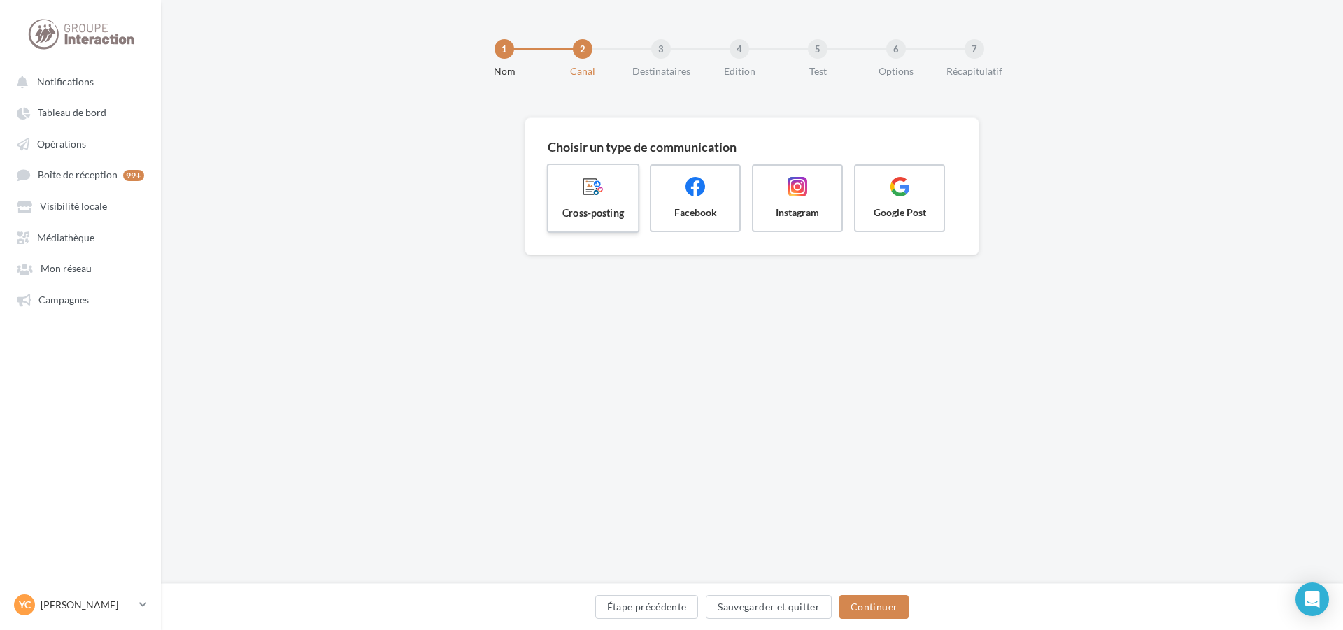
click at [608, 206] on span "Cross-posting" at bounding box center [592, 213] width 67 height 14
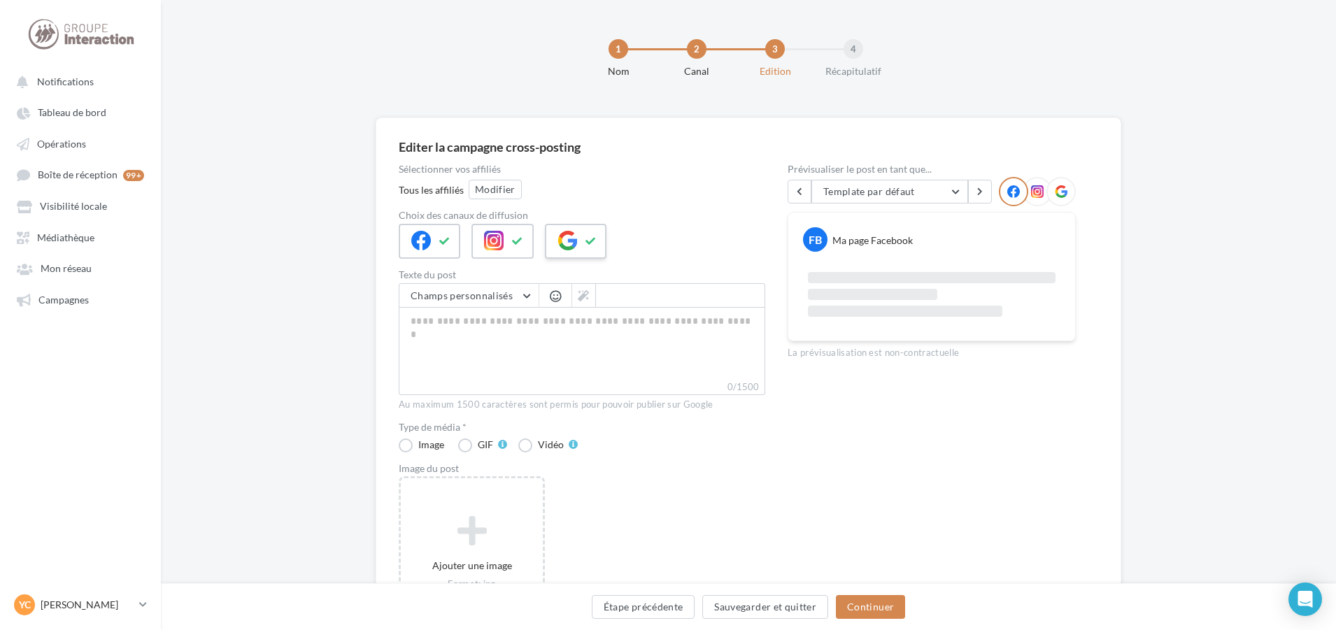
click at [594, 236] on button at bounding box center [590, 241] width 17 height 21
click at [495, 191] on button "Modifier" at bounding box center [495, 190] width 53 height 20
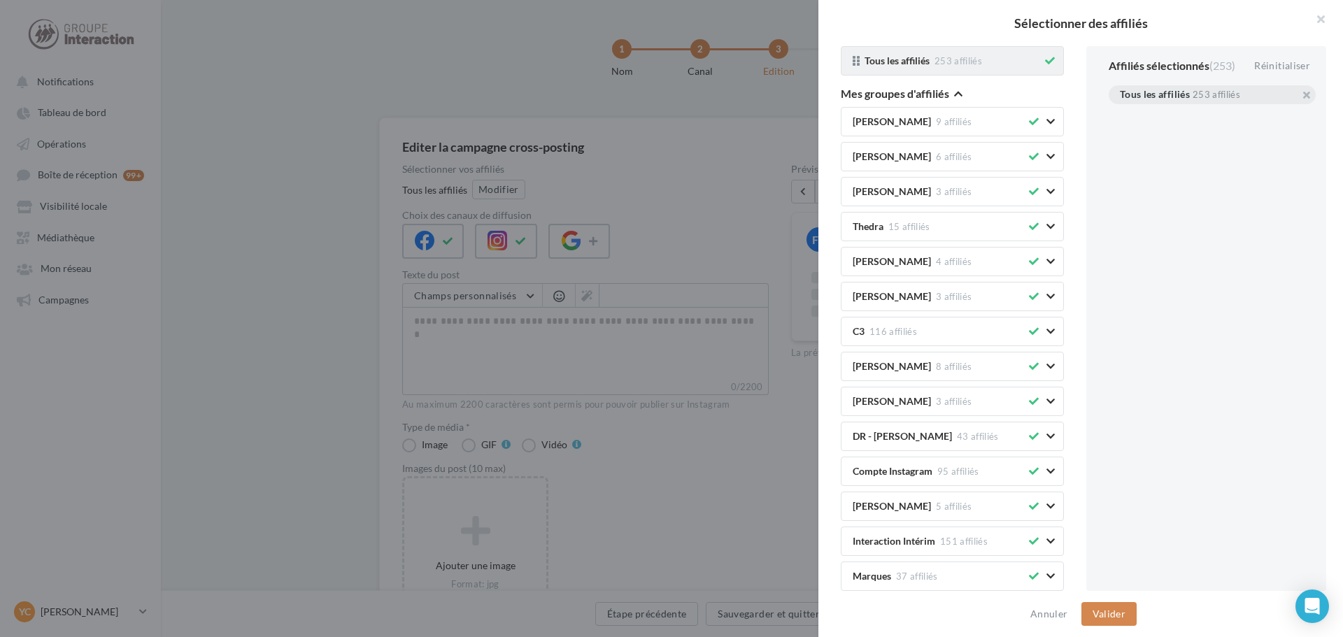
click at [1045, 63] on icon at bounding box center [1050, 61] width 10 height 10
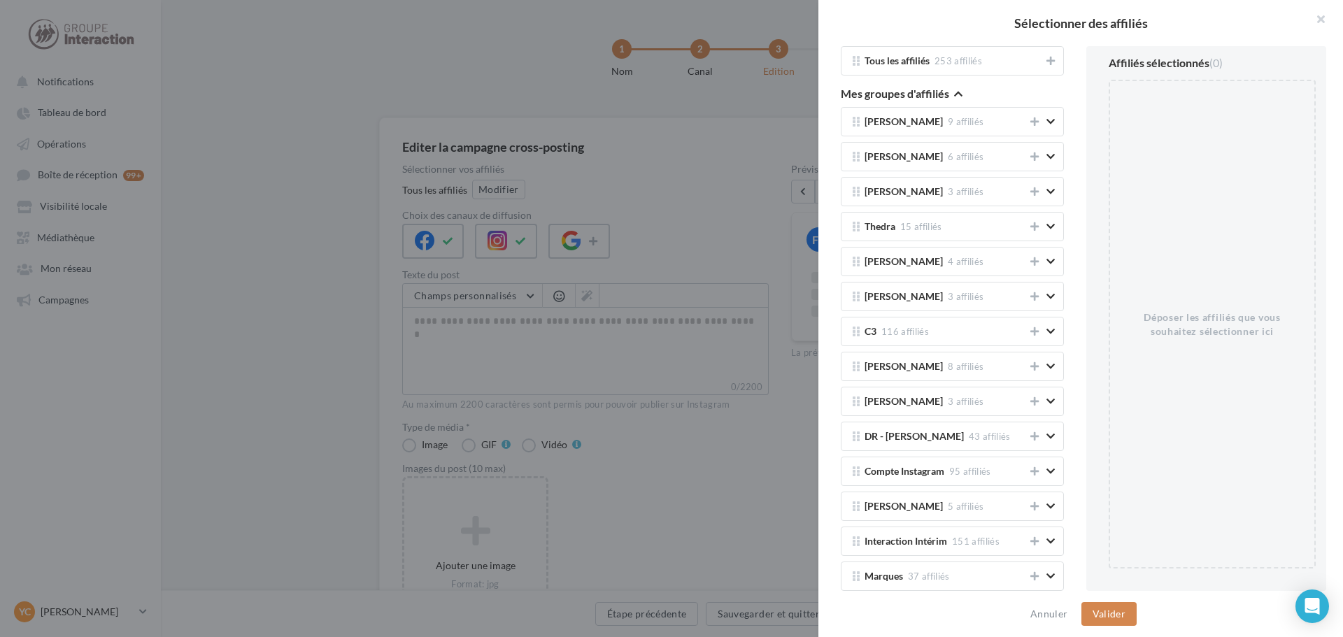
click at [952, 92] on button "Mes groupes d'affiliés" at bounding box center [902, 95] width 122 height 17
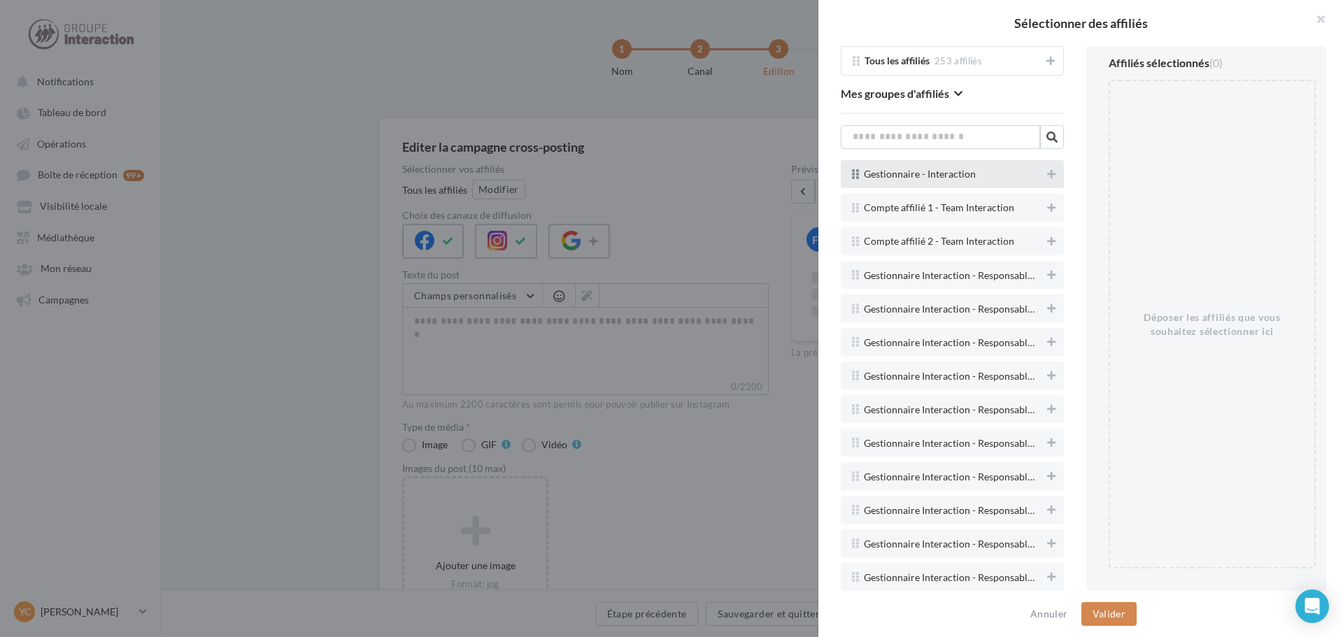
click at [1050, 167] on div "Gestionnaire - Interaction" at bounding box center [952, 174] width 223 height 28
click at [1048, 171] on div "Gestionnaire - Interaction" at bounding box center [952, 174] width 223 height 28
click at [1047, 173] on icon at bounding box center [1051, 174] width 8 height 10
click at [1121, 620] on button "Valider" at bounding box center [1108, 614] width 55 height 24
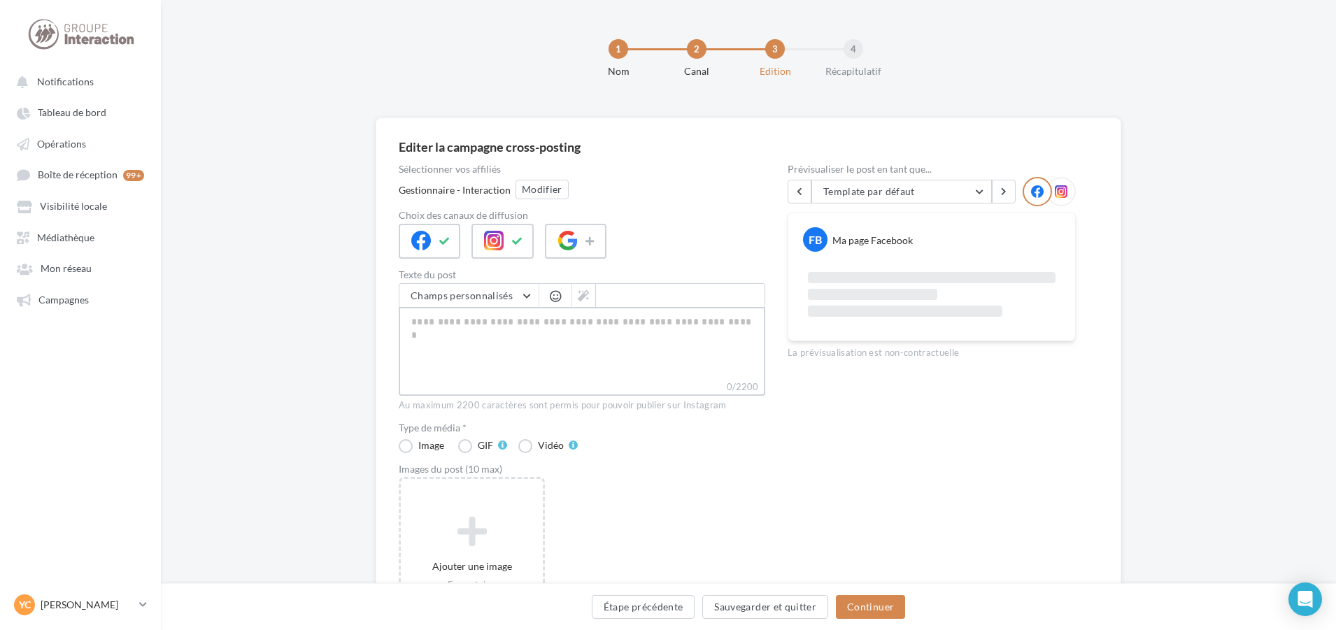
click at [603, 336] on textarea "0/2200" at bounding box center [582, 343] width 366 height 73
paste textarea "**********"
type textarea "**********"
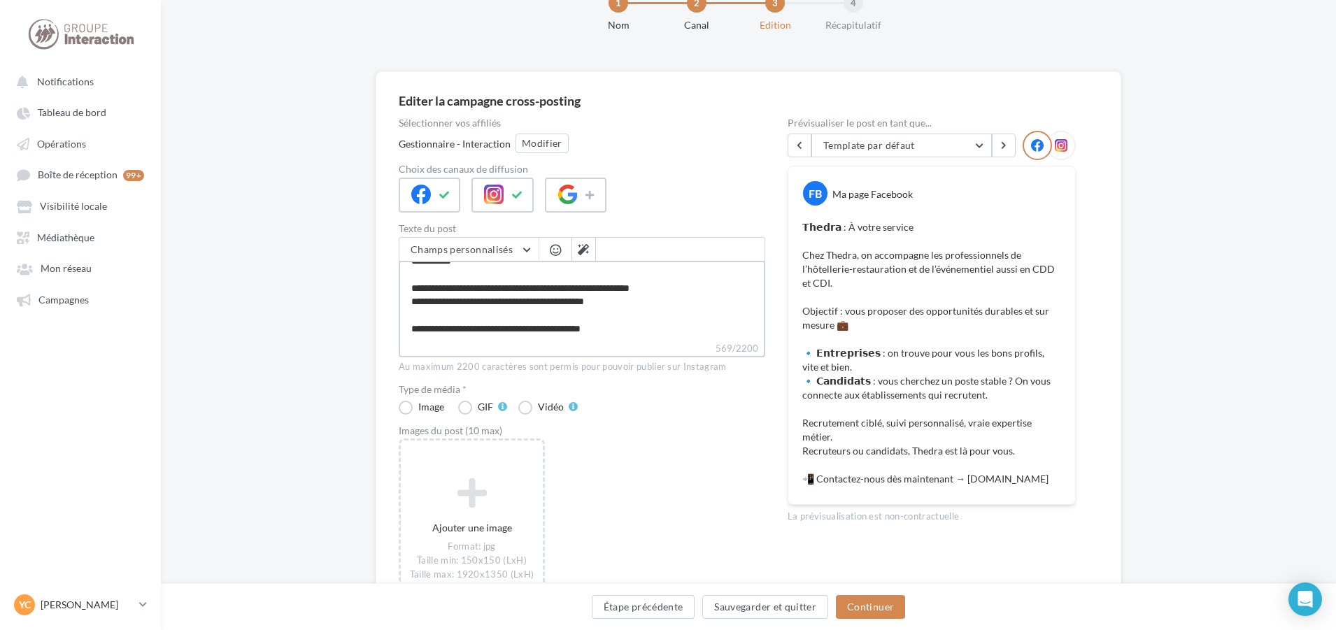
scroll to position [70, 0]
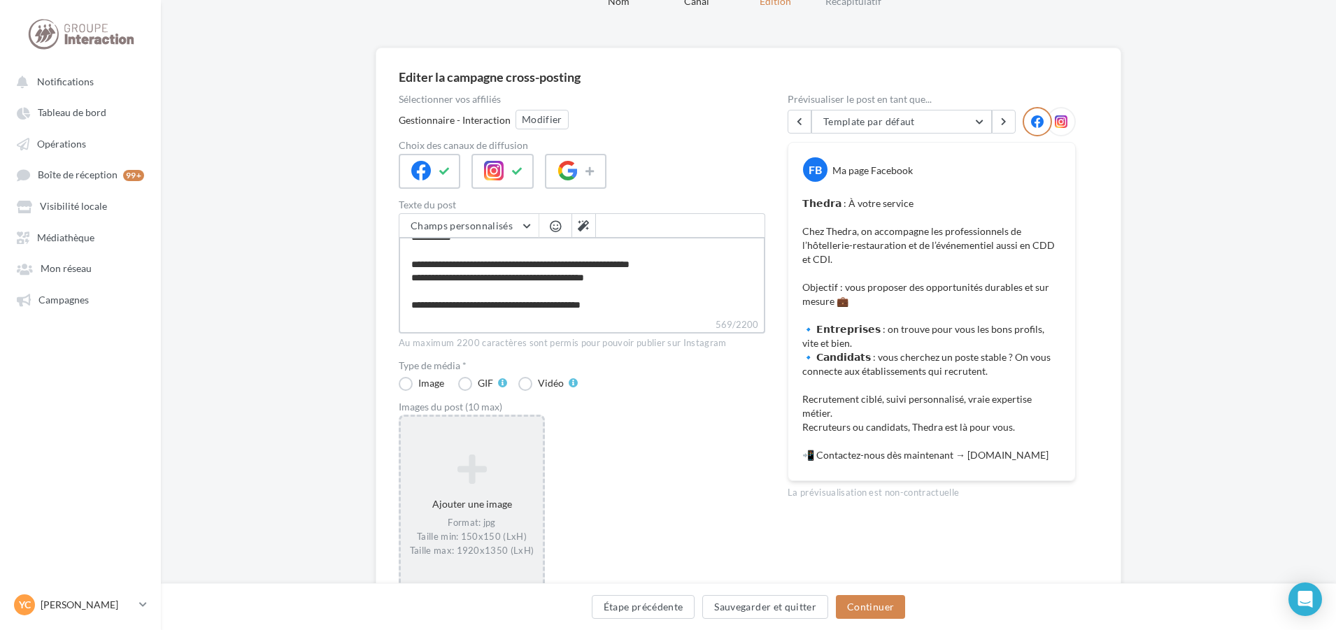
type textarea "**********"
click at [498, 450] on div "Ajouter une image Format: jpg Taille min: 150x150 (LxH) Taille max: 1920x1350 (…" at bounding box center [472, 504] width 142 height 117
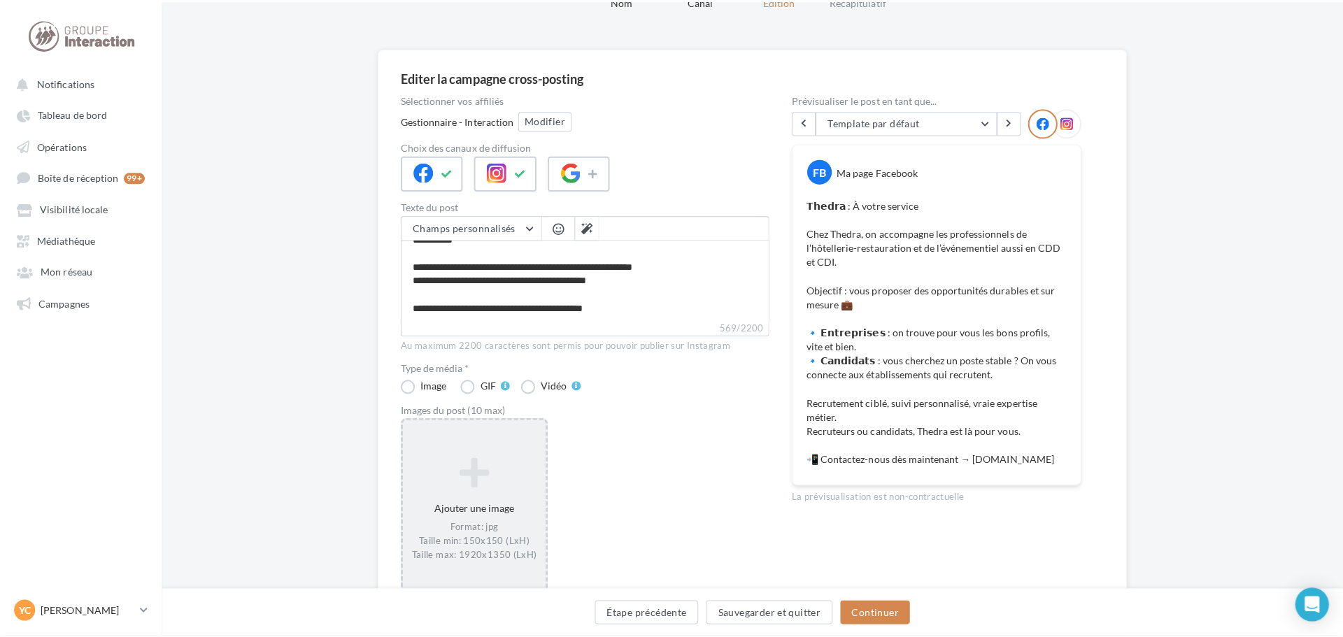
scroll to position [134, 0]
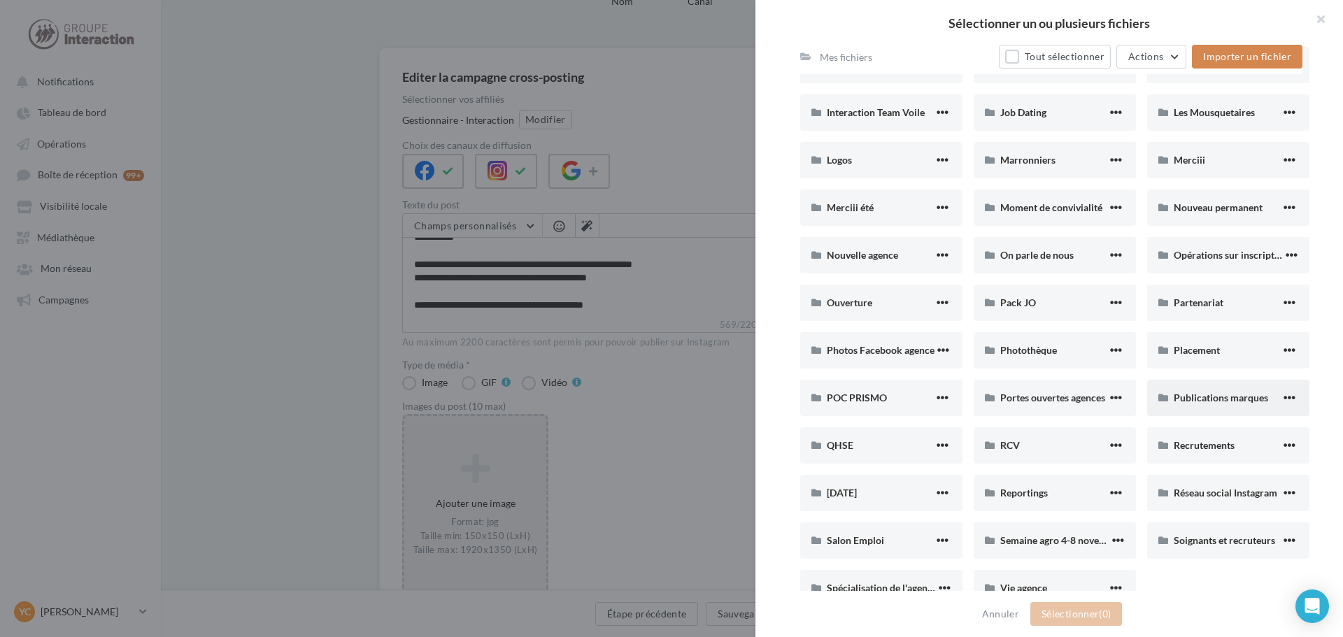
click at [1213, 388] on div "Publications marques" at bounding box center [1228, 398] width 162 height 36
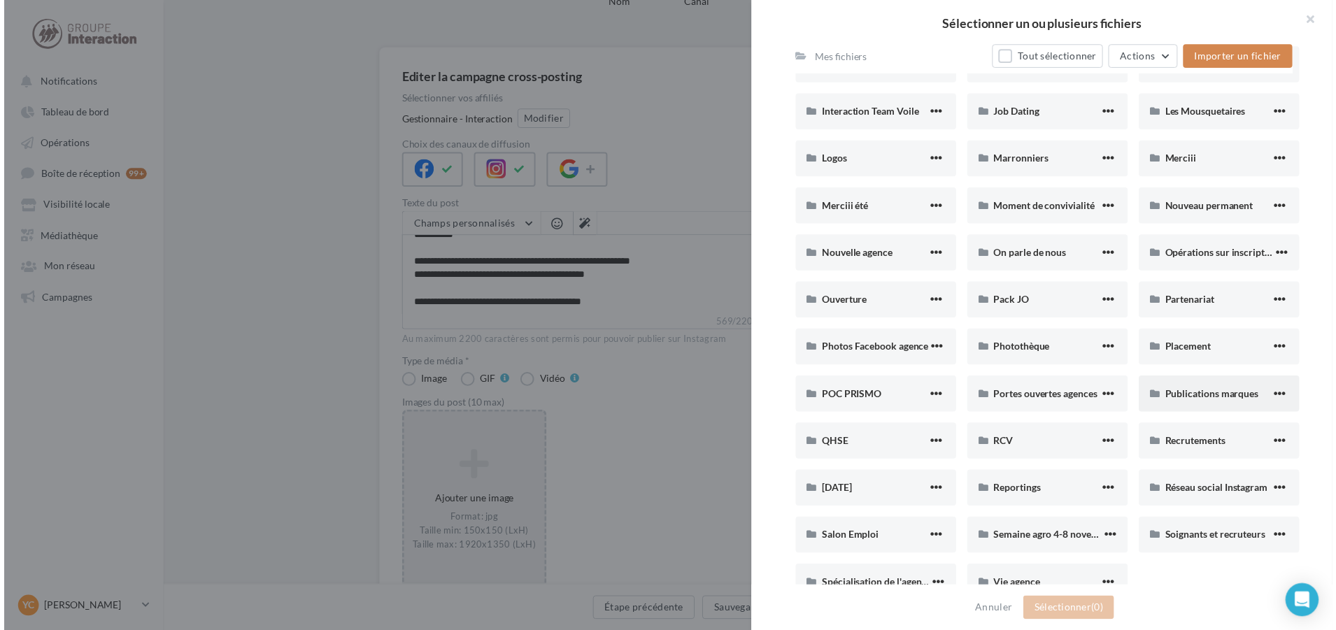
scroll to position [106, 0]
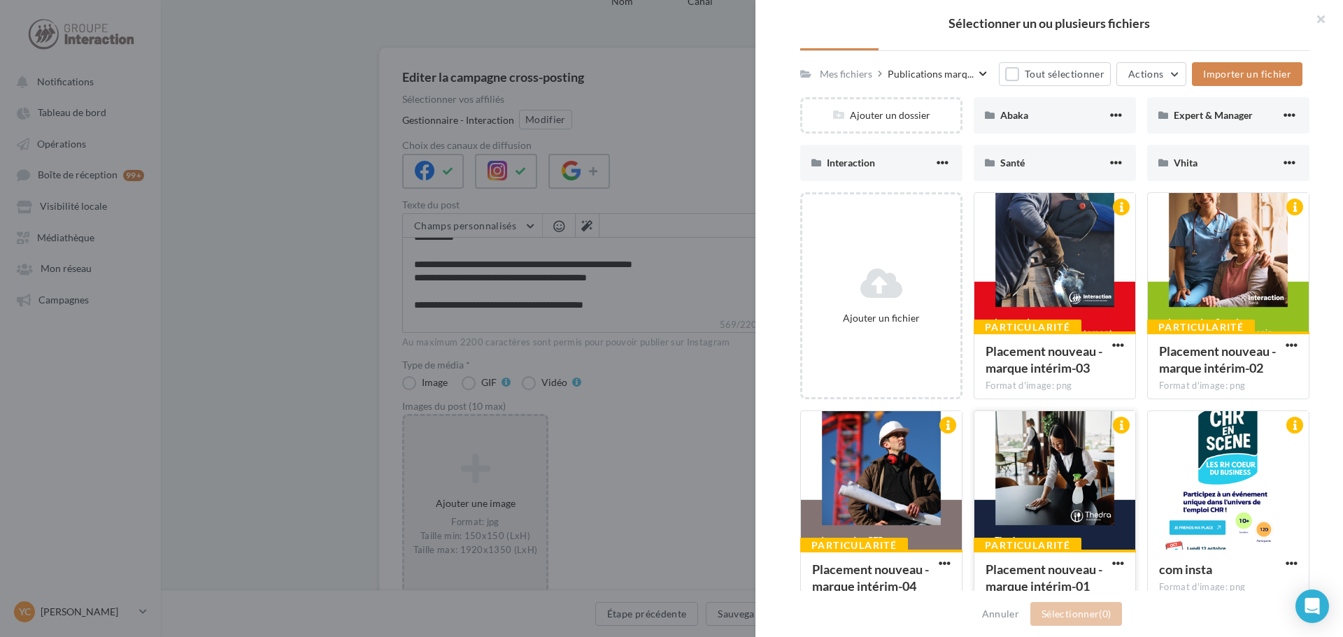
click at [1032, 514] on div at bounding box center [1054, 481] width 161 height 140
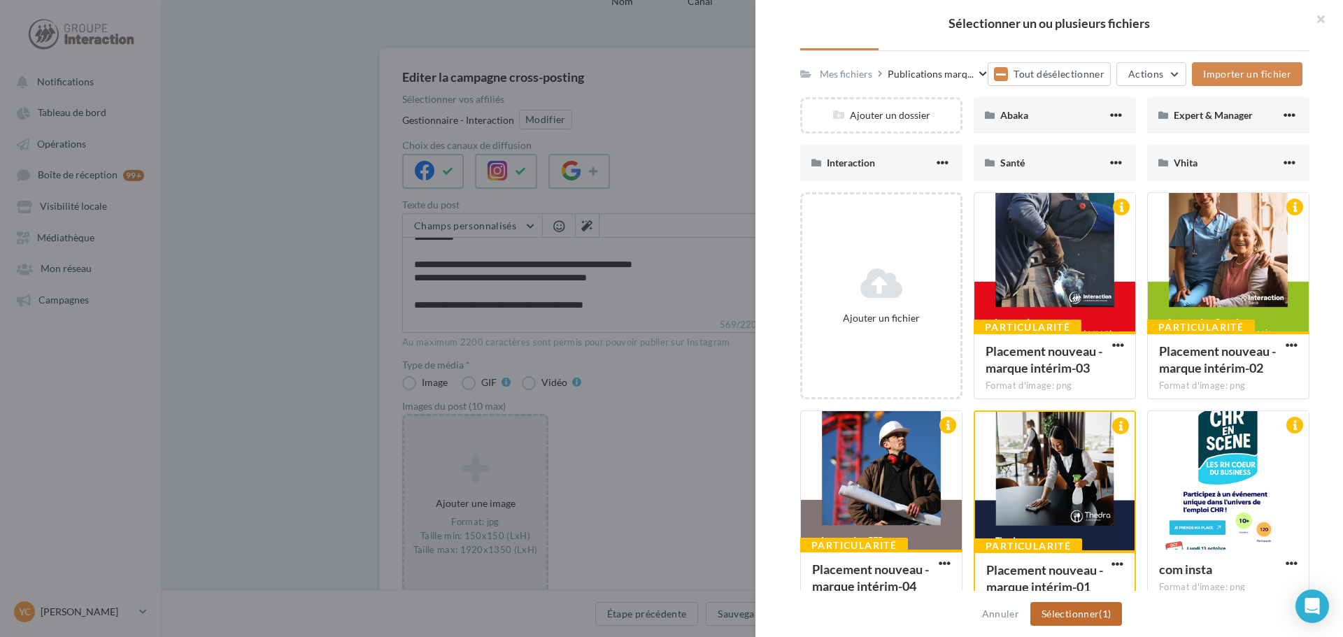
click at [1065, 616] on button "Sélectionner (1)" at bounding box center [1076, 614] width 92 height 24
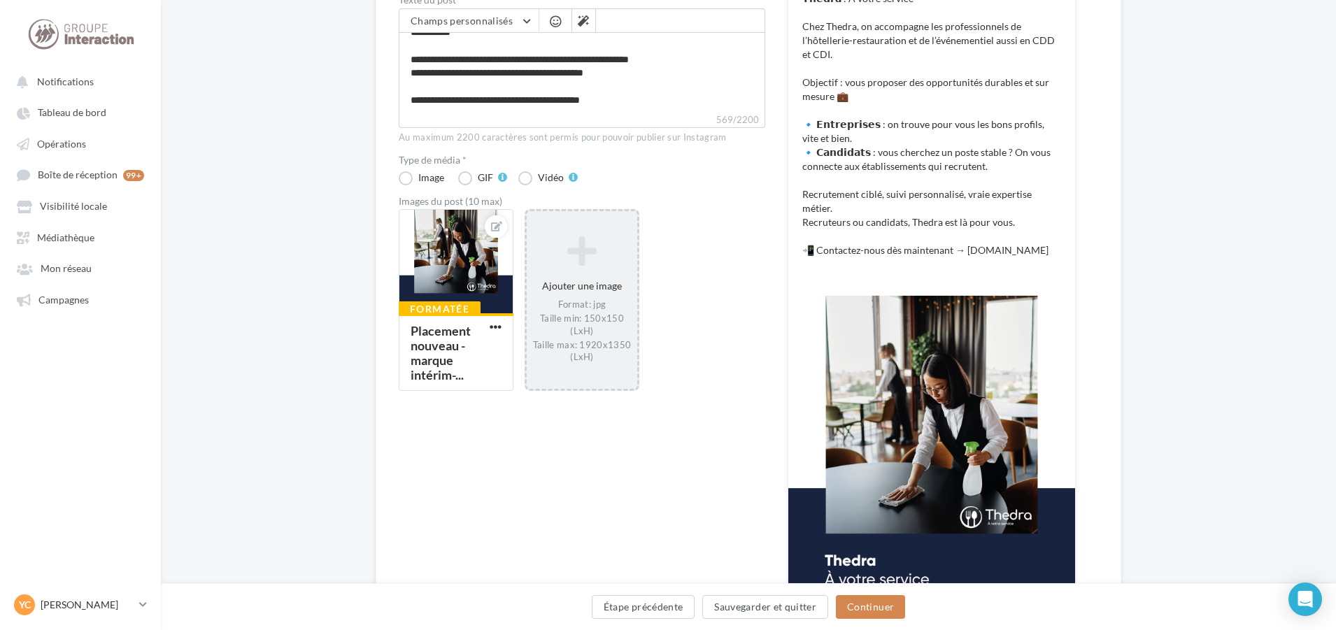
scroll to position [280, 0]
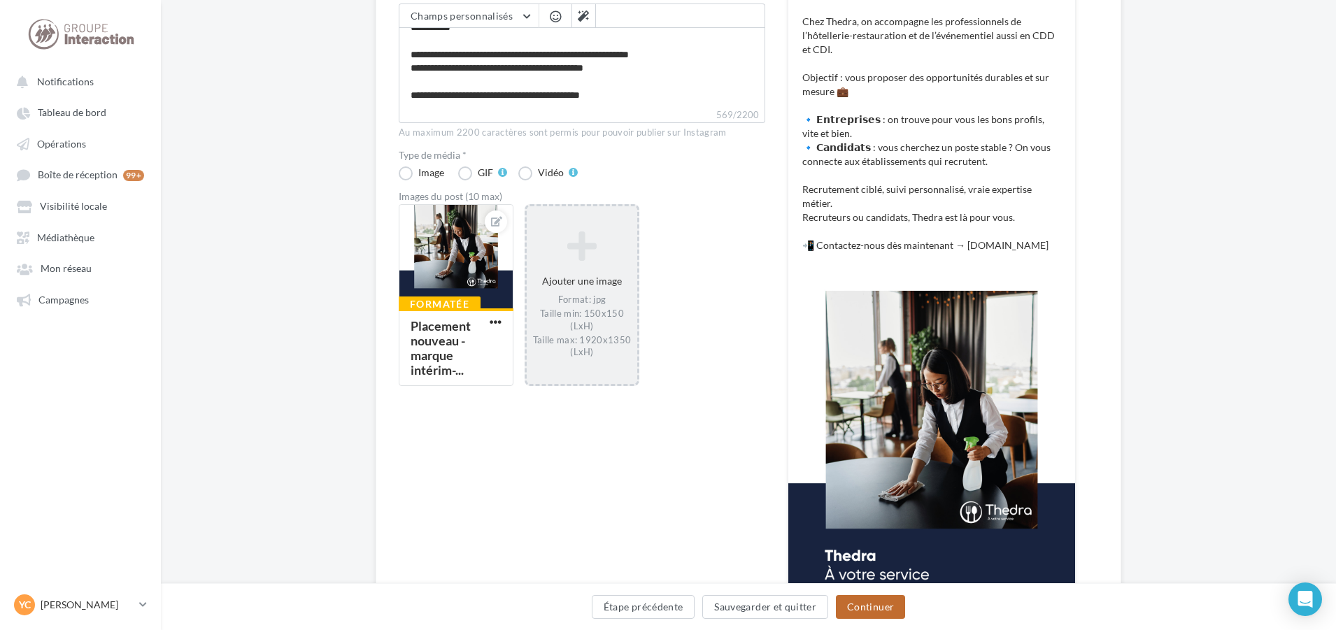
click at [860, 605] on button "Continuer" at bounding box center [870, 607] width 69 height 24
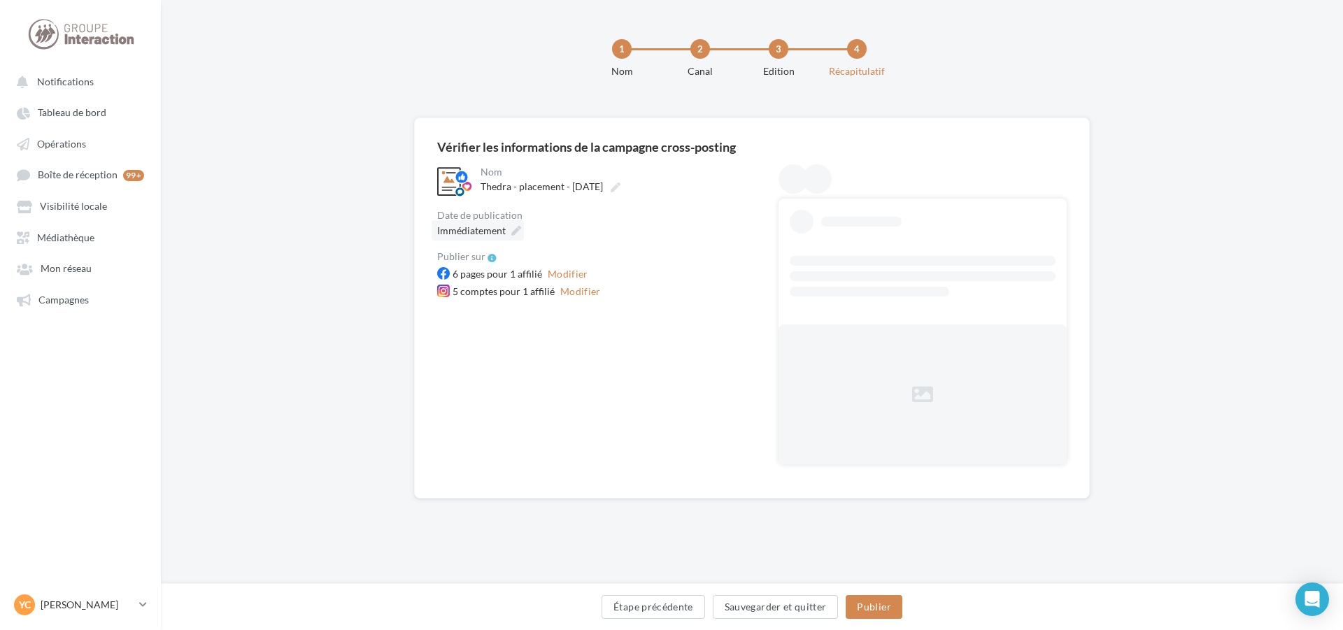
click at [484, 235] on span "Immédiatement" at bounding box center [471, 230] width 69 height 12
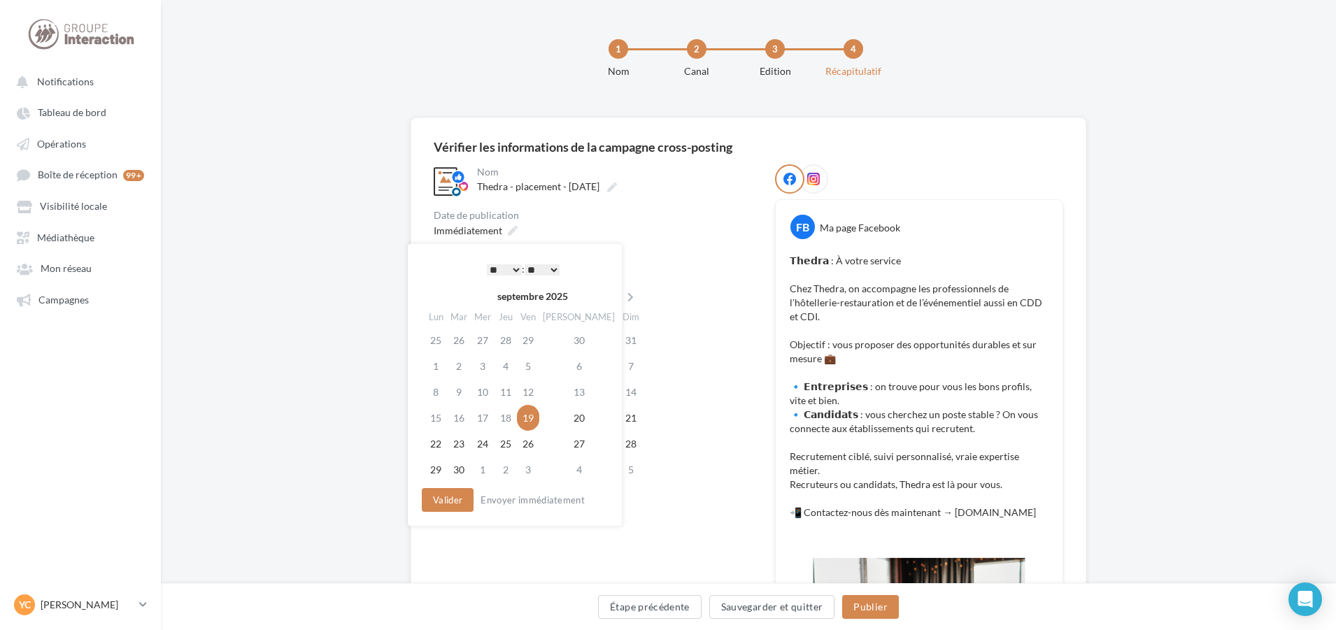
click at [512, 267] on select "* * * * * * * * * * ** ** ** ** ** ** ** ** ** ** ** ** ** **" at bounding box center [504, 269] width 35 height 11
drag, startPoint x: 445, startPoint y: 501, endPoint x: 467, endPoint y: 449, distance: 57.0
click at [444, 503] on button "Valider" at bounding box center [444, 500] width 52 height 24
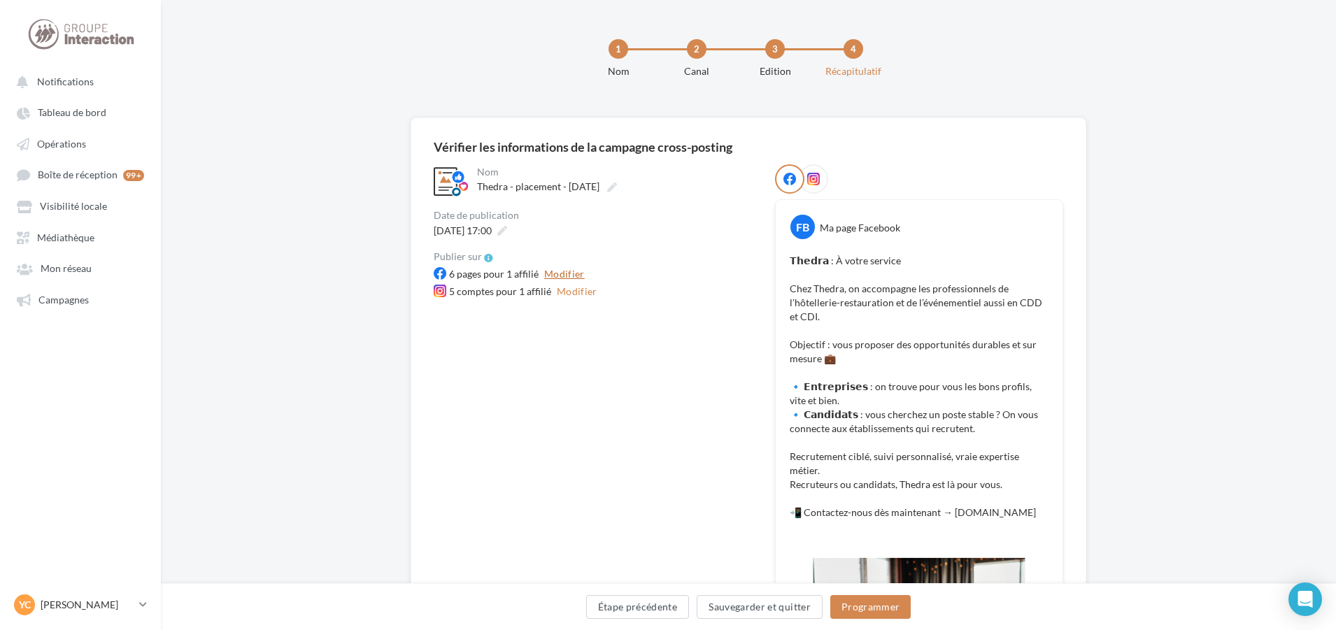
click at [555, 269] on button "Modifier" at bounding box center [564, 274] width 52 height 17
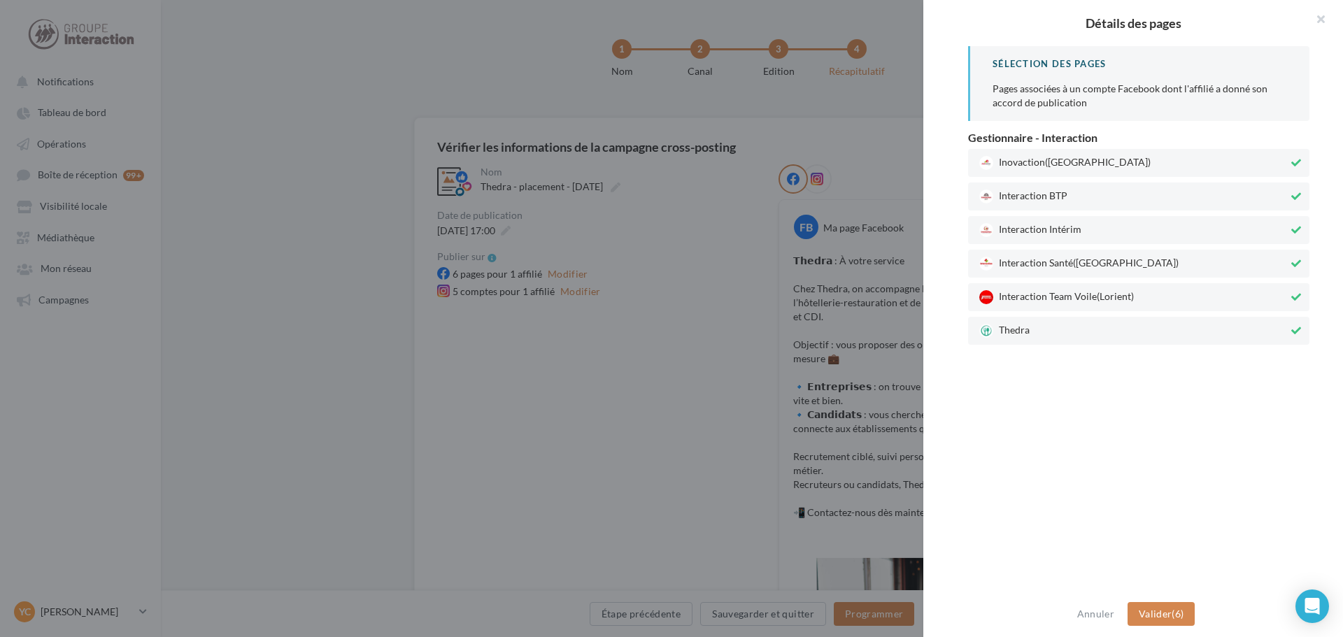
click at [1028, 297] on span "Interaction Team Voile (Lorient)" at bounding box center [1133, 297] width 309 height 14
drag, startPoint x: 1031, startPoint y: 270, endPoint x: 1034, endPoint y: 248, distance: 21.9
click at [1031, 268] on div "Interaction Santé (Paris)" at bounding box center [1138, 264] width 341 height 28
drag, startPoint x: 1031, startPoint y: 234, endPoint x: 1028, endPoint y: 220, distance: 14.3
click at [1030, 231] on span "Interaction Intérim" at bounding box center [1133, 230] width 309 height 14
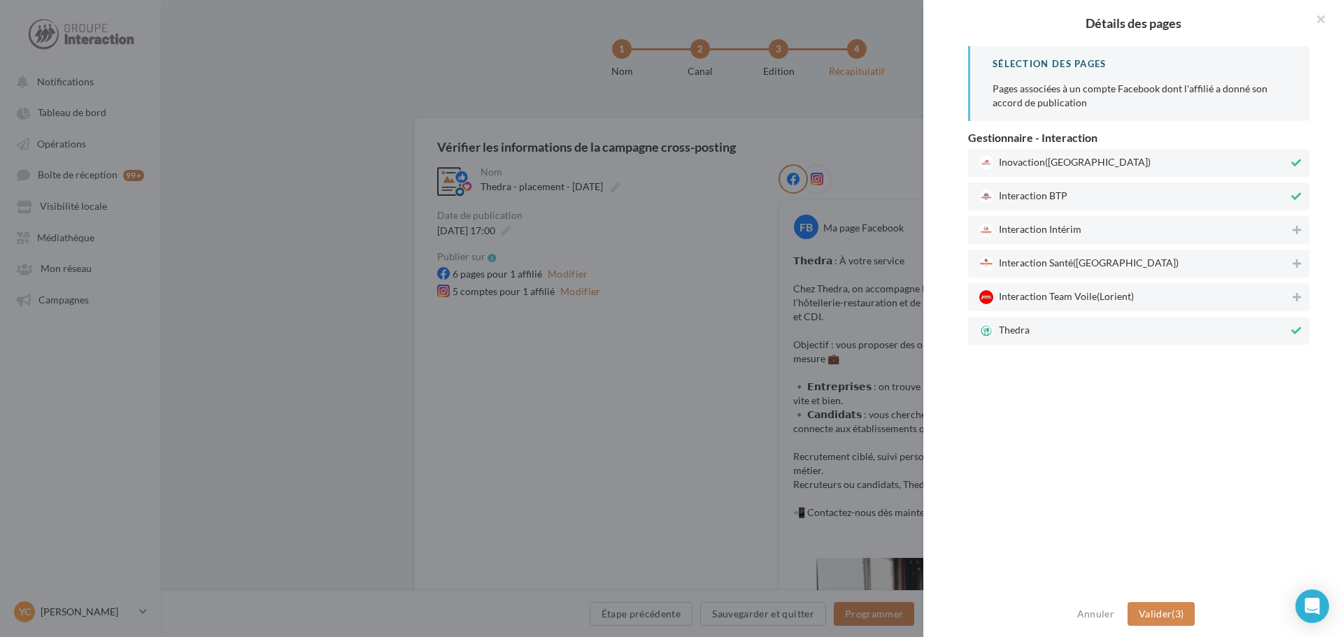
click at [1023, 187] on div "Interaction BTP" at bounding box center [1138, 197] width 341 height 28
click at [1021, 162] on span "Inovaction (Rennes)" at bounding box center [1133, 163] width 309 height 14
click at [1155, 610] on span "Valider" at bounding box center [1154, 614] width 33 height 12
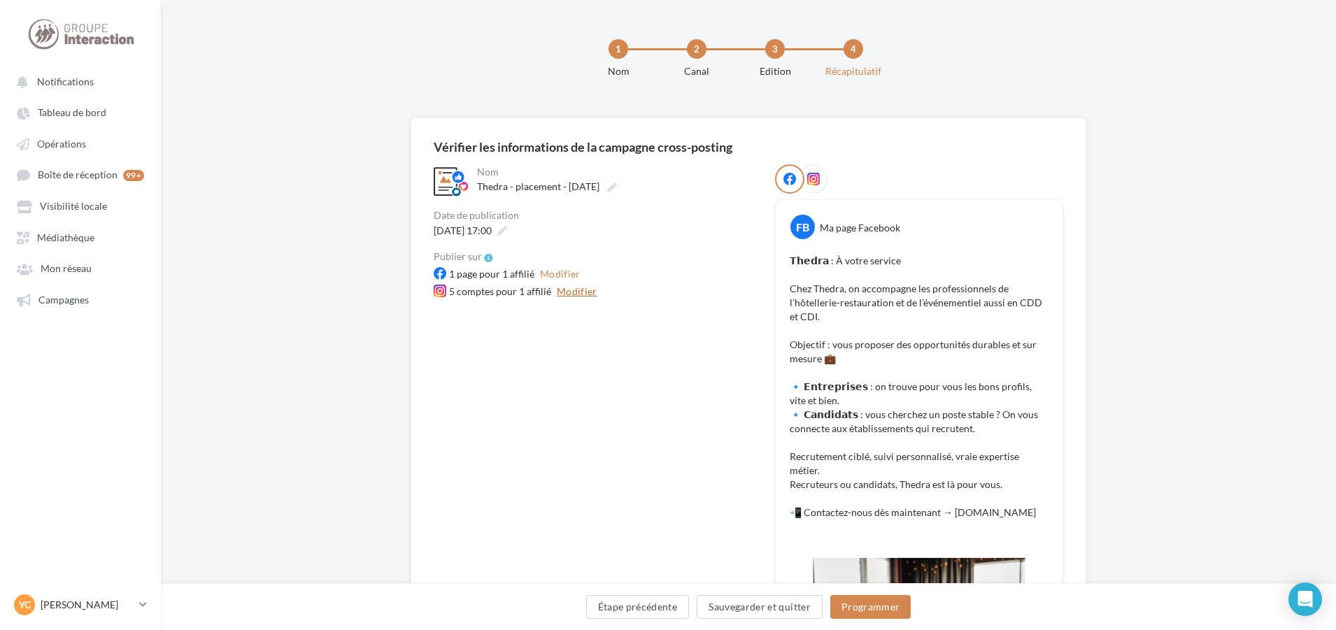
click at [557, 294] on button "Modifier" at bounding box center [577, 291] width 52 height 17
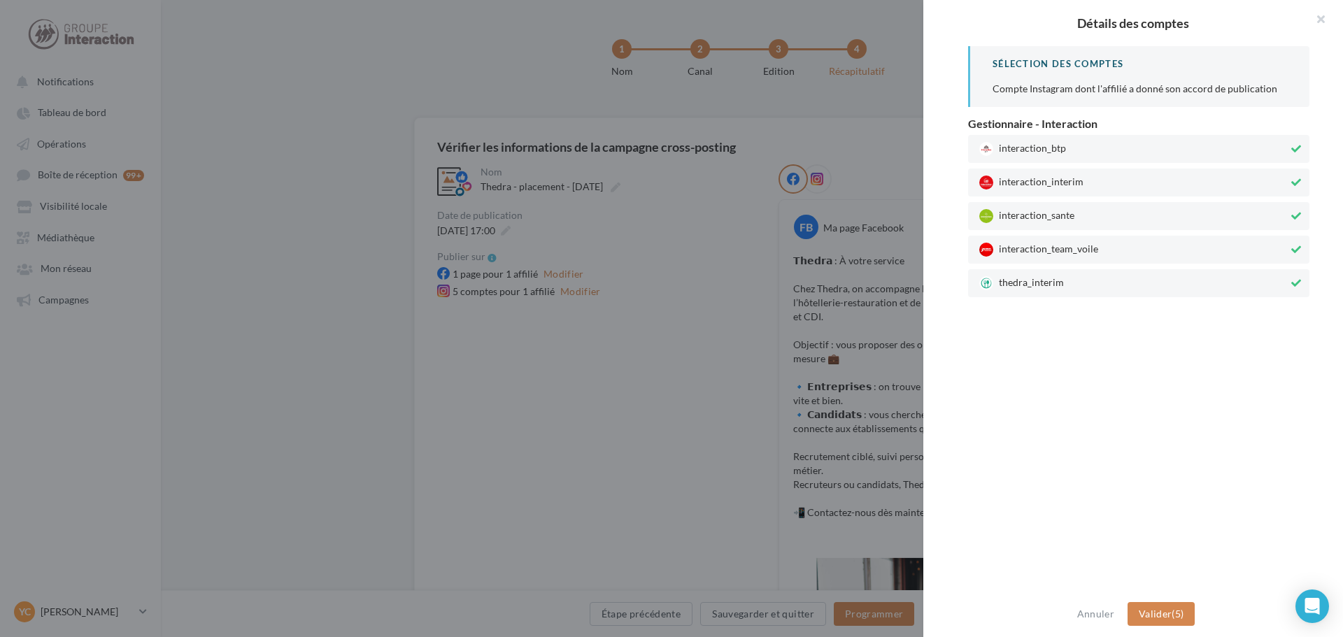
click at [1008, 252] on span "interaction_team_voile" at bounding box center [1133, 250] width 309 height 14
drag, startPoint x: 1013, startPoint y: 204, endPoint x: 1013, endPoint y: 181, distance: 23.1
click at [1013, 203] on div "interaction_sante" at bounding box center [1138, 216] width 341 height 28
click at [1015, 169] on div "interaction_interim" at bounding box center [1138, 183] width 341 height 28
click at [1016, 154] on span "interaction_btp" at bounding box center [1133, 149] width 309 height 14
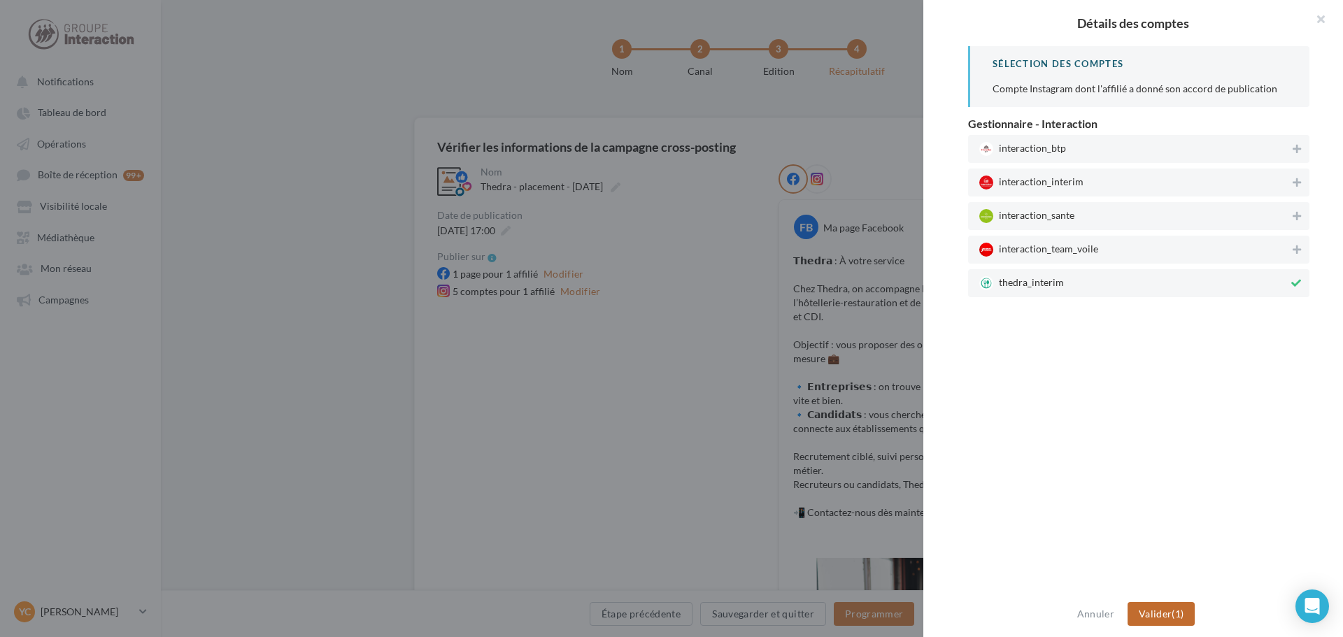
click at [1180, 611] on button "Valider (1)" at bounding box center [1161, 614] width 68 height 24
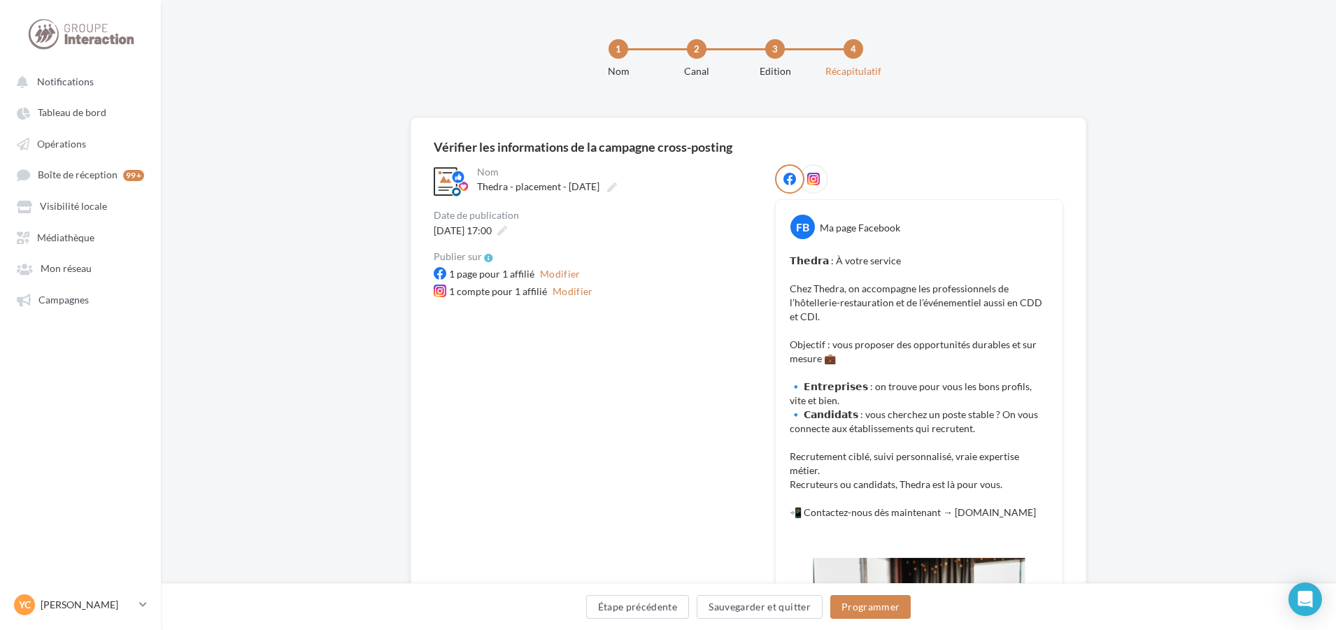
click at [875, 624] on div "Étape précédente Sauvegarder et quitter Programmer" at bounding box center [748, 609] width 1152 height 29
click at [877, 606] on button "Programmer" at bounding box center [870, 607] width 81 height 24
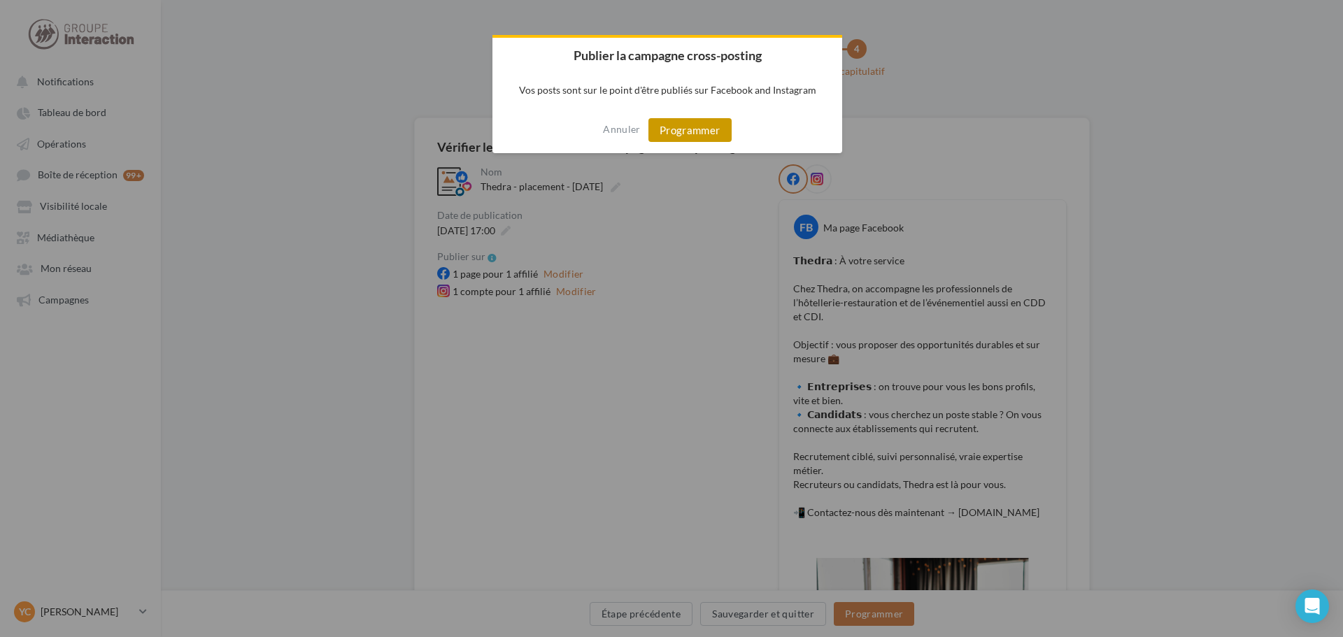
click at [703, 131] on button "Programmer" at bounding box center [689, 130] width 83 height 24
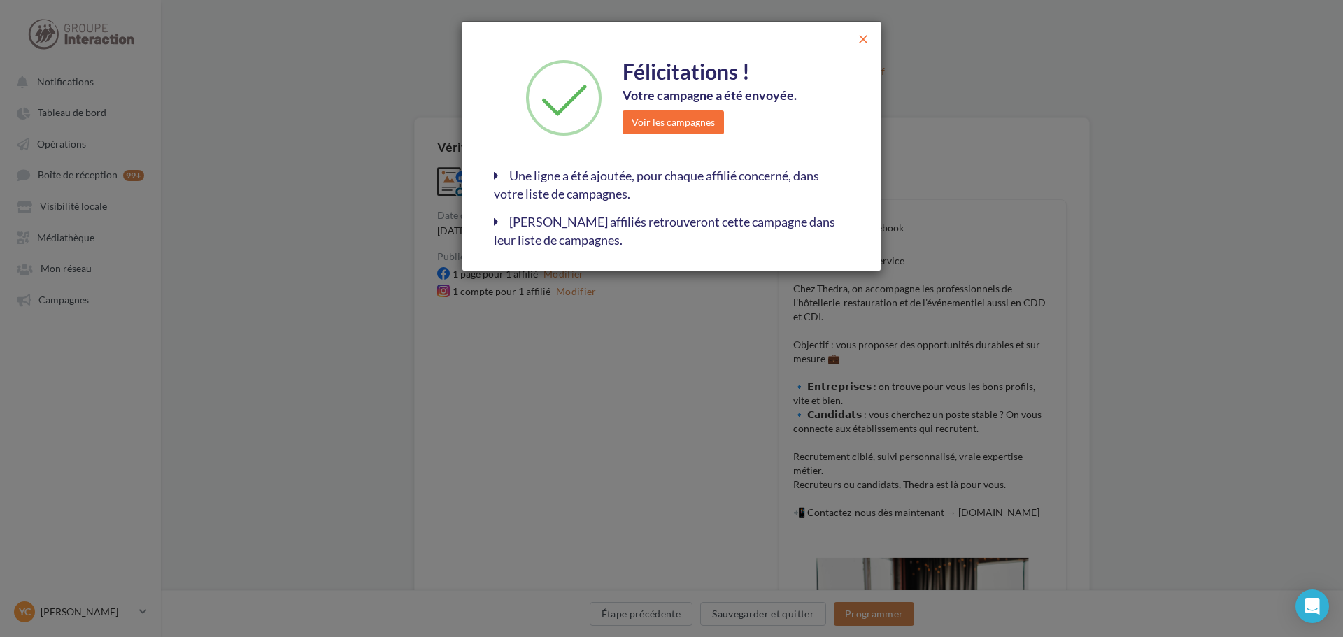
click at [864, 37] on span "close" at bounding box center [863, 39] width 14 height 14
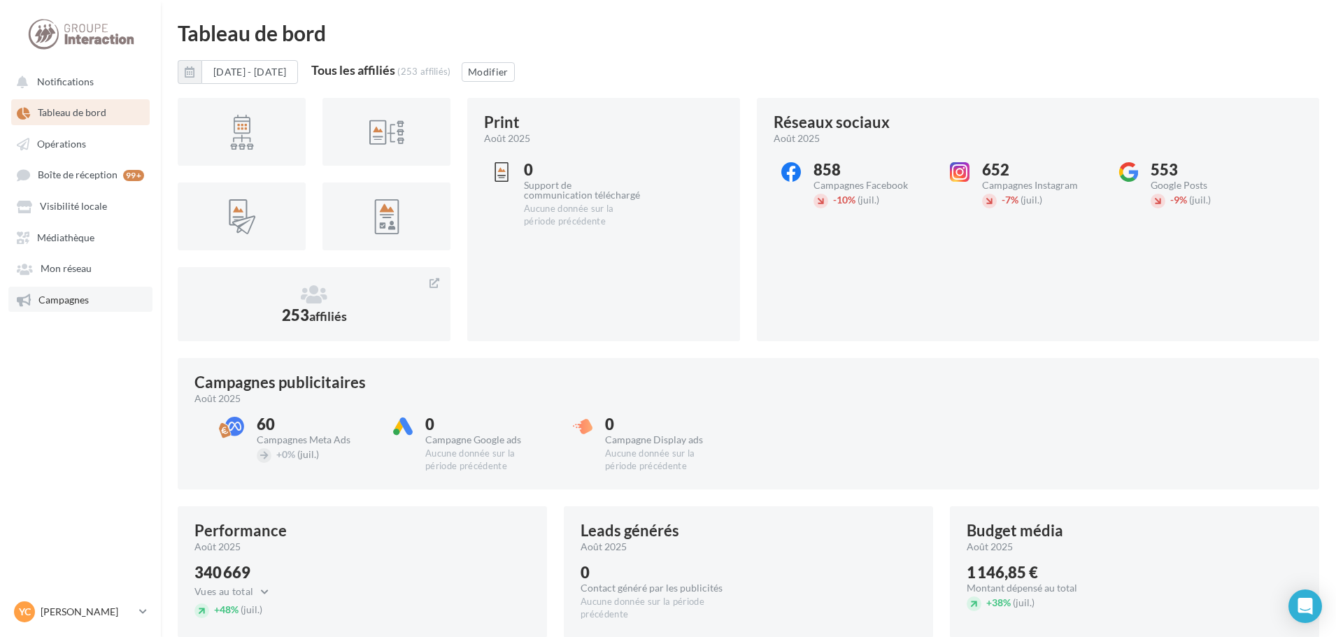
click at [87, 306] on link "Campagnes" at bounding box center [80, 299] width 144 height 25
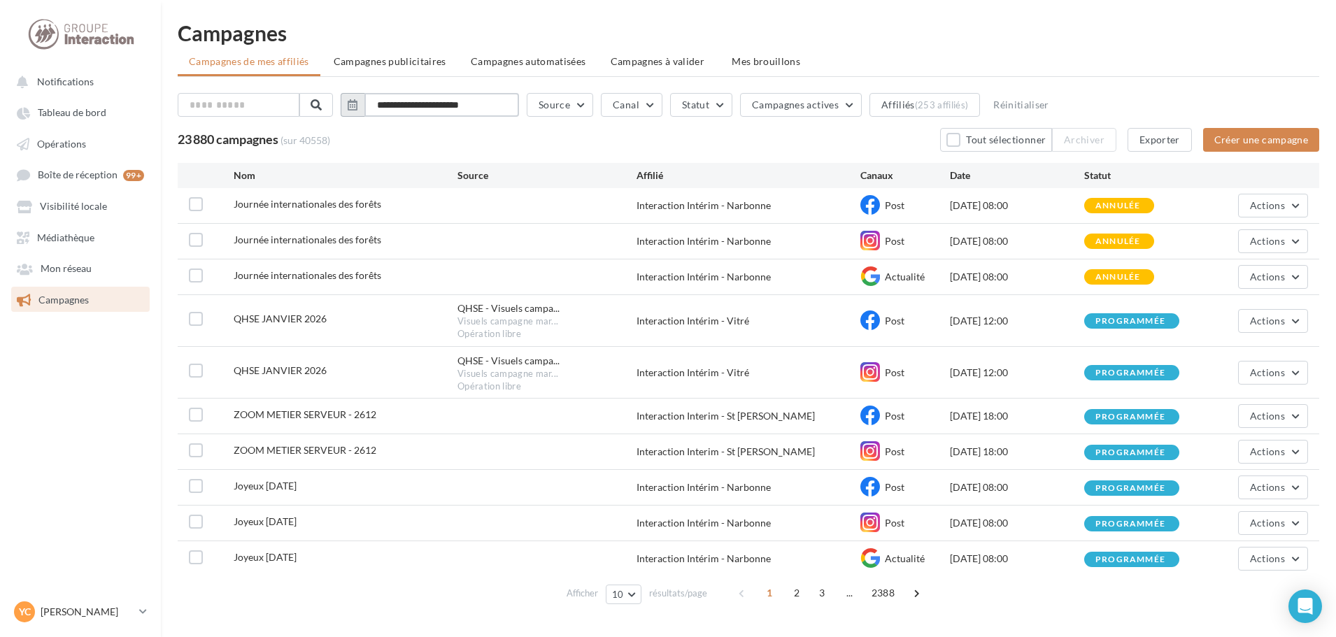
click at [436, 106] on input "**********" at bounding box center [441, 105] width 155 height 24
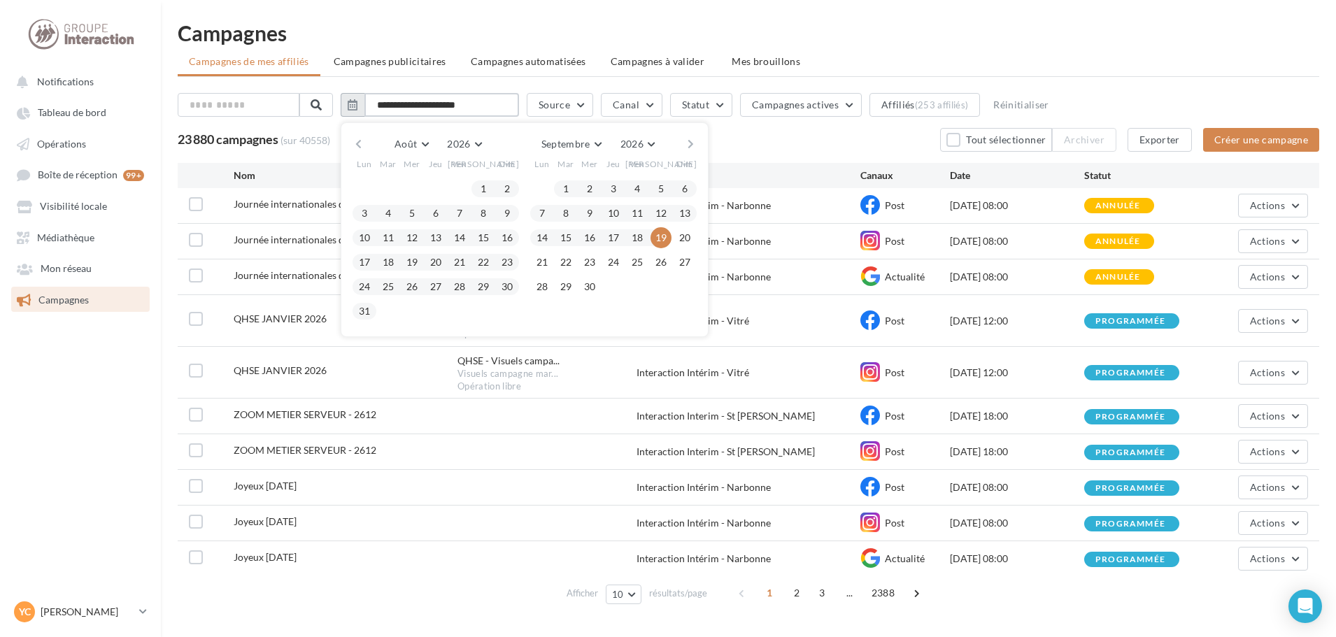
click at [496, 103] on input "**********" at bounding box center [441, 105] width 155 height 24
type input "**********"
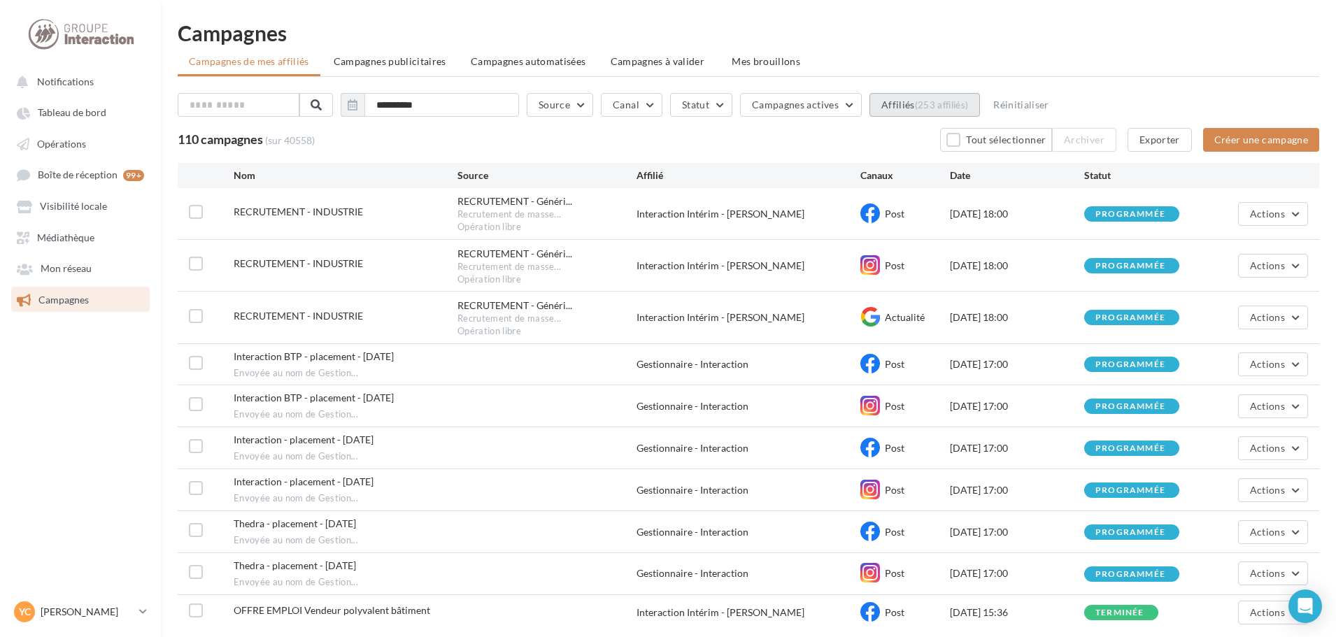
click at [938, 111] on button "Affiliés (253 affiliés)" at bounding box center [924, 105] width 110 height 24
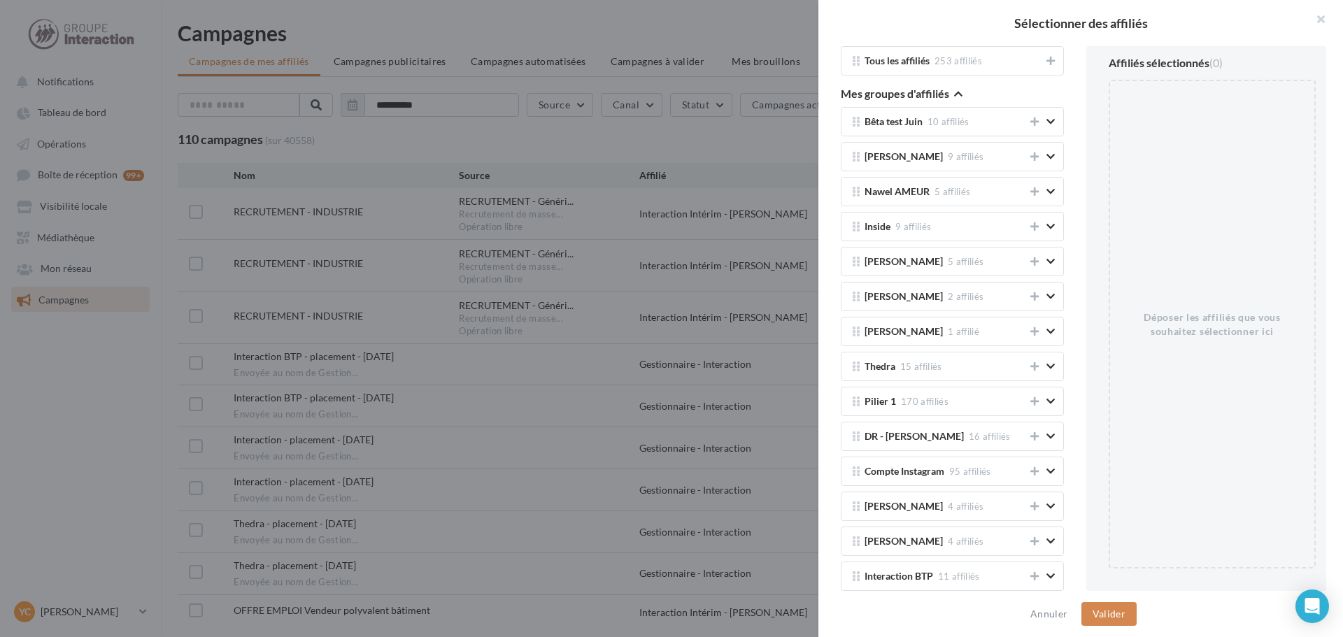
click at [954, 92] on icon "button" at bounding box center [958, 94] width 8 height 10
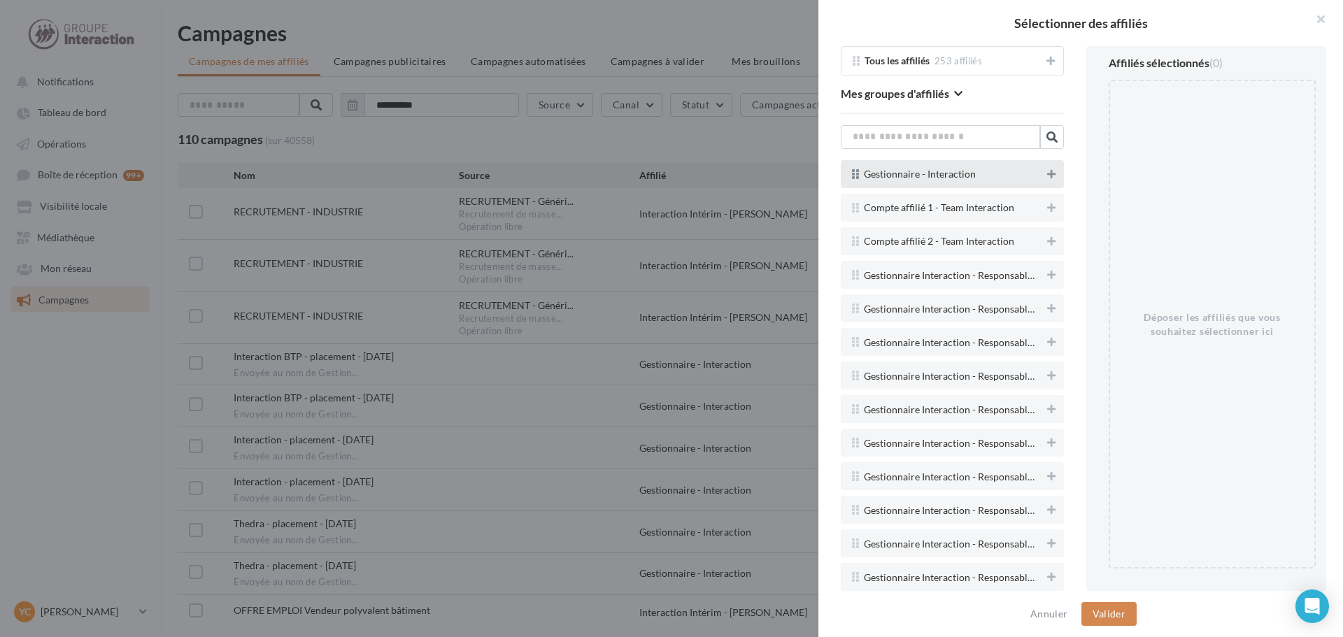
click at [1047, 172] on icon at bounding box center [1051, 174] width 8 height 10
click at [1106, 614] on button "Valider" at bounding box center [1108, 614] width 55 height 24
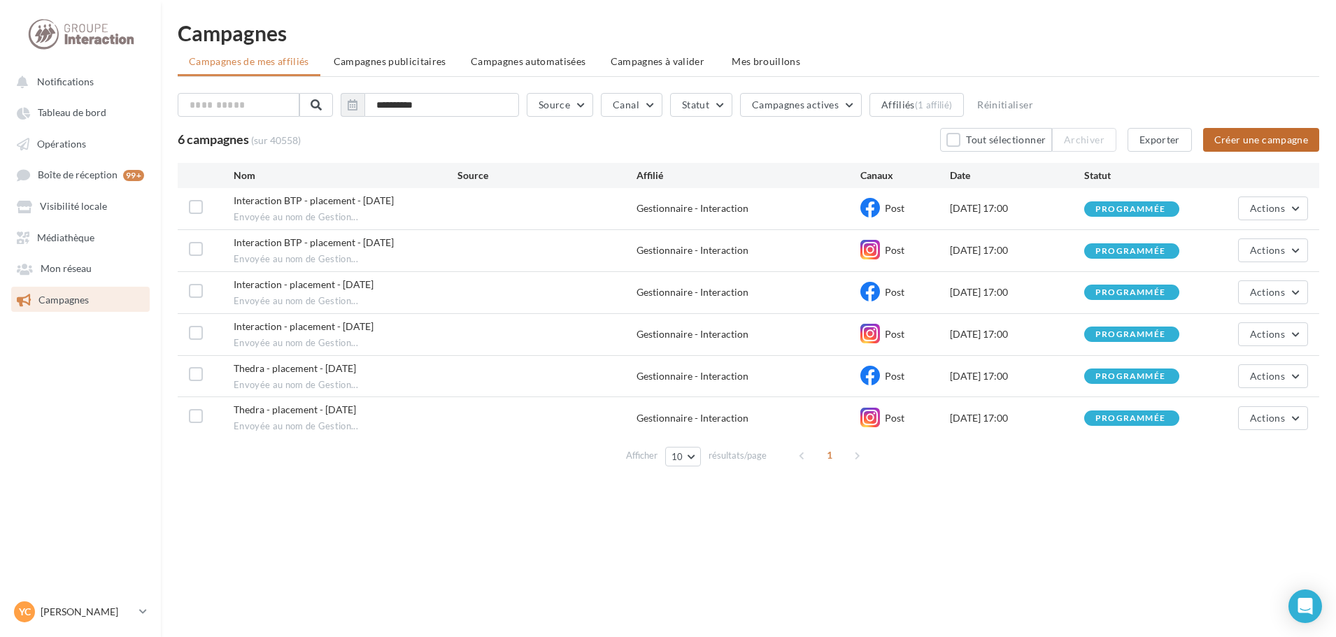
click at [1243, 143] on button "Créer une campagne" at bounding box center [1261, 140] width 116 height 24
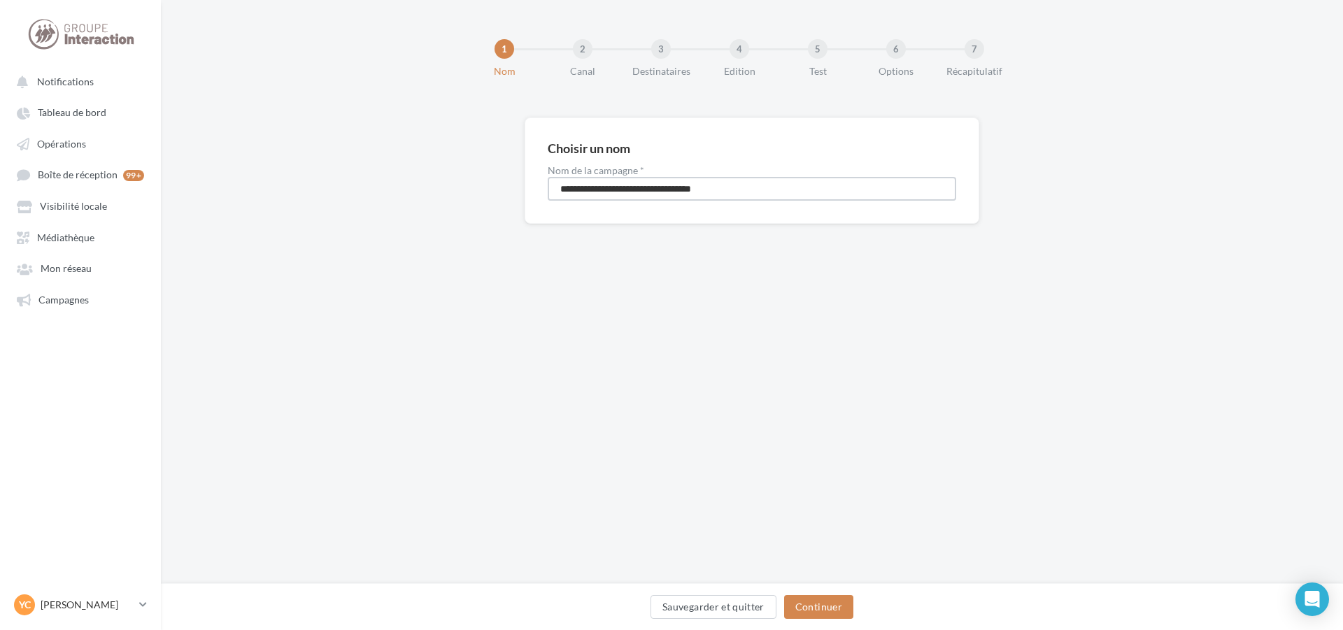
drag, startPoint x: 731, startPoint y: 188, endPoint x: 443, endPoint y: 172, distance: 287.9
click at [445, 172] on div "**********" at bounding box center [752, 192] width 1182 height 151
type input "**********"
click at [822, 615] on button "Continuer" at bounding box center [818, 607] width 69 height 24
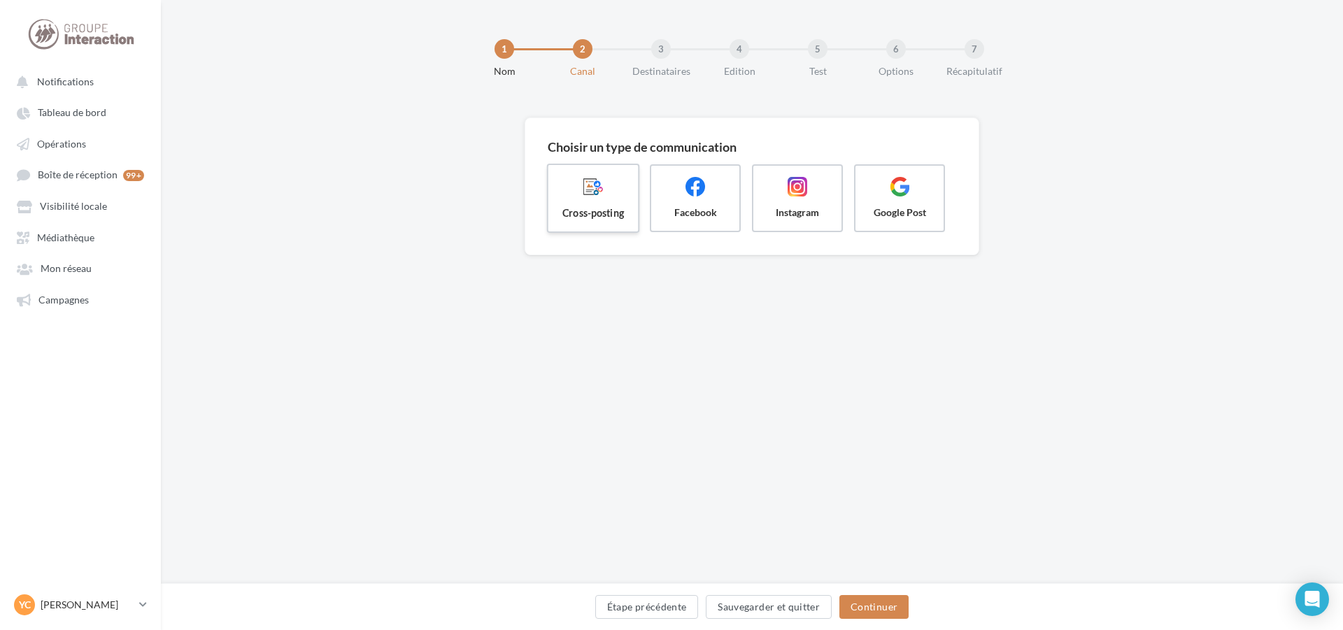
click at [562, 188] on span at bounding box center [592, 188] width 67 height 24
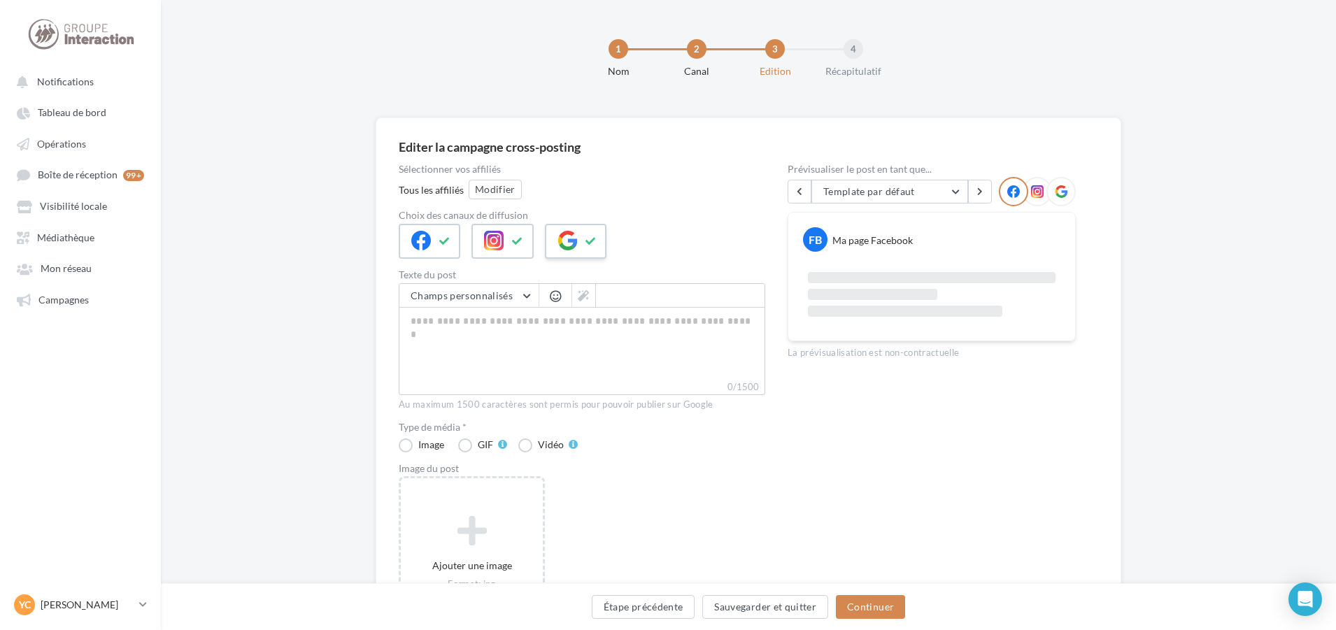
click at [583, 241] on button at bounding box center [590, 241] width 17 height 21
click at [505, 192] on button "Modifier" at bounding box center [495, 190] width 53 height 20
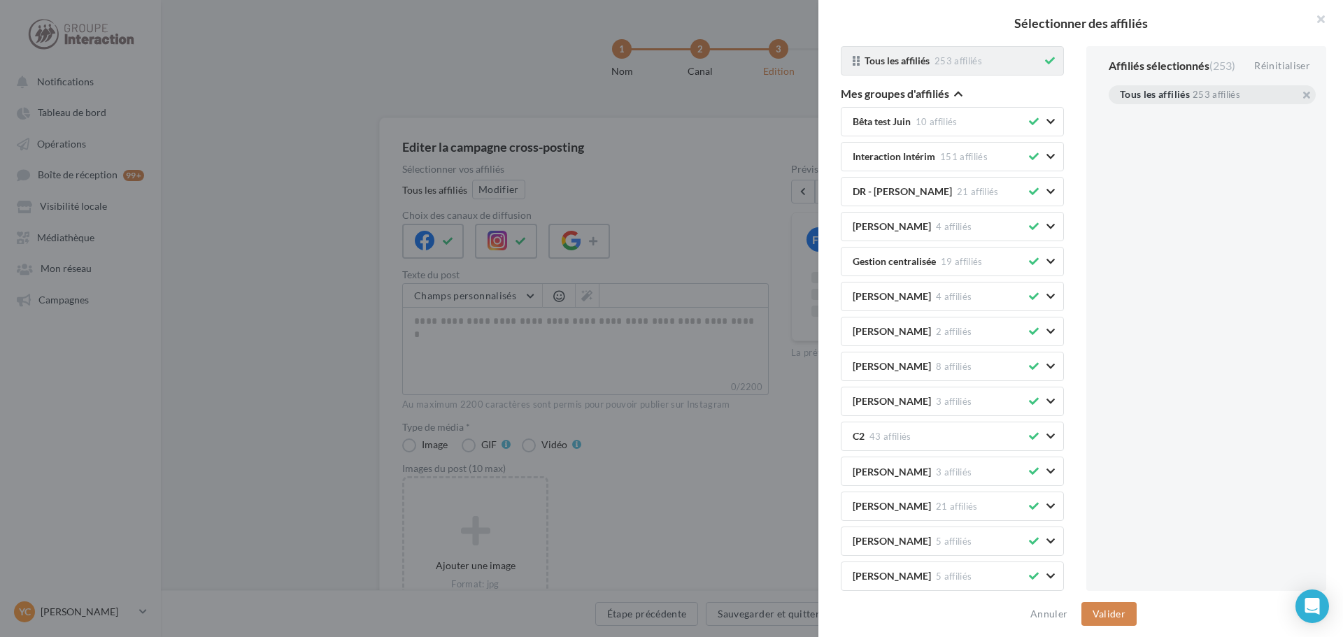
click at [1041, 52] on div "Tous les affiliés 253 affiliés" at bounding box center [952, 60] width 223 height 29
click at [1045, 60] on icon at bounding box center [1050, 61] width 10 height 10
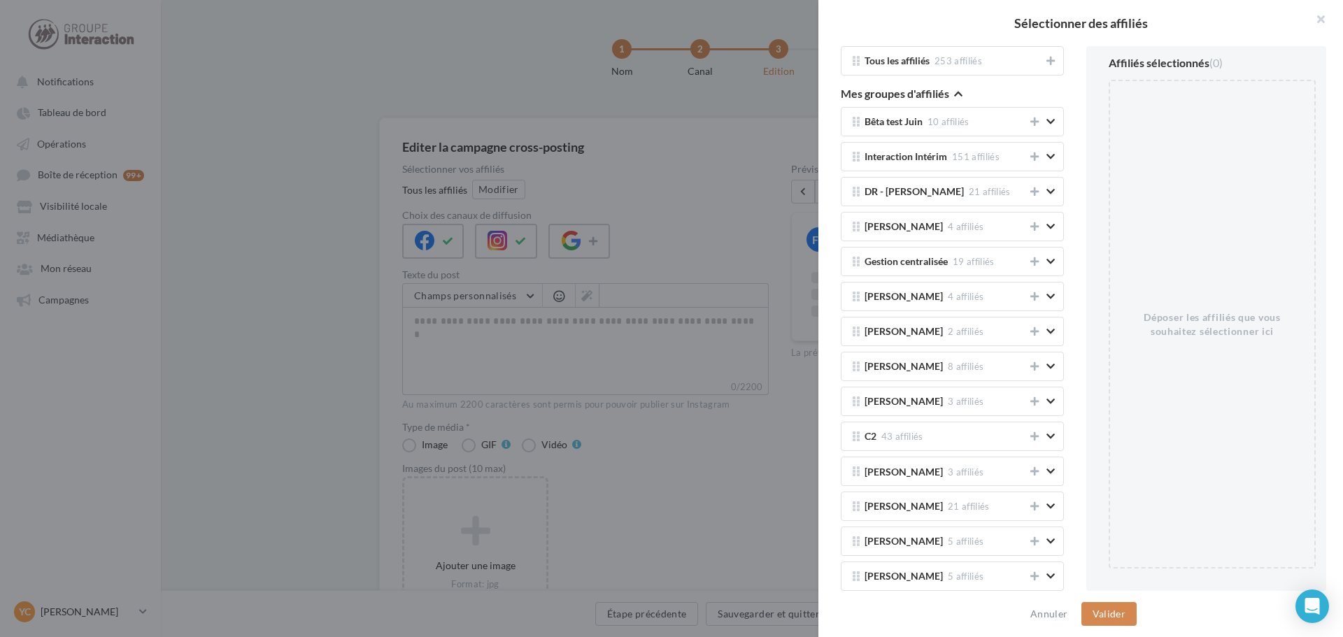
click at [954, 92] on icon "button" at bounding box center [958, 94] width 8 height 10
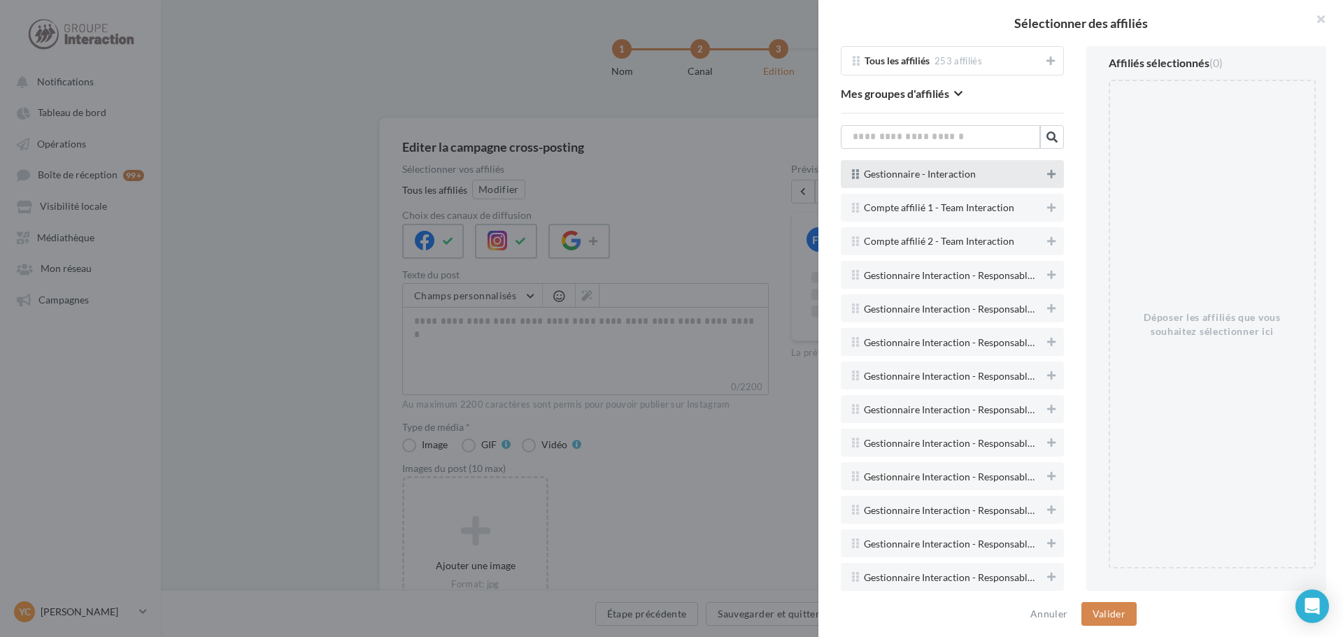
click at [1047, 179] on button at bounding box center [1051, 174] width 14 height 17
click at [1110, 610] on button "Valider" at bounding box center [1108, 614] width 55 height 24
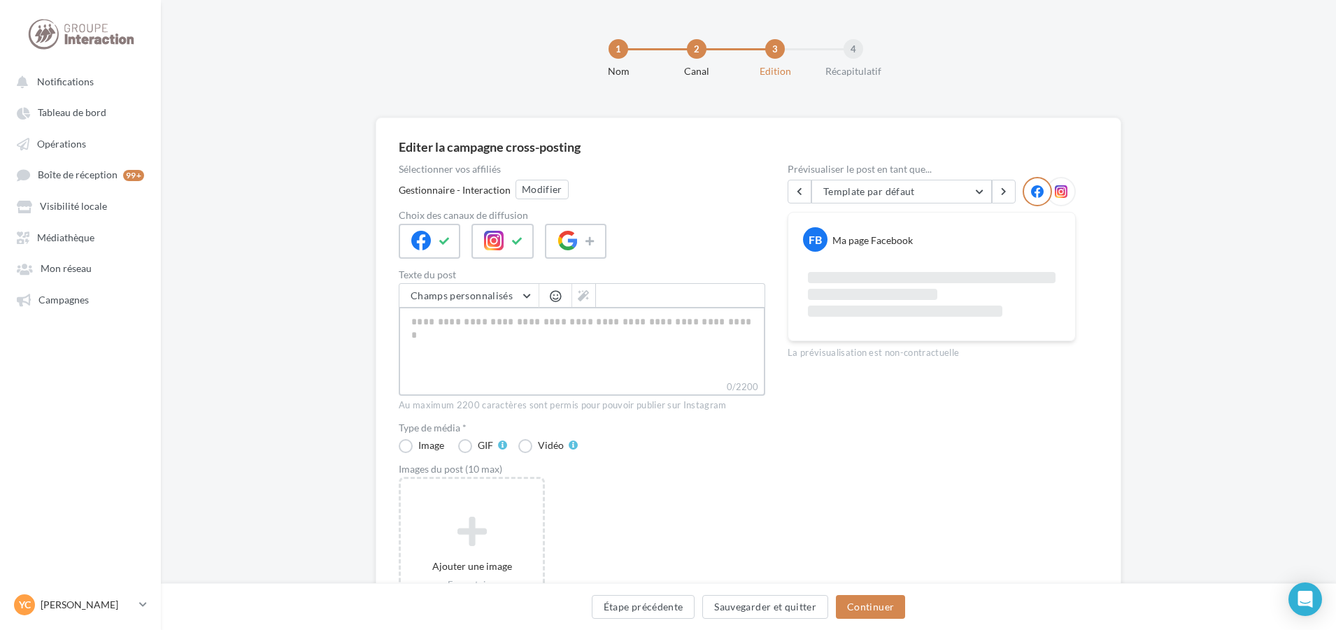
click at [445, 345] on textarea "0/2200" at bounding box center [582, 343] width 366 height 73
paste textarea "**********"
type textarea "**********"
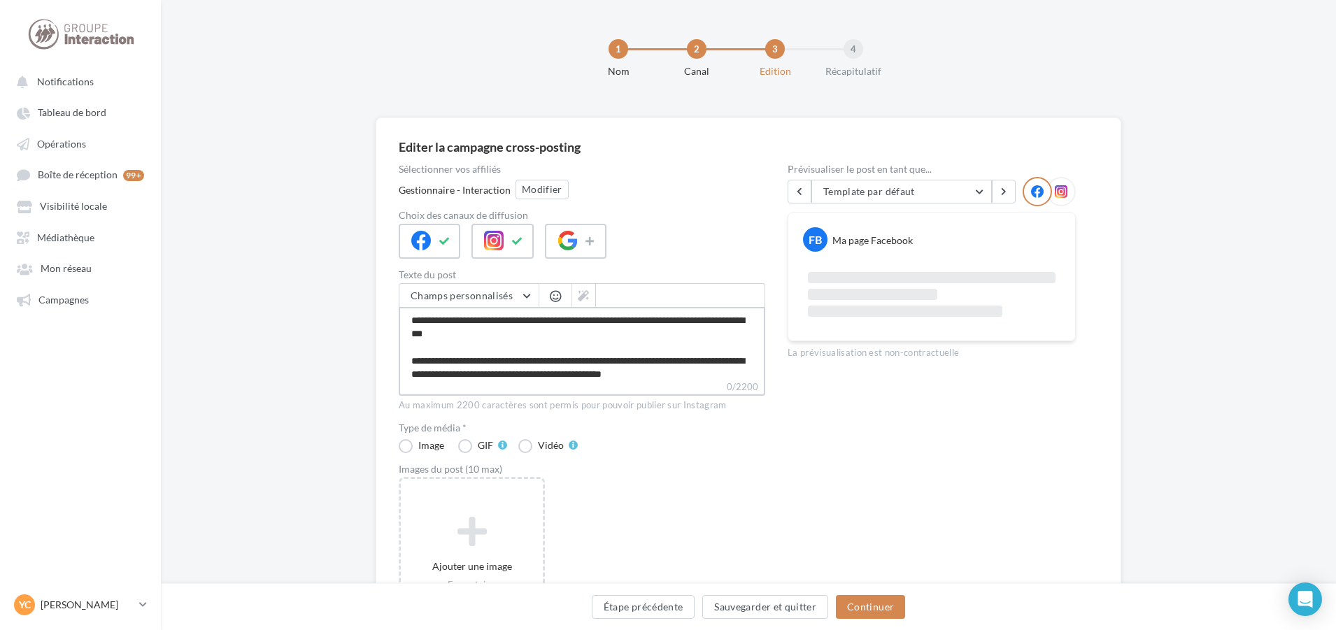
scroll to position [141, 0]
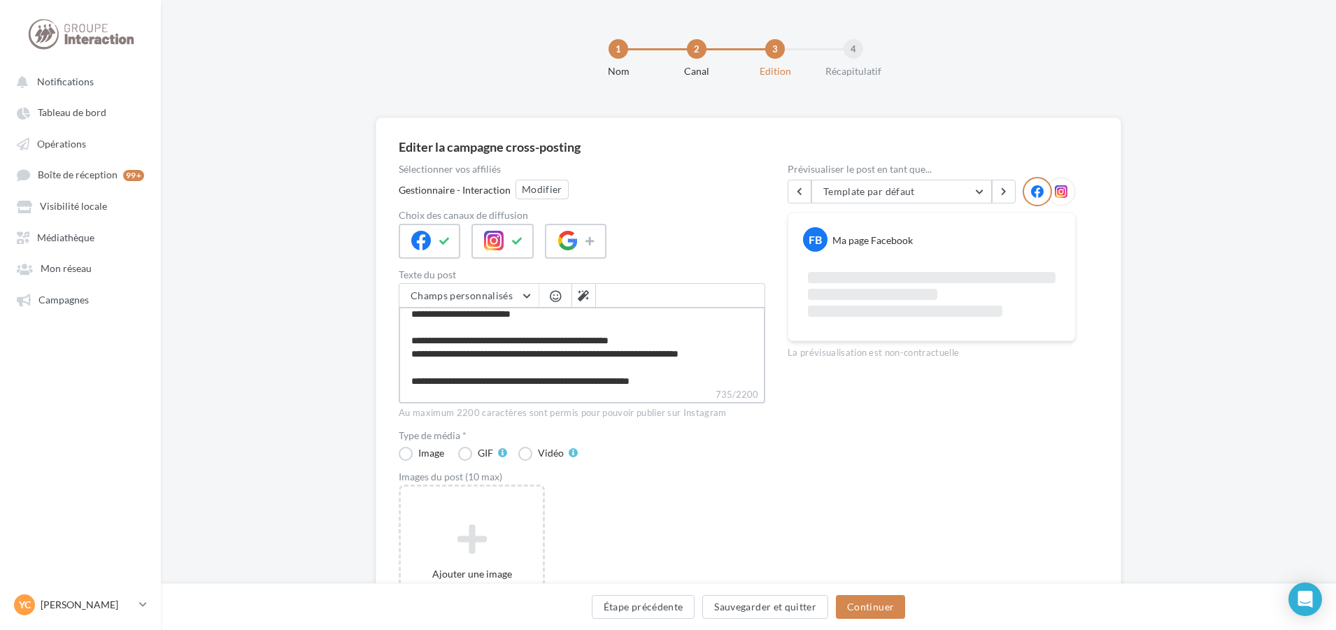
type textarea "**********"
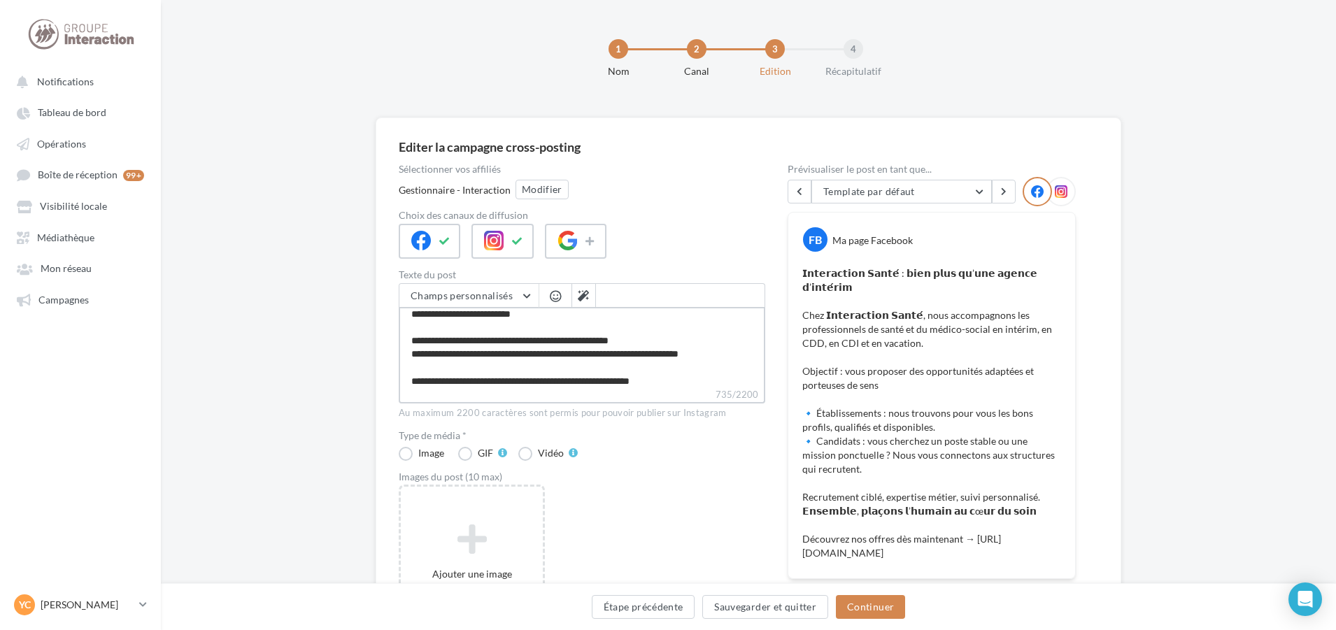
scroll to position [148, 0]
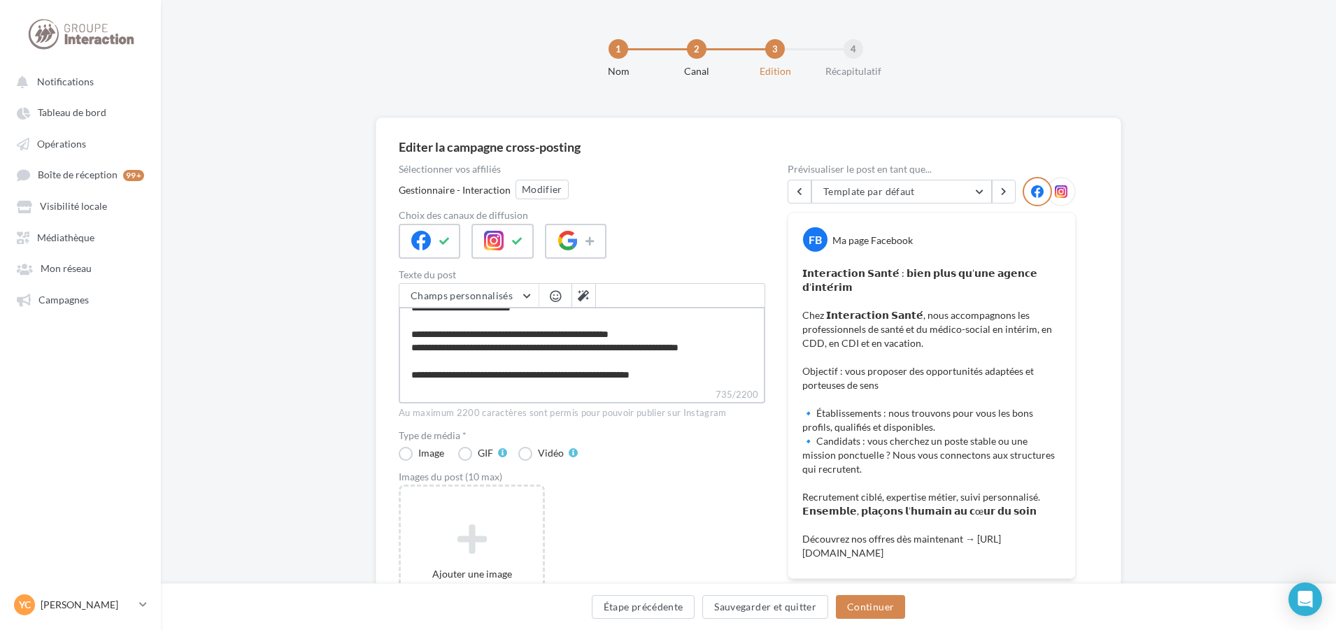
drag, startPoint x: 677, startPoint y: 377, endPoint x: 586, endPoint y: 378, distance: 90.9
click at [586, 378] on textarea "**********" at bounding box center [582, 347] width 366 height 80
paste textarea "**********"
type textarea "**********"
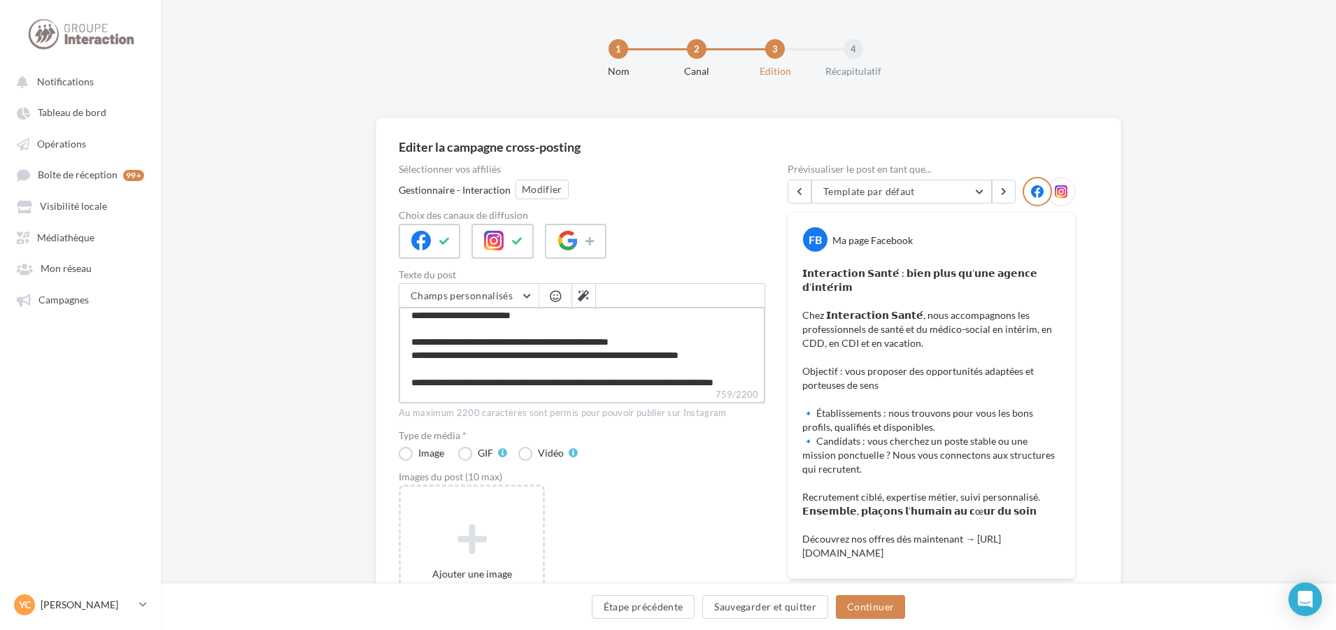
scroll to position [161, 0]
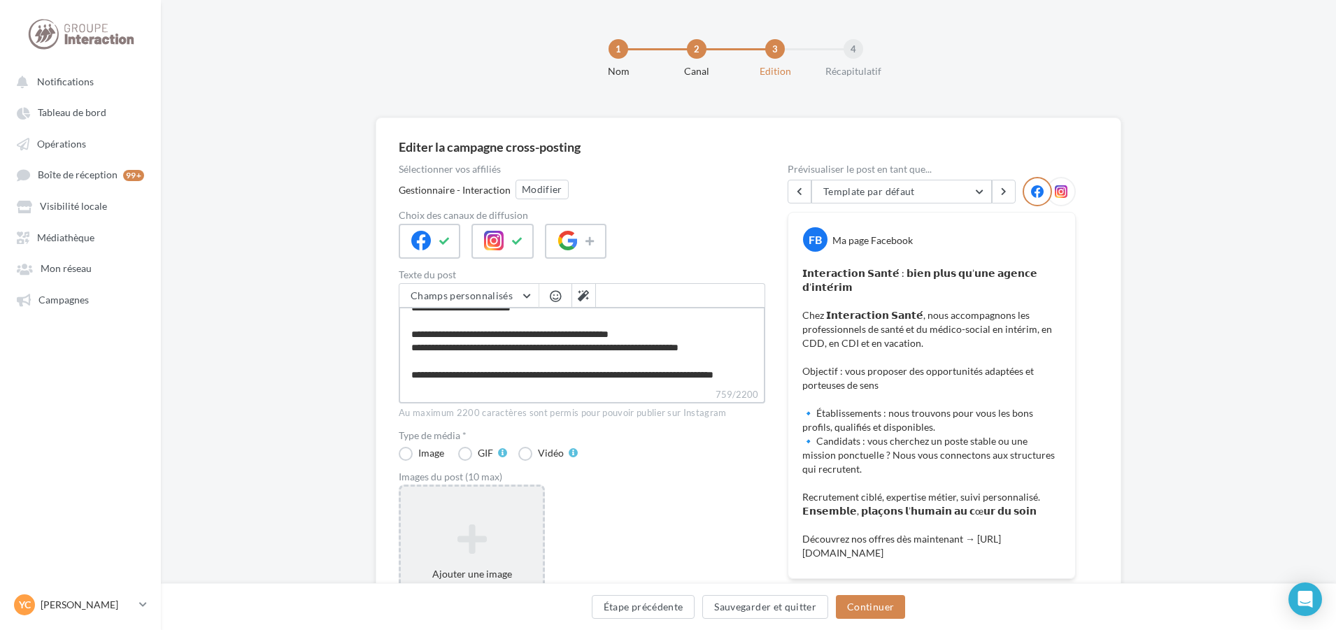
type textarea "**********"
click at [490, 535] on icon at bounding box center [471, 539] width 131 height 34
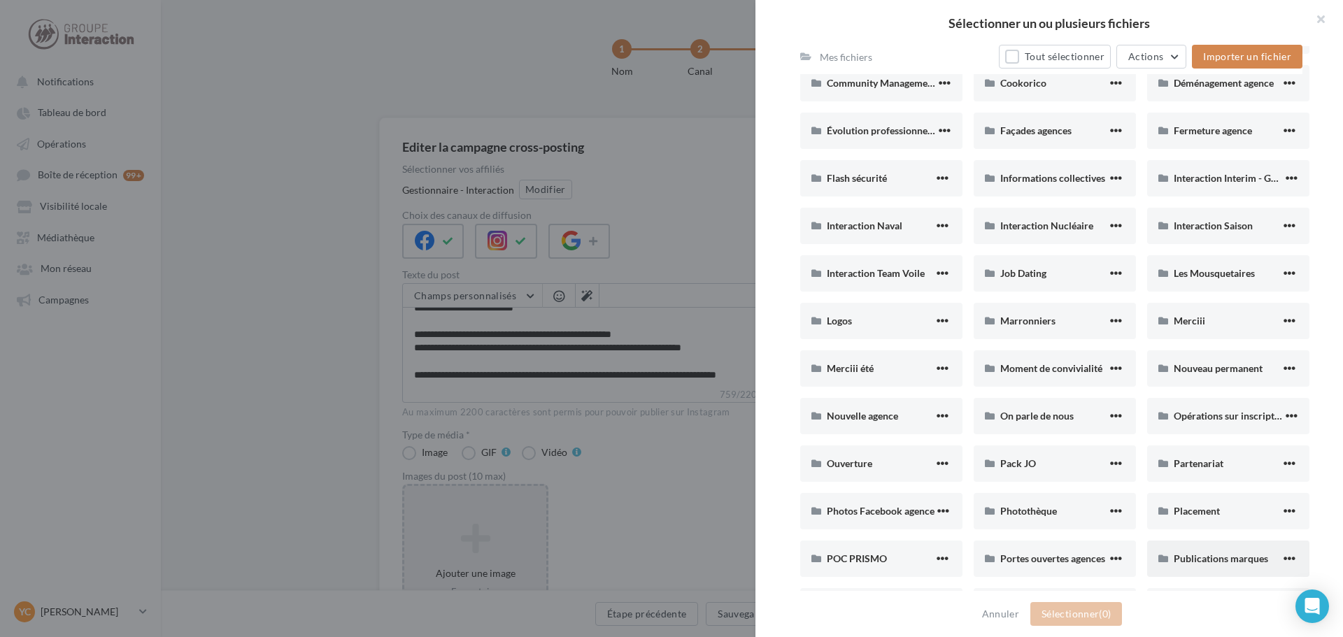
scroll to position [420, 0]
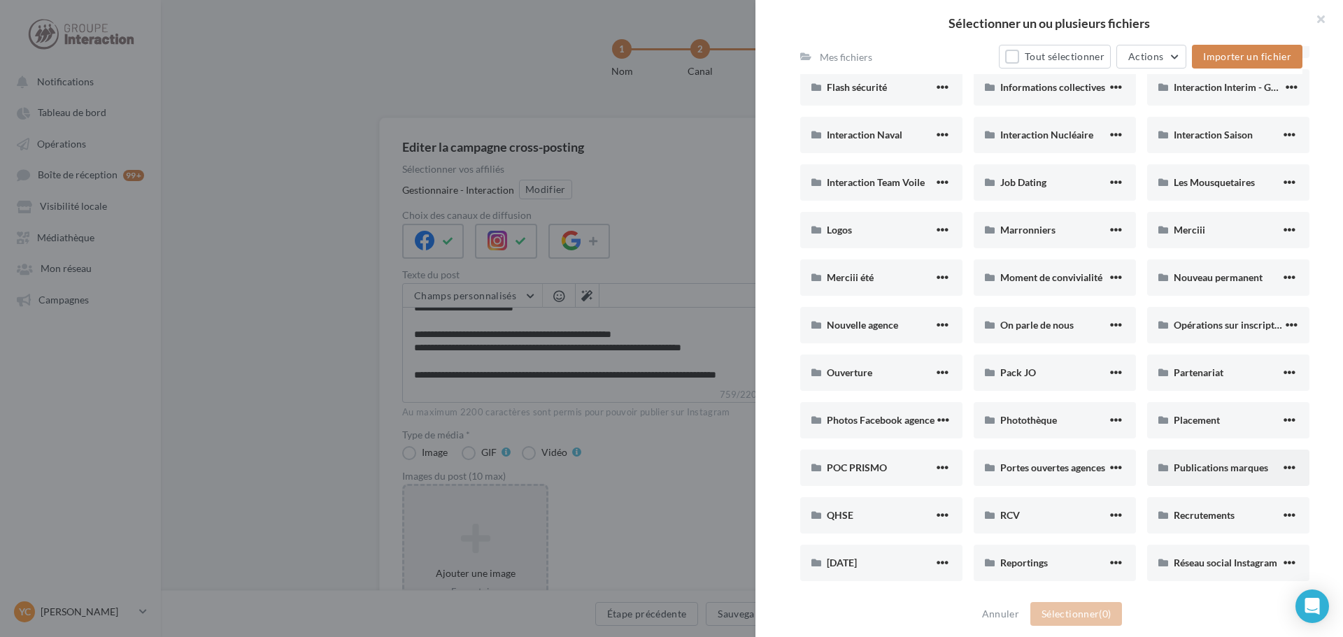
click at [1223, 479] on div "Publications marques" at bounding box center [1228, 468] width 162 height 36
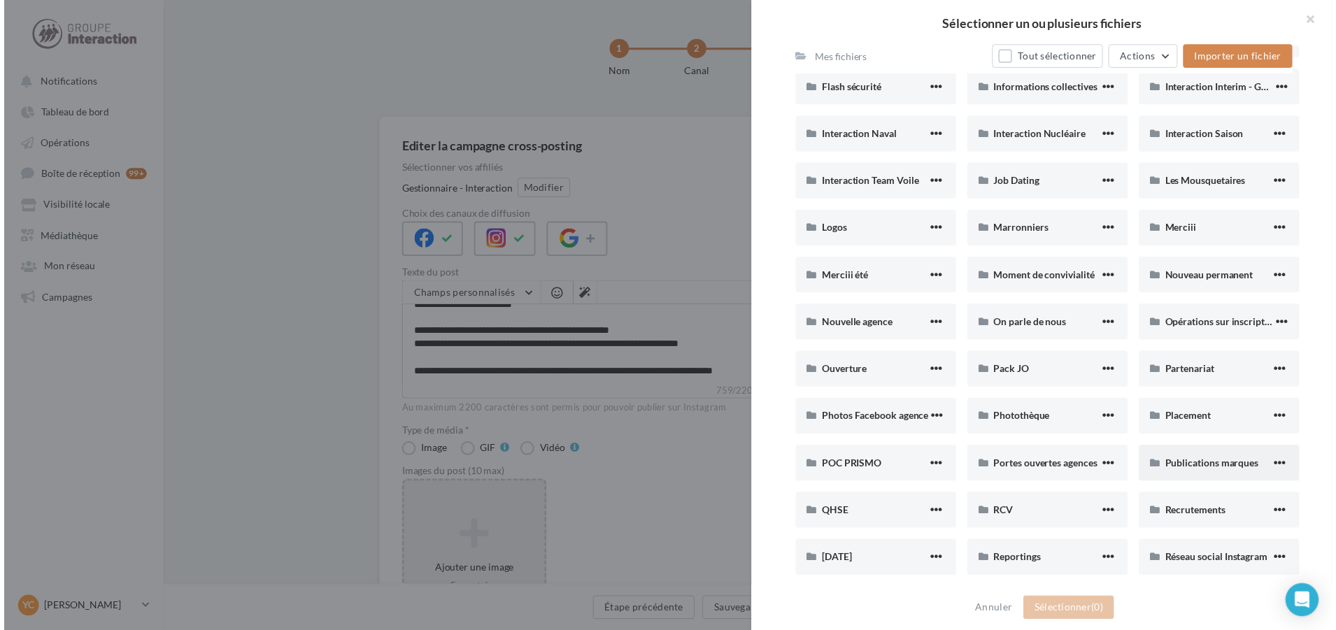
scroll to position [0, 0]
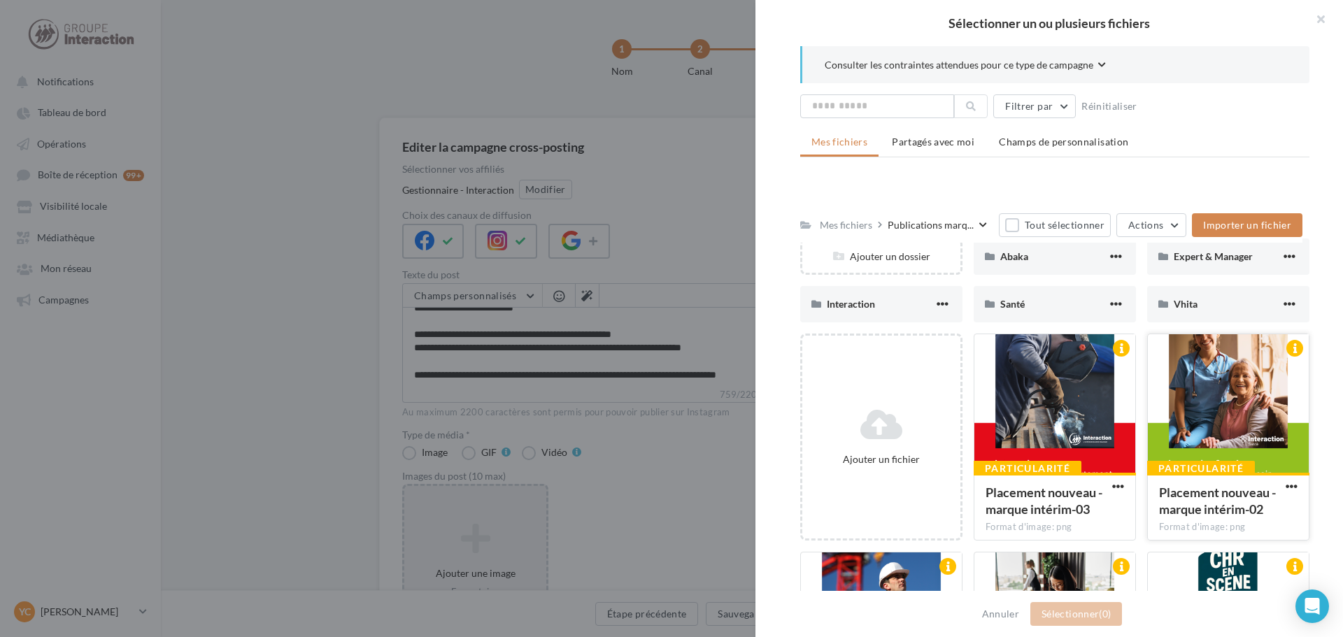
click at [1182, 401] on div at bounding box center [1228, 404] width 161 height 140
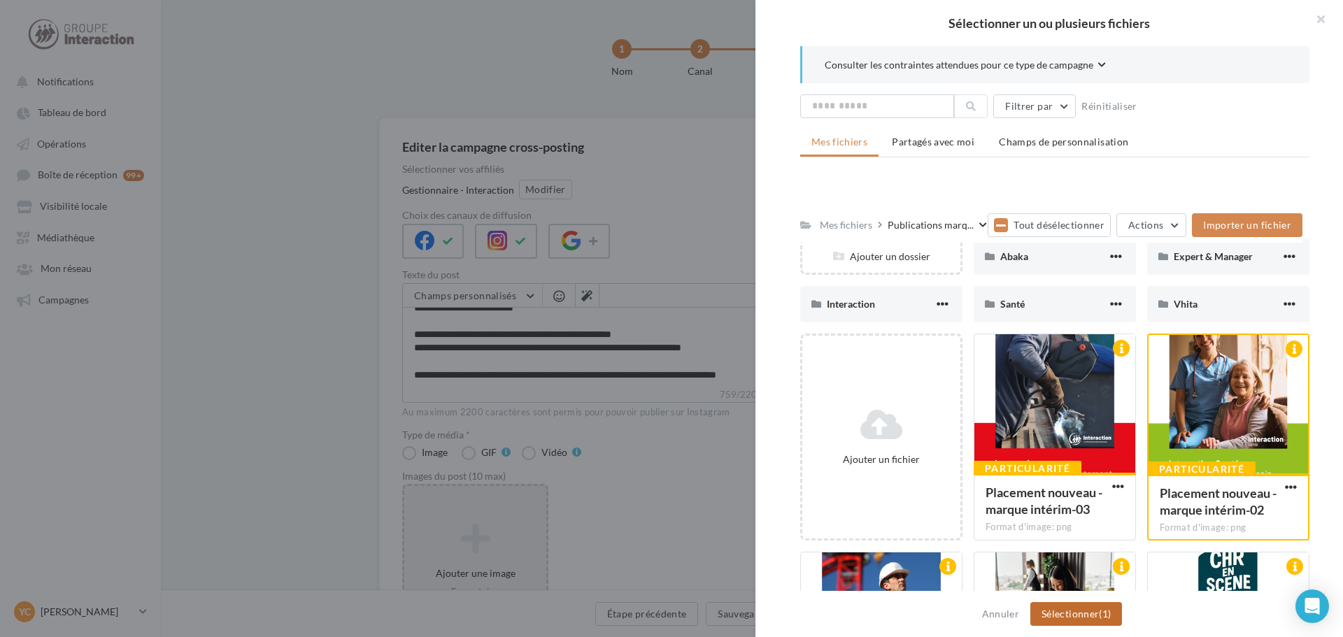
click at [1091, 610] on button "Sélectionner (1)" at bounding box center [1076, 614] width 92 height 24
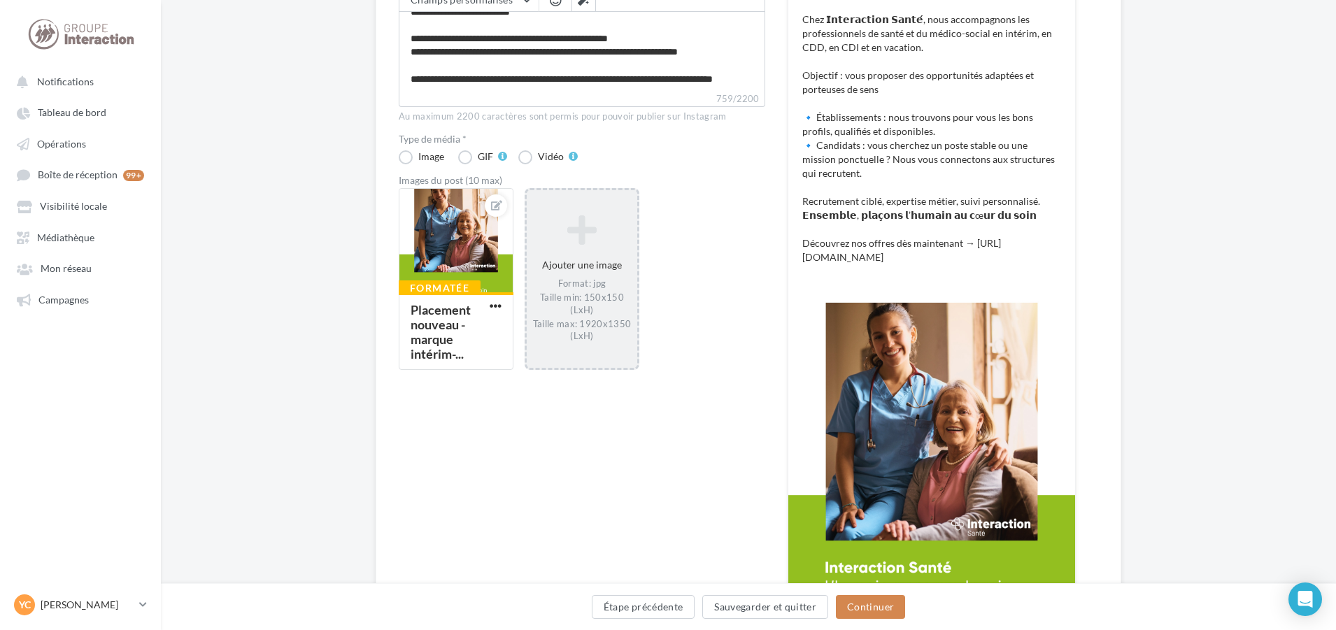
scroll to position [420, 0]
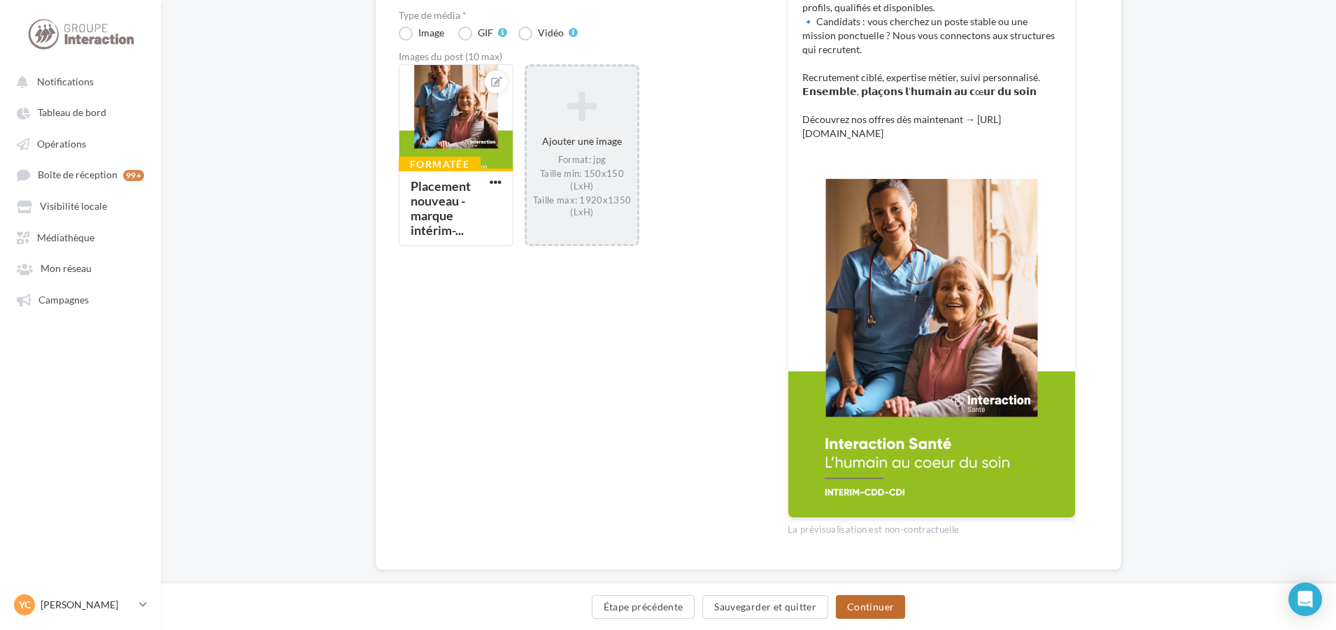
click at [884, 603] on button "Continuer" at bounding box center [870, 607] width 69 height 24
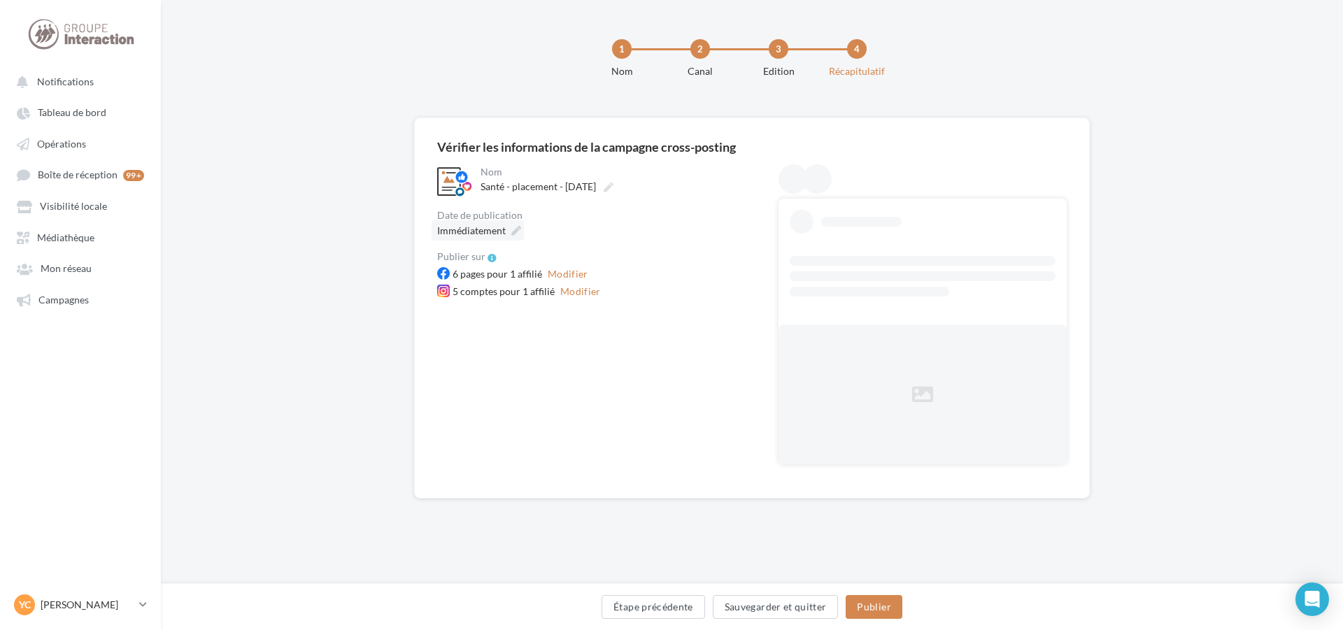
click at [489, 230] on span "Immédiatement" at bounding box center [471, 230] width 69 height 12
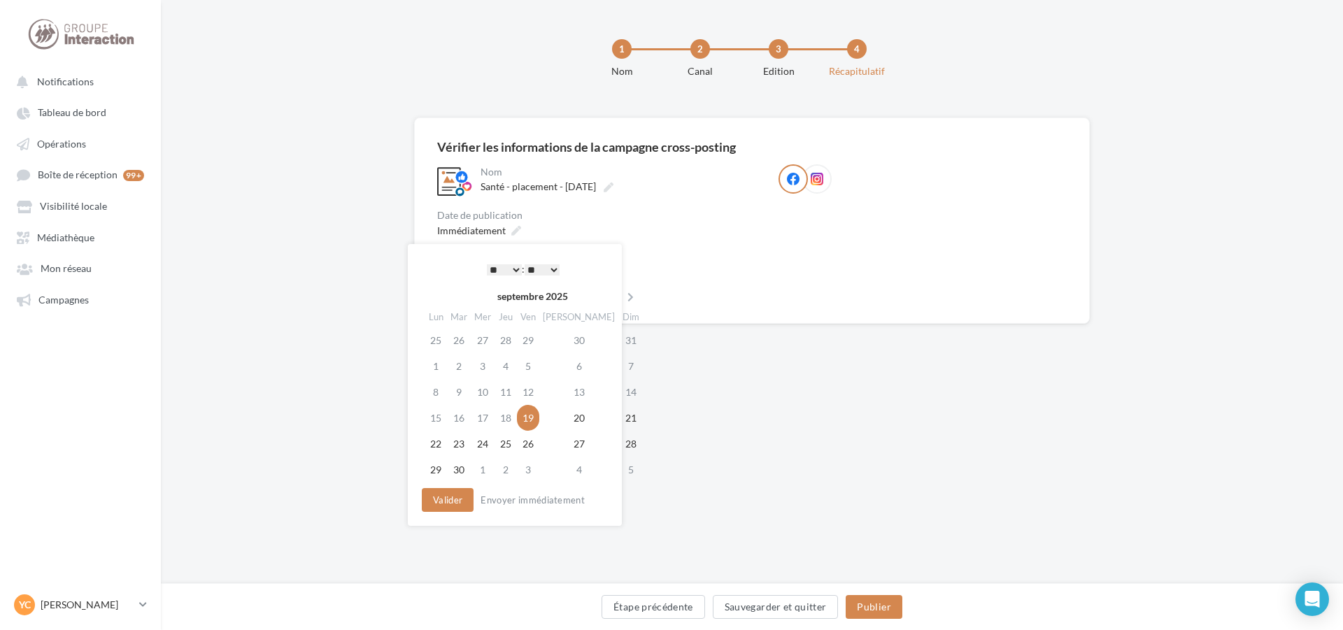
click at [510, 269] on select "* * * * * * * * * * ** ** ** ** ** ** ** ** ** ** ** ** ** **" at bounding box center [504, 269] width 35 height 11
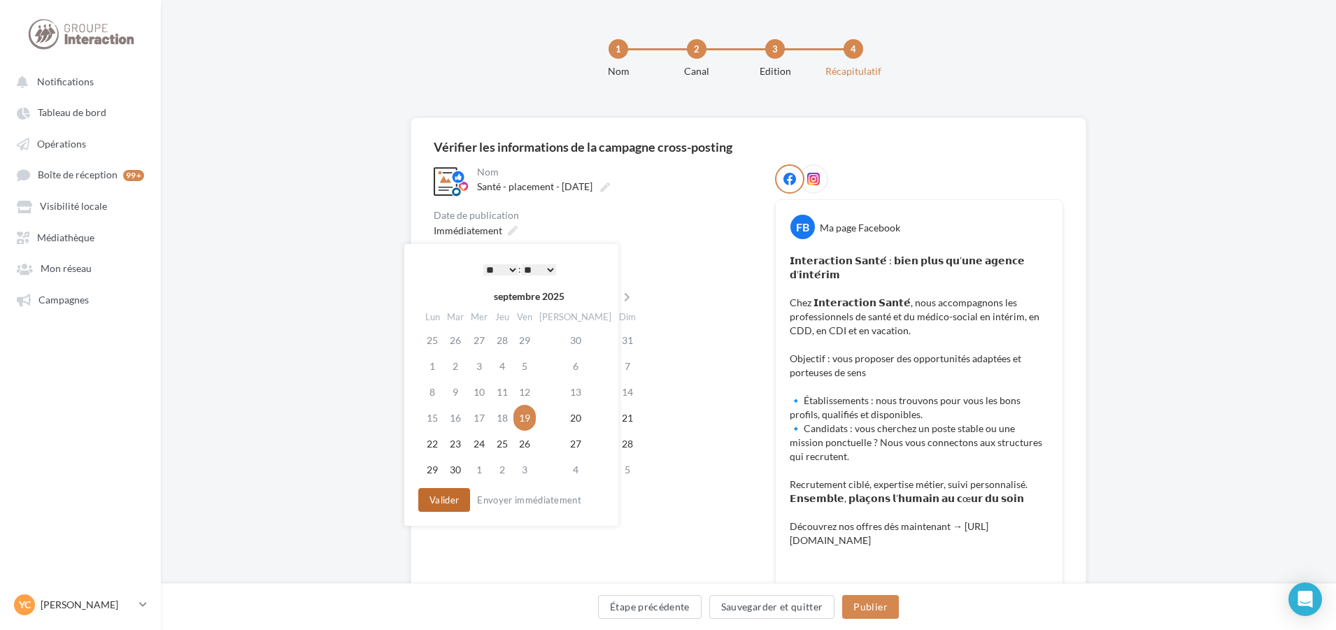
click at [456, 494] on button "Valider" at bounding box center [444, 500] width 52 height 24
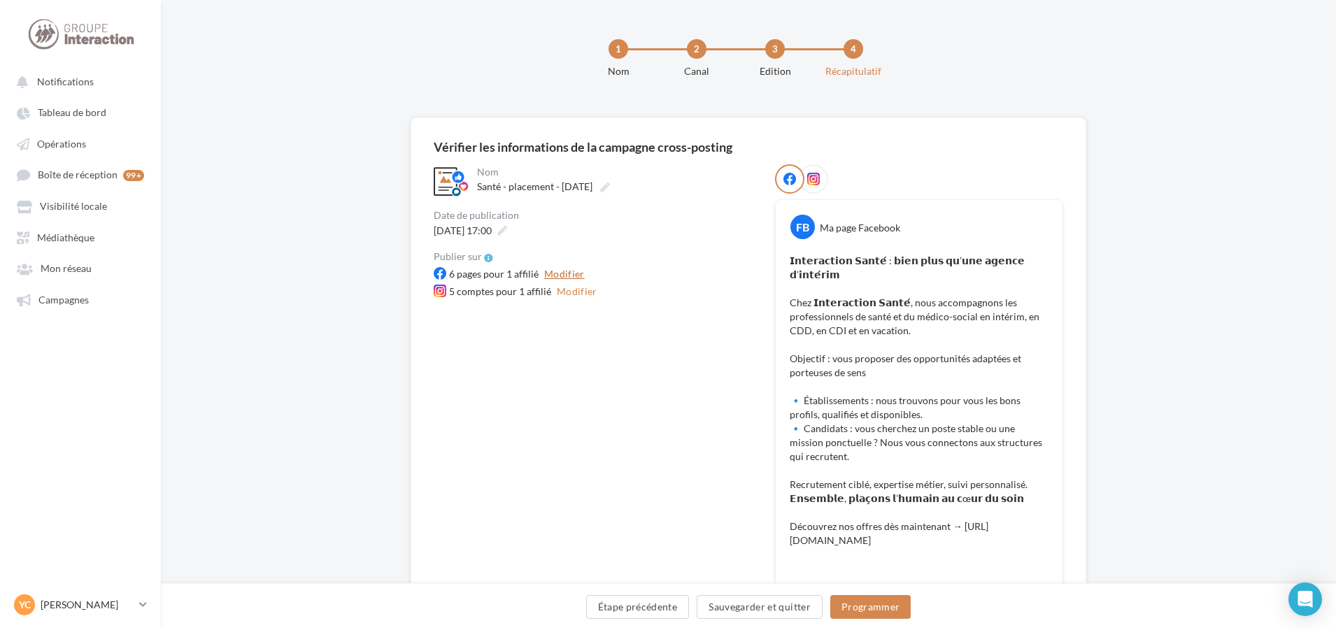
click at [557, 276] on button "Modifier" at bounding box center [564, 274] width 52 height 17
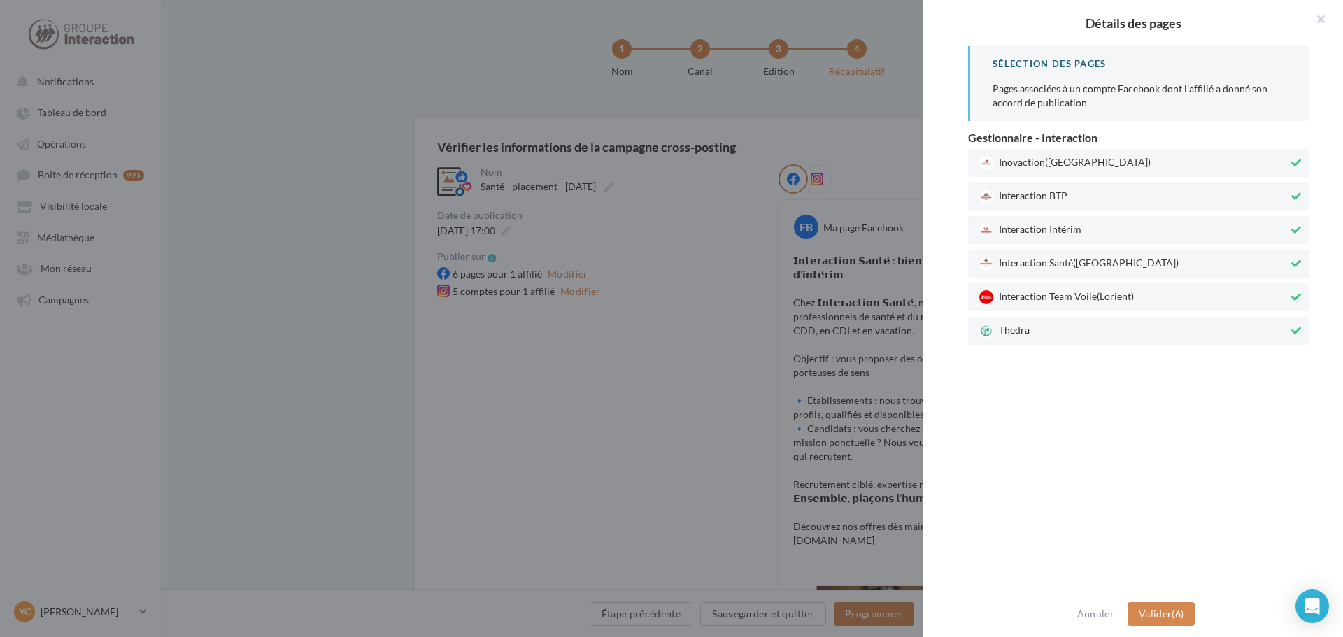
click at [1055, 164] on span "([GEOGRAPHIC_DATA])" at bounding box center [1098, 161] width 106 height 12
click at [1063, 192] on span "Interaction BTP" at bounding box center [1133, 197] width 309 height 14
click at [1073, 223] on span "Interaction Intérim" at bounding box center [1133, 230] width 309 height 14
click at [1091, 289] on div "Interaction Team Voile (Lorient)" at bounding box center [1138, 297] width 341 height 28
click at [1097, 327] on span "Thedra" at bounding box center [1133, 331] width 309 height 14
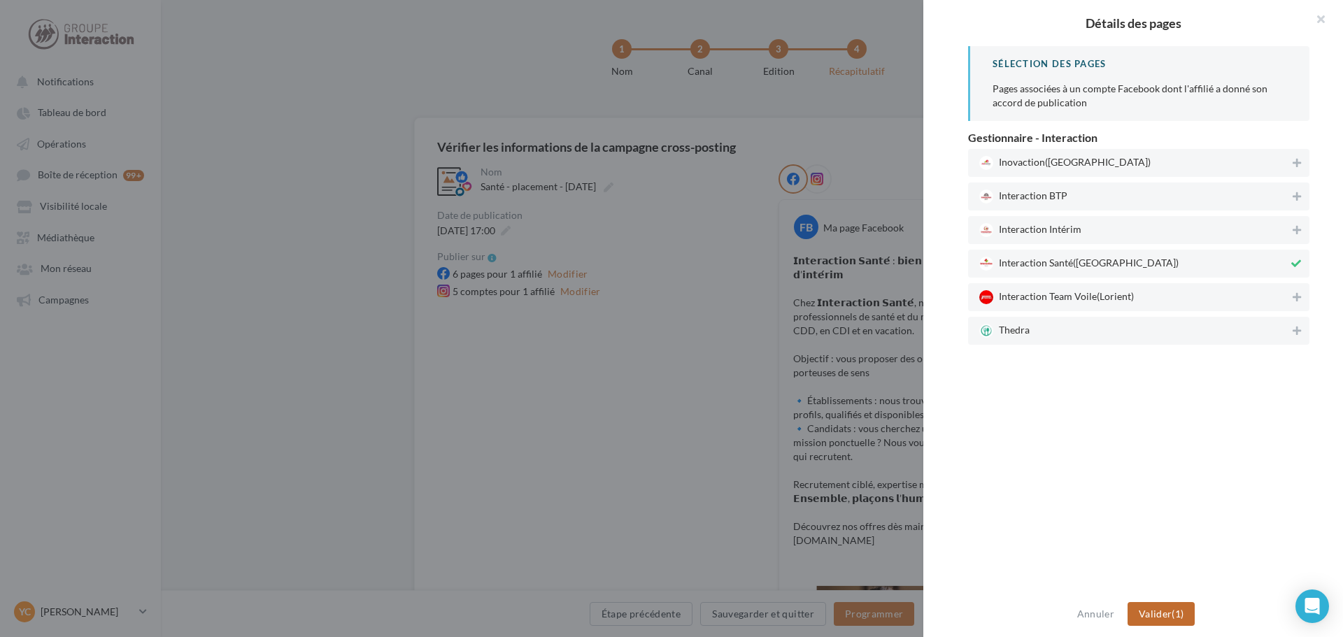
click at [1185, 620] on button "Valider (1)" at bounding box center [1161, 614] width 68 height 24
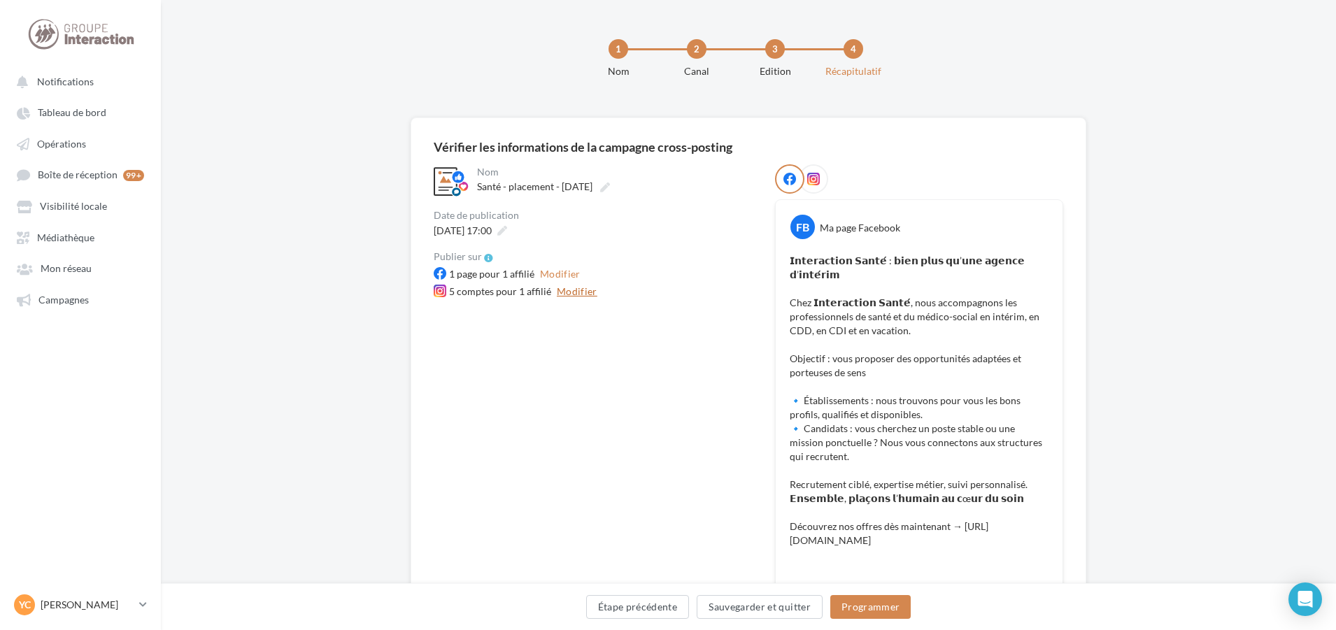
click at [575, 294] on button "Modifier" at bounding box center [577, 291] width 52 height 17
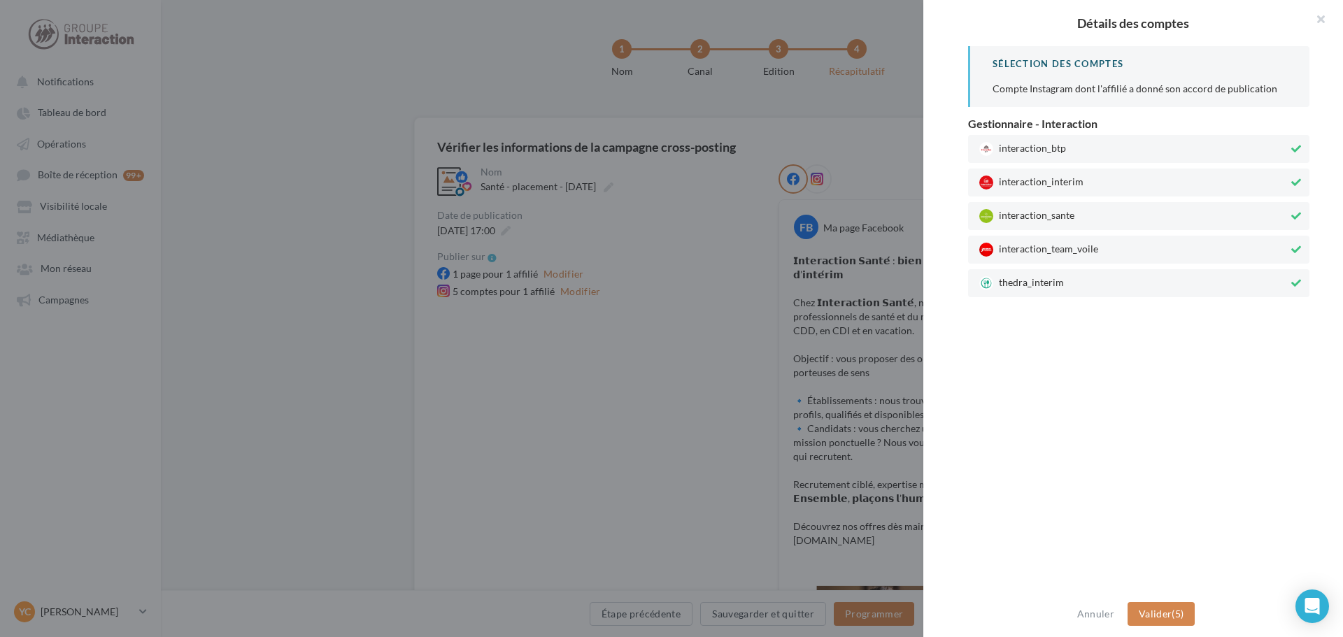
click at [1124, 142] on span "interaction_btp" at bounding box center [1133, 149] width 309 height 14
click at [1117, 176] on span "interaction_interim" at bounding box center [1133, 183] width 309 height 14
click at [1117, 243] on span "interaction_team_voile" at bounding box center [1133, 250] width 309 height 14
click at [1135, 280] on span "thedra_interim" at bounding box center [1133, 283] width 309 height 14
click at [1172, 622] on button "Valider (1)" at bounding box center [1161, 614] width 68 height 24
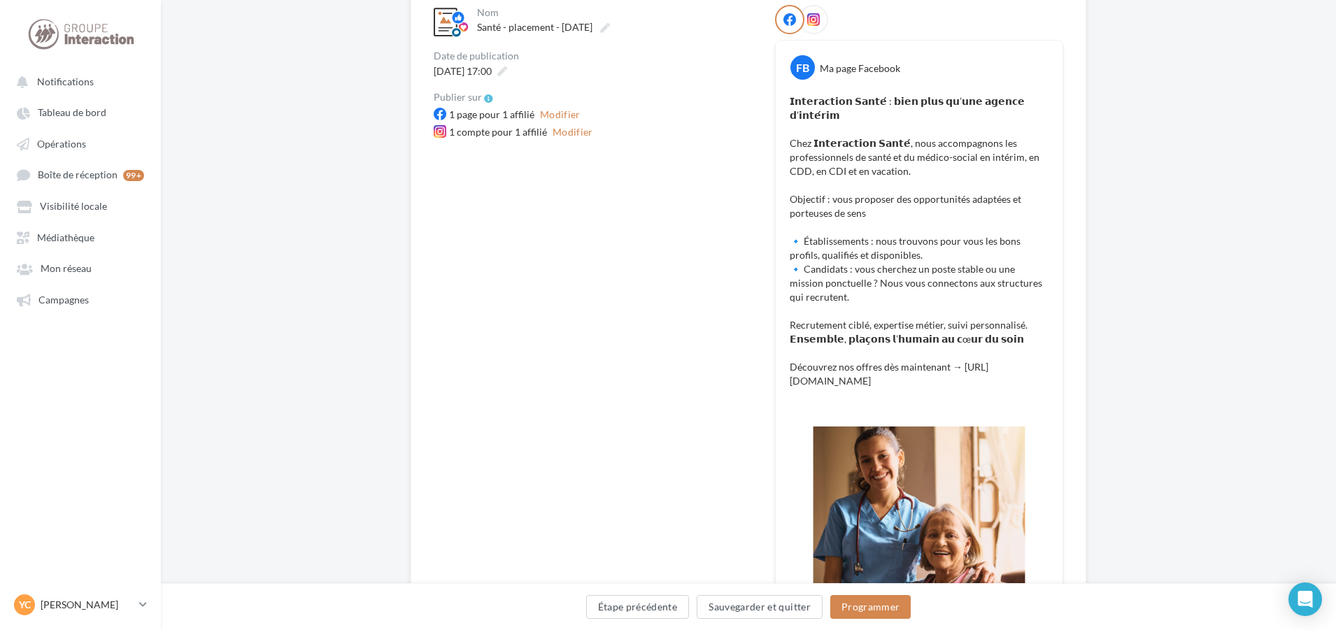
scroll to position [280, 0]
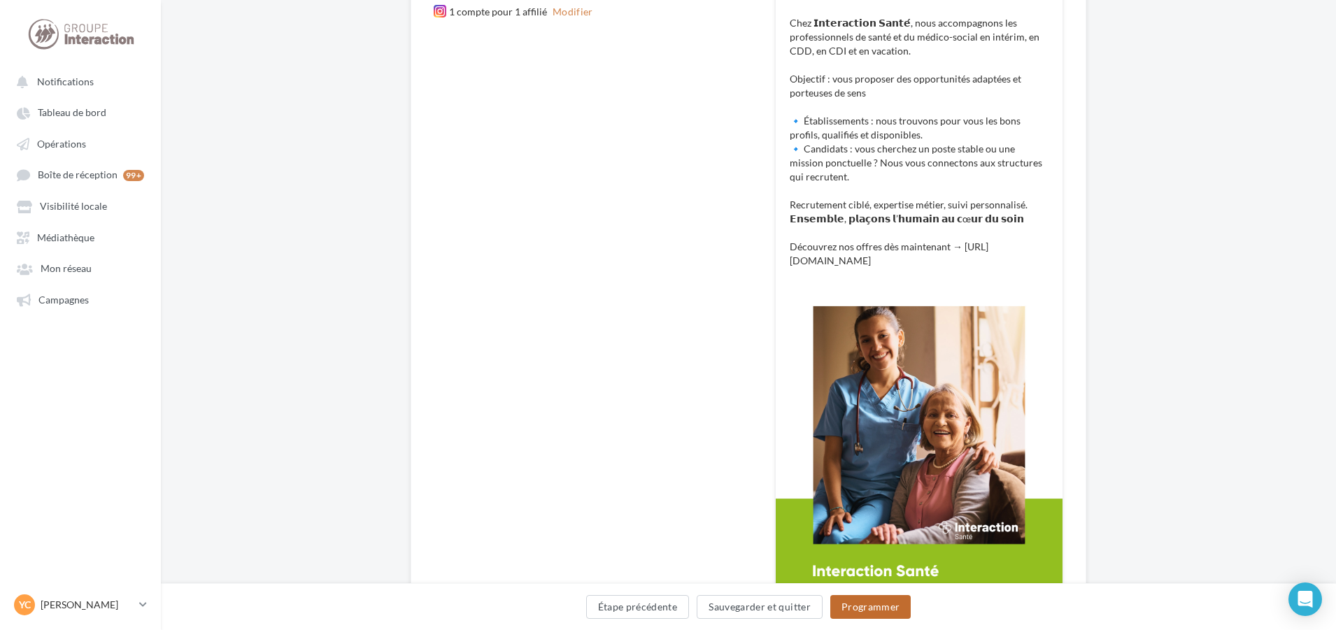
click at [890, 607] on button "Programmer" at bounding box center [870, 607] width 81 height 24
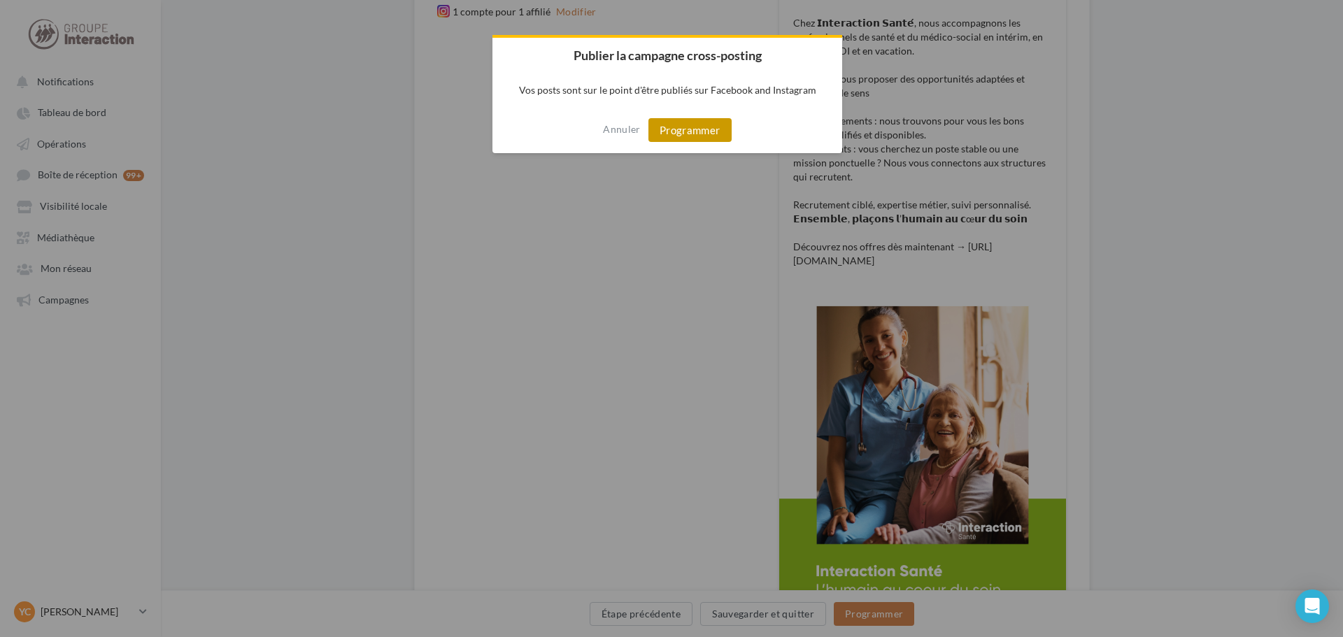
click at [662, 129] on button "Programmer" at bounding box center [689, 130] width 83 height 24
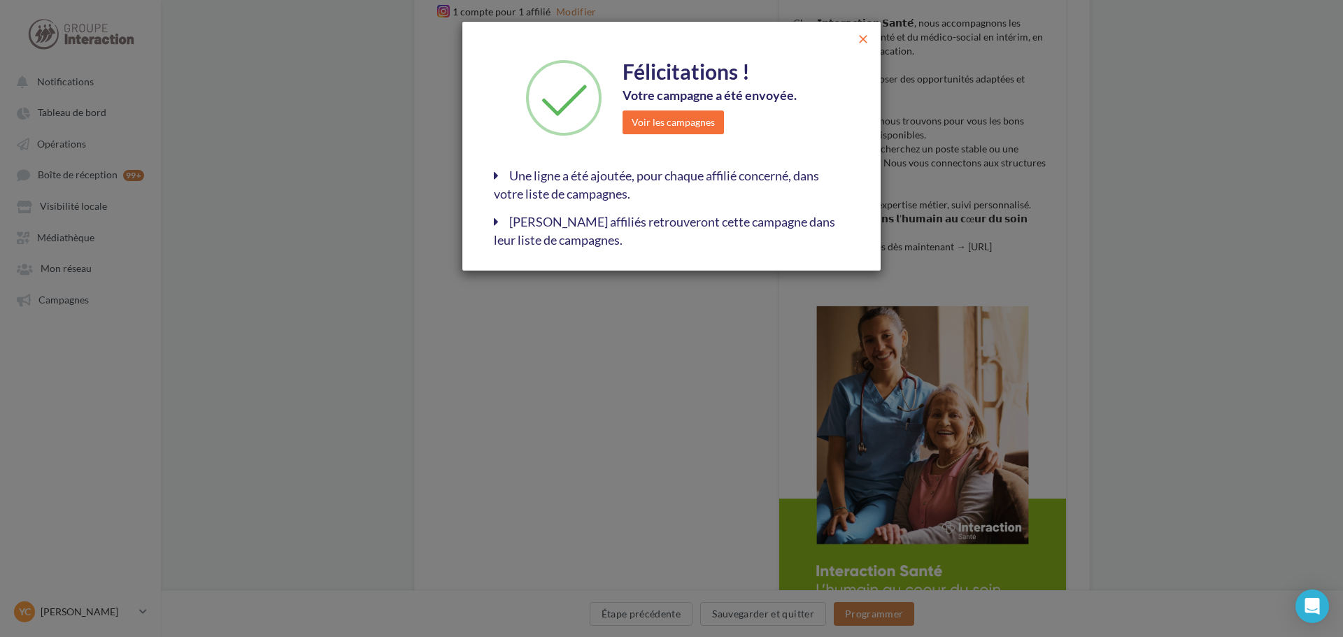
click at [856, 38] on span "close" at bounding box center [863, 39] width 14 height 14
